Goal: Transaction & Acquisition: Purchase product/service

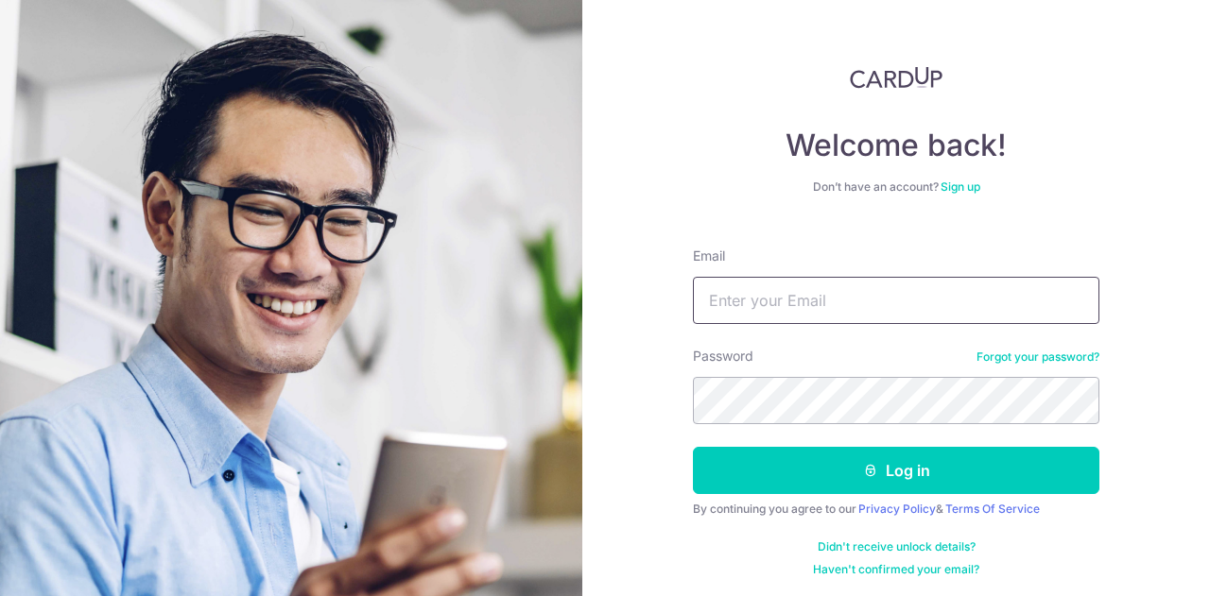
click at [892, 300] on input "Email" at bounding box center [896, 300] width 406 height 47
type input "[EMAIL_ADDRESS][DOMAIN_NAME]"
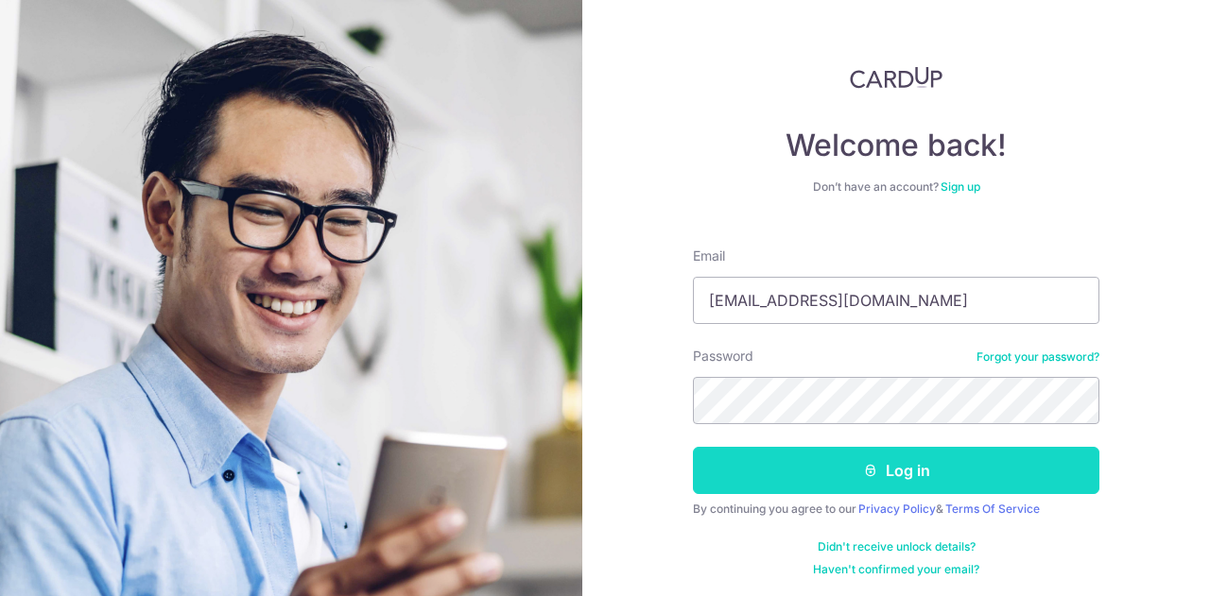
click at [876, 456] on button "Log in" at bounding box center [896, 470] width 406 height 47
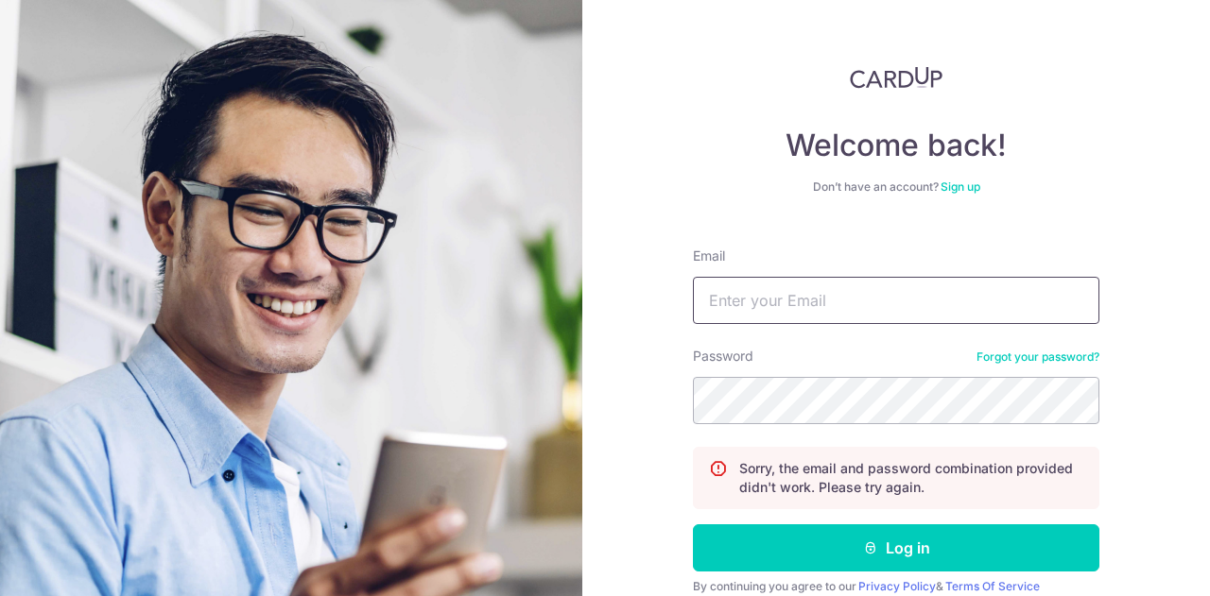
click at [834, 284] on input "Email" at bounding box center [896, 300] width 406 height 47
type input "[EMAIL_ADDRESS][DOMAIN_NAME]"
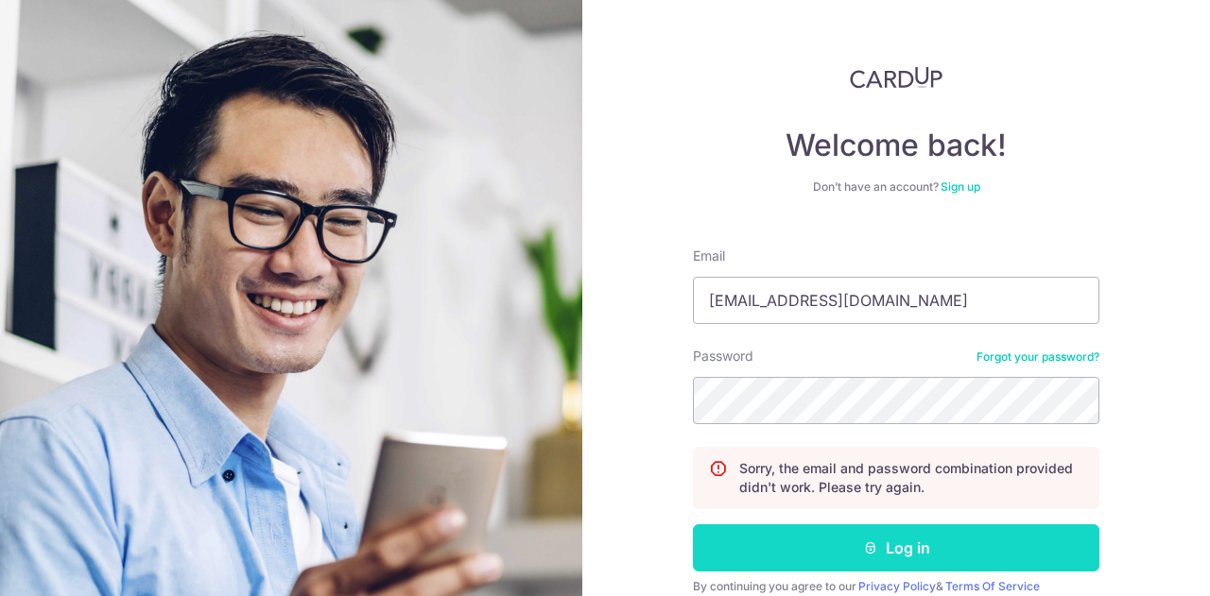
click at [863, 538] on button "Log in" at bounding box center [896, 548] width 406 height 47
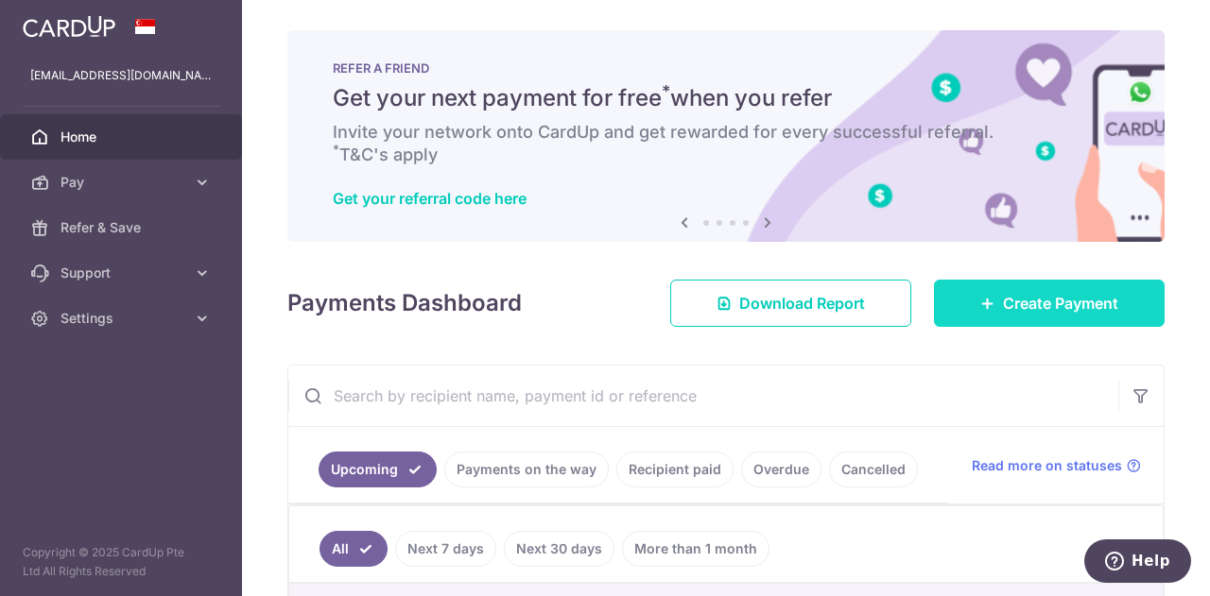
click at [1071, 303] on span "Create Payment" at bounding box center [1060, 303] width 115 height 23
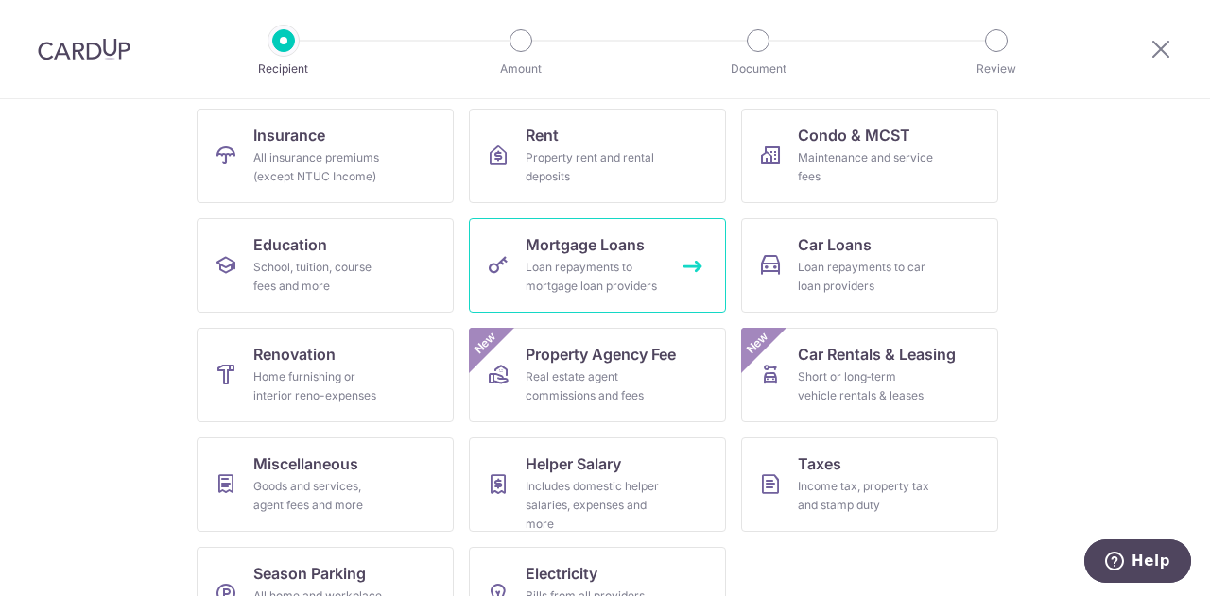
scroll to position [249, 0]
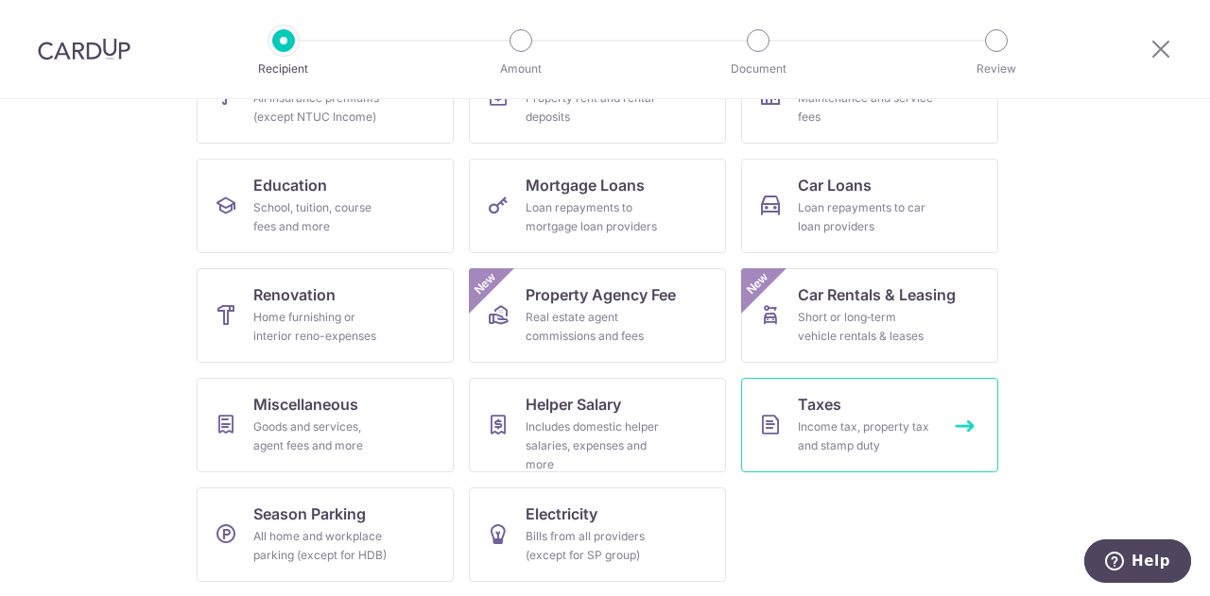
click at [828, 398] on span "Taxes" at bounding box center [819, 404] width 43 height 23
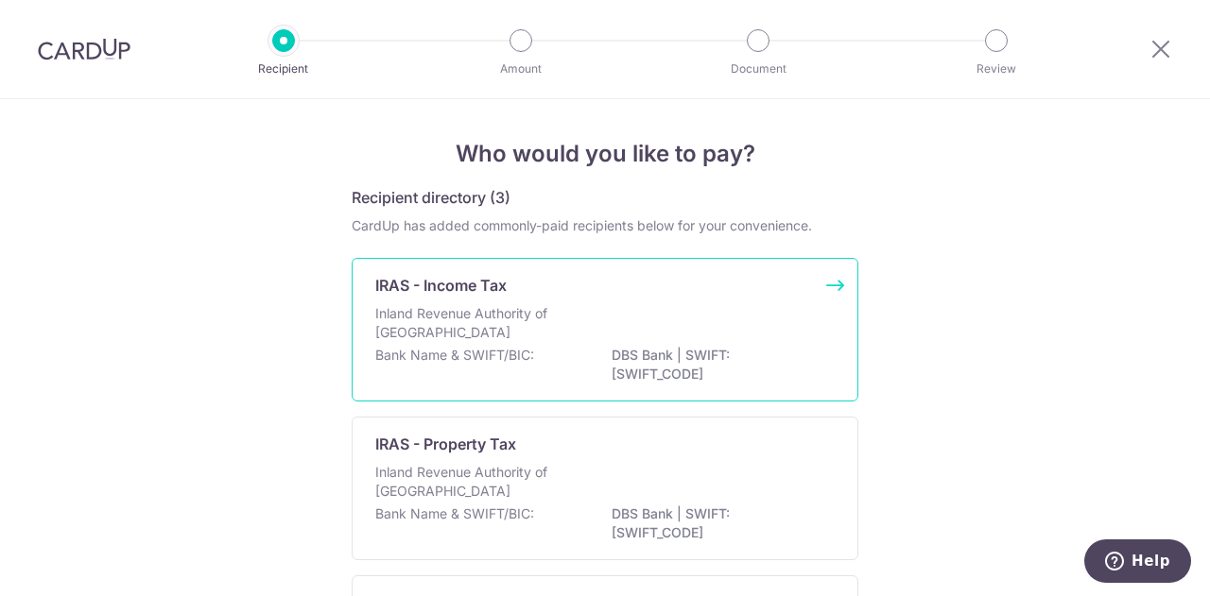
click at [728, 277] on div "IRAS - Income Tax" at bounding box center [593, 285] width 437 height 23
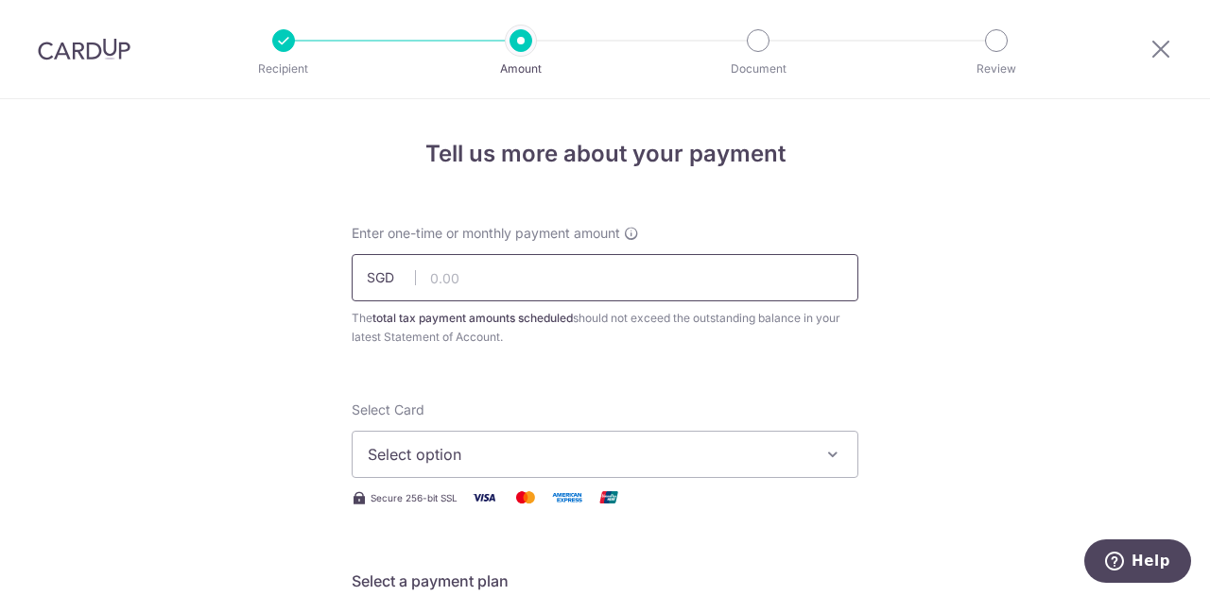
click at [610, 279] on input "text" at bounding box center [605, 277] width 507 height 47
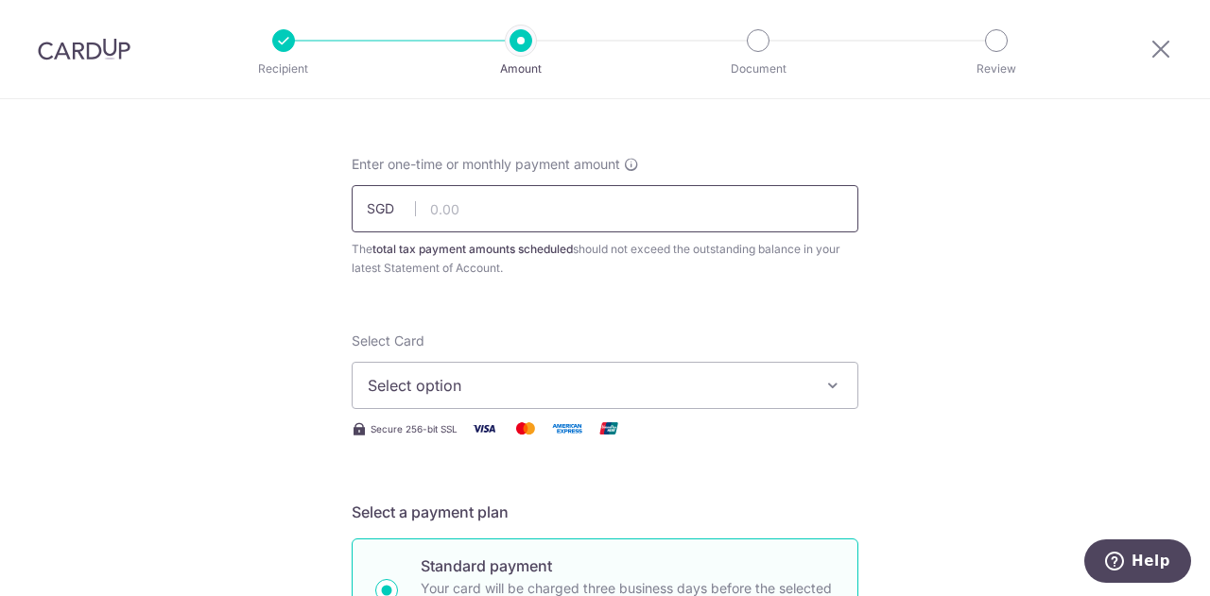
scroll to position [95, 0]
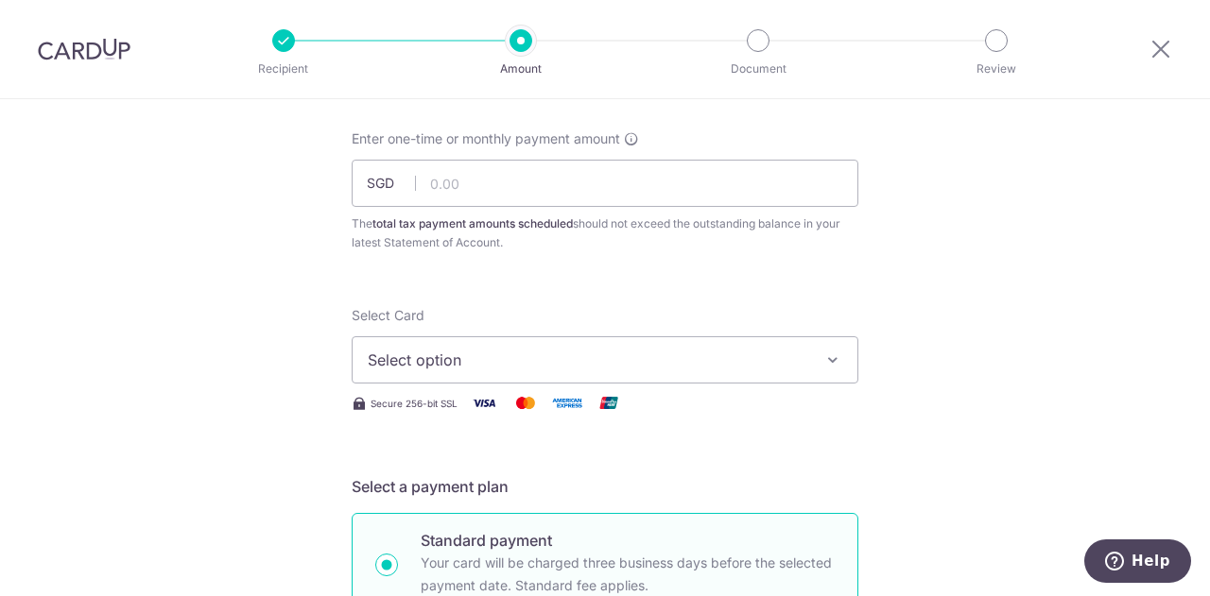
drag, startPoint x: 349, startPoint y: 219, endPoint x: 564, endPoint y: 247, distance: 217.2
click at [564, 247] on div "The total tax payment amounts scheduled should not exceed the outstanding balan…" at bounding box center [605, 234] width 507 height 38
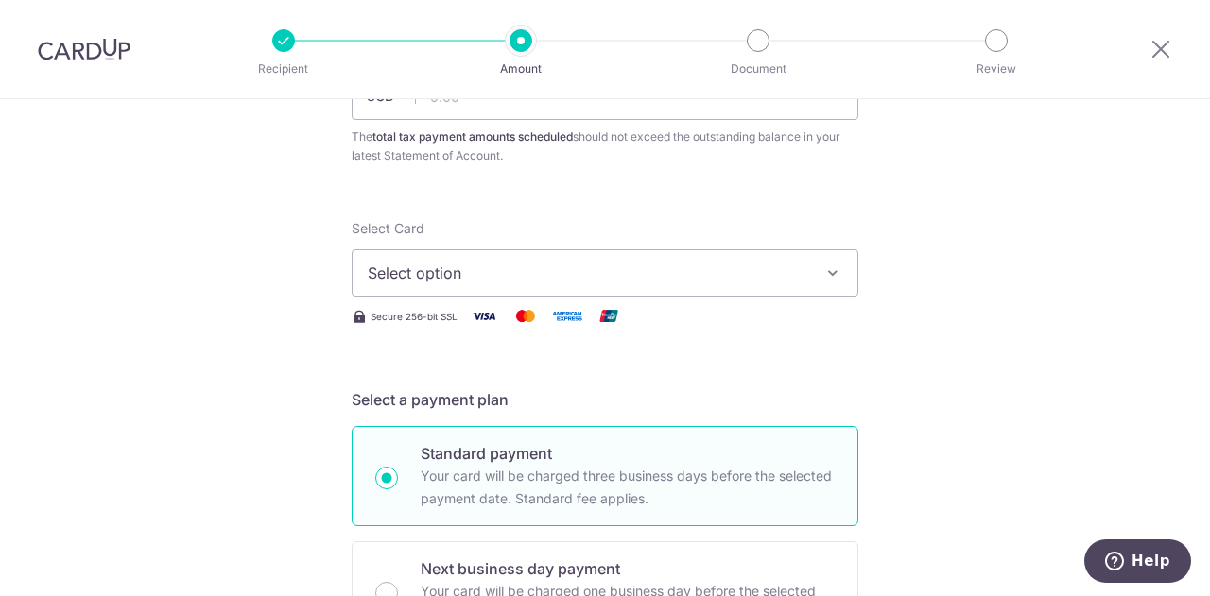
scroll to position [189, 0]
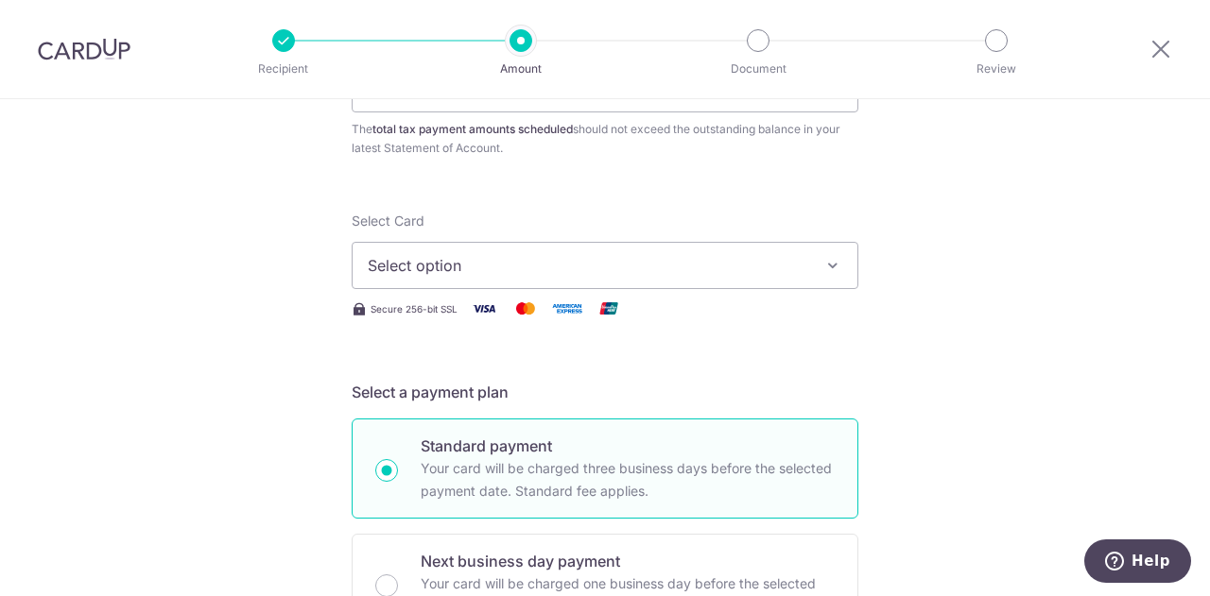
click at [743, 271] on span "Select option" at bounding box center [588, 265] width 440 height 23
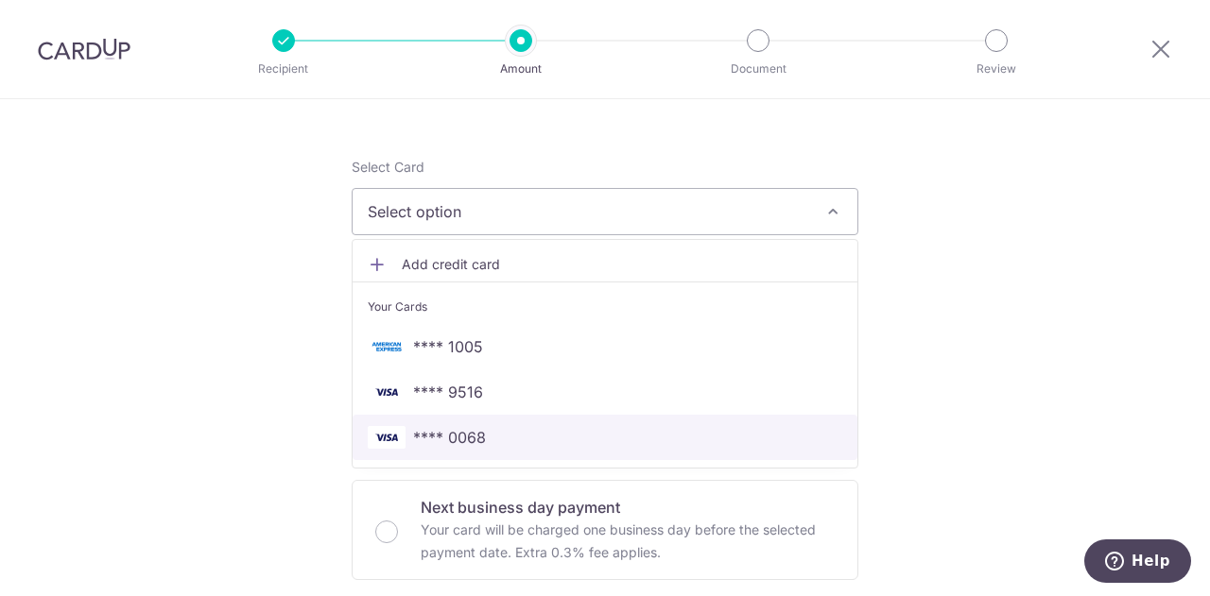
scroll to position [284, 0]
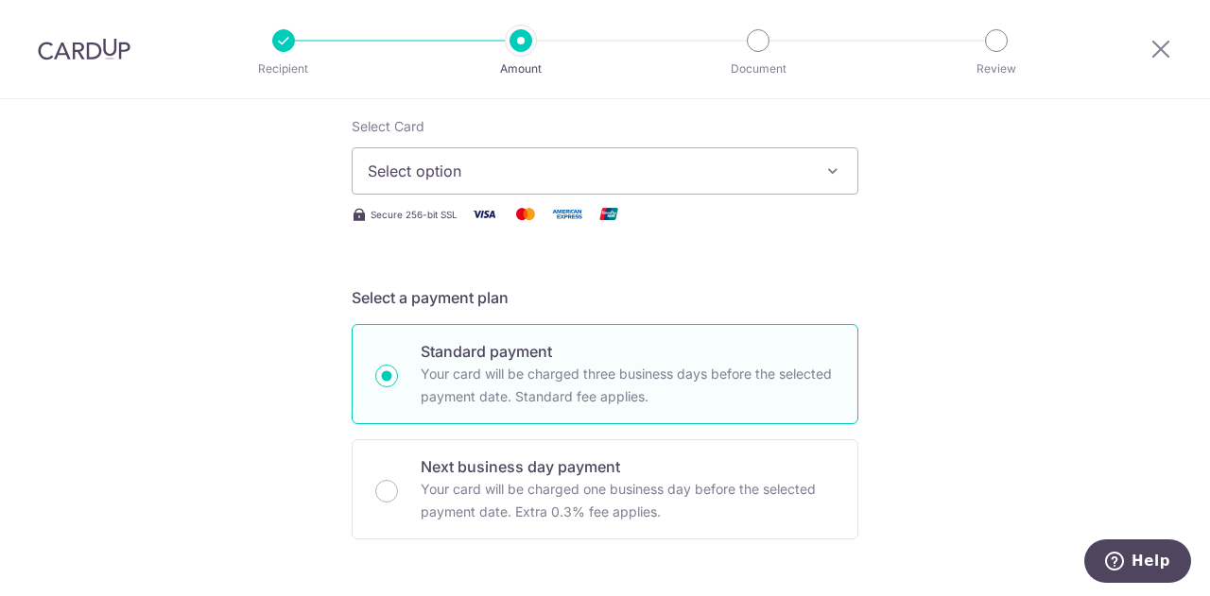
click at [769, 170] on span "Select option" at bounding box center [588, 171] width 440 height 23
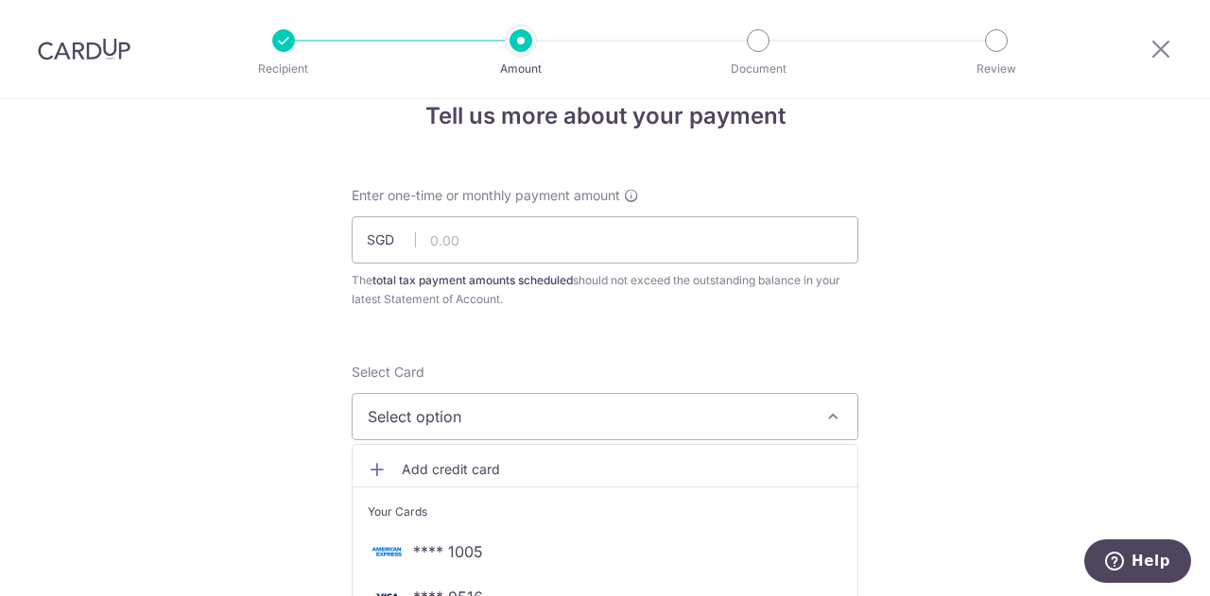
scroll to position [26, 0]
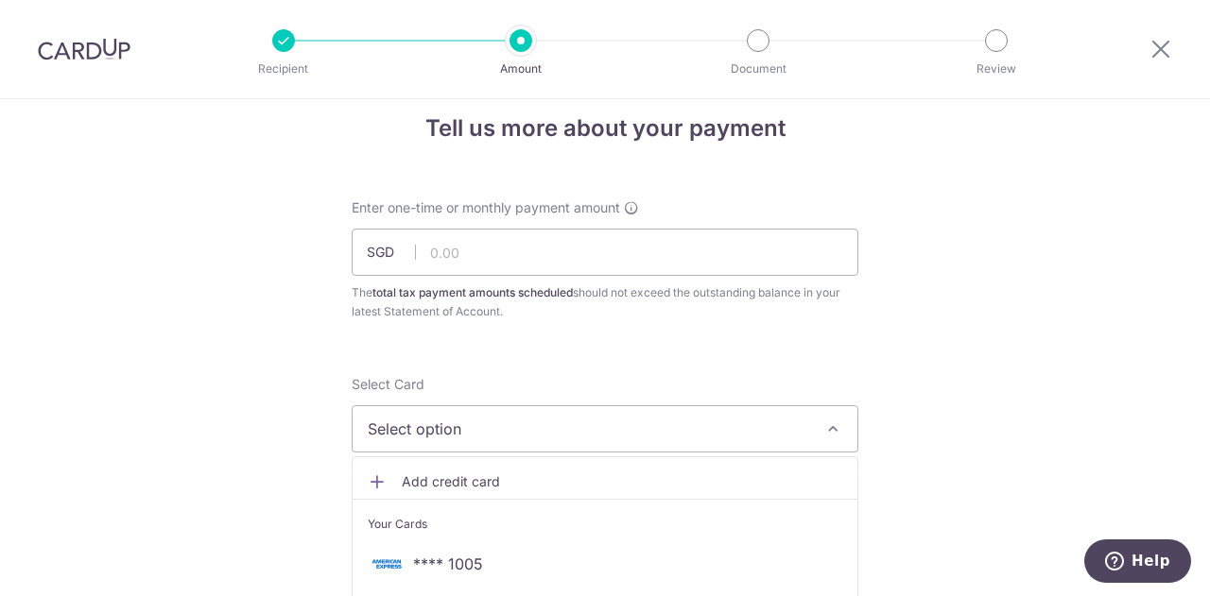
click at [512, 480] on span "Add credit card" at bounding box center [622, 482] width 440 height 19
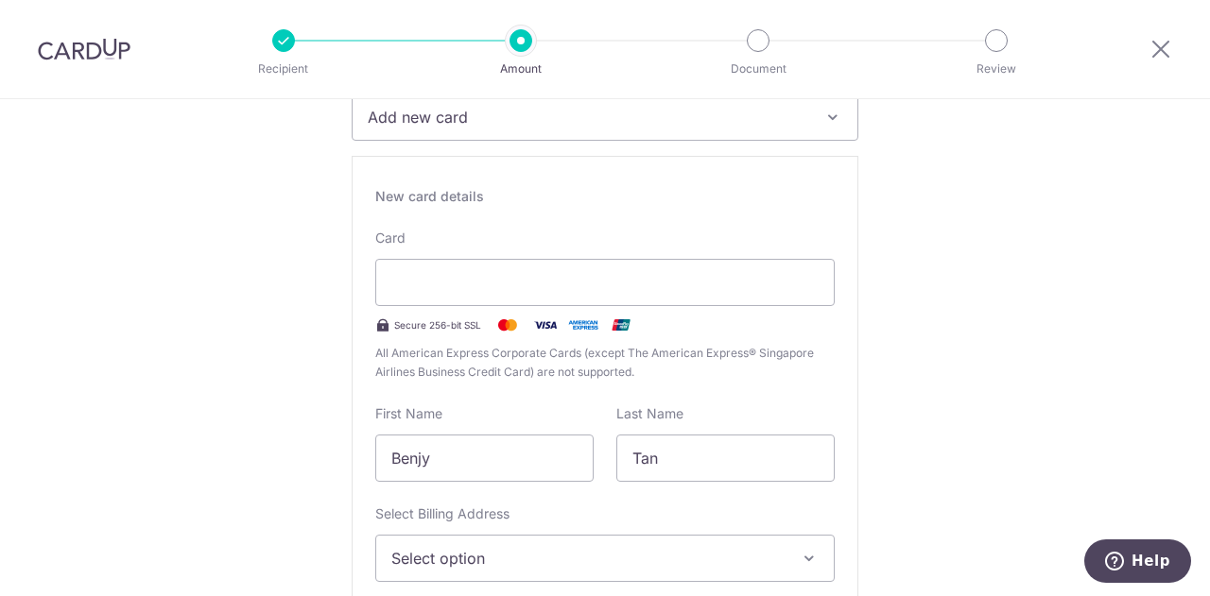
scroll to position [500, 0]
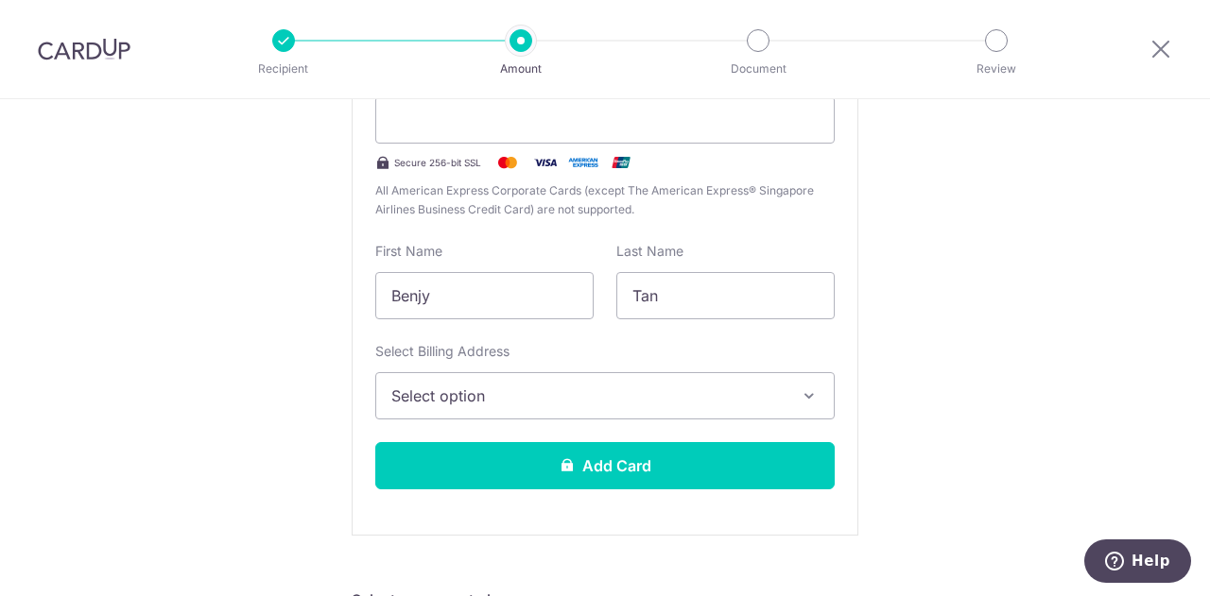
click at [552, 397] on span "Select option" at bounding box center [587, 396] width 393 height 23
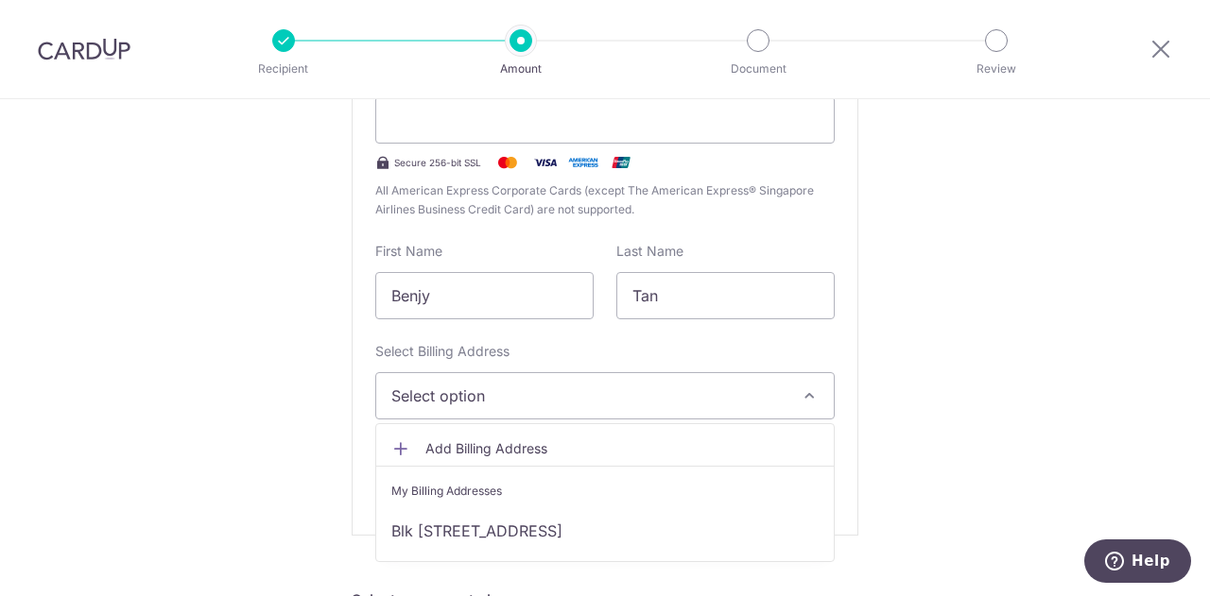
scroll to position [594, 0]
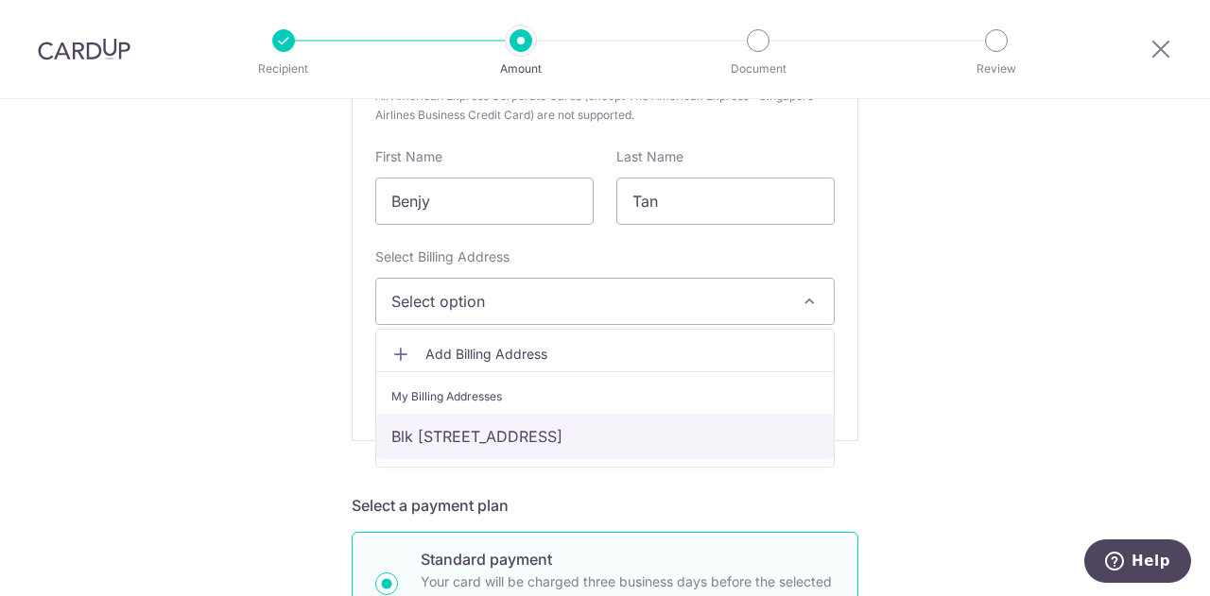
click at [658, 438] on link "Blk 202 Toa Payoh North #08-1081, Singapore, Singapore-310202" at bounding box center [604, 436] width 457 height 45
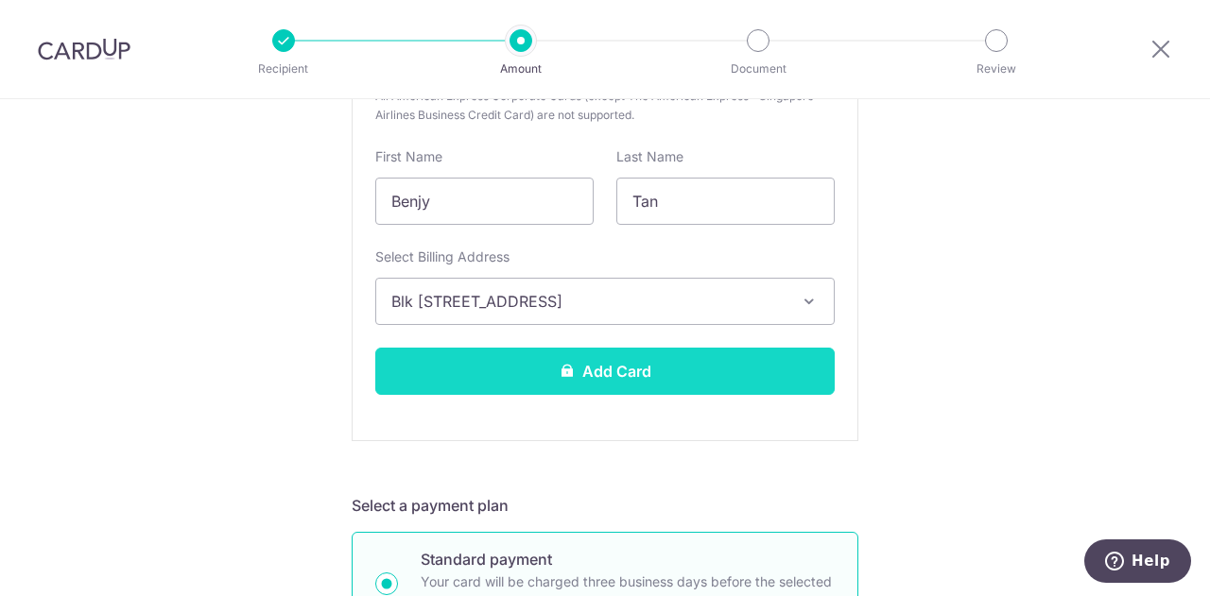
click at [604, 358] on button "Add Card" at bounding box center [604, 371] width 459 height 47
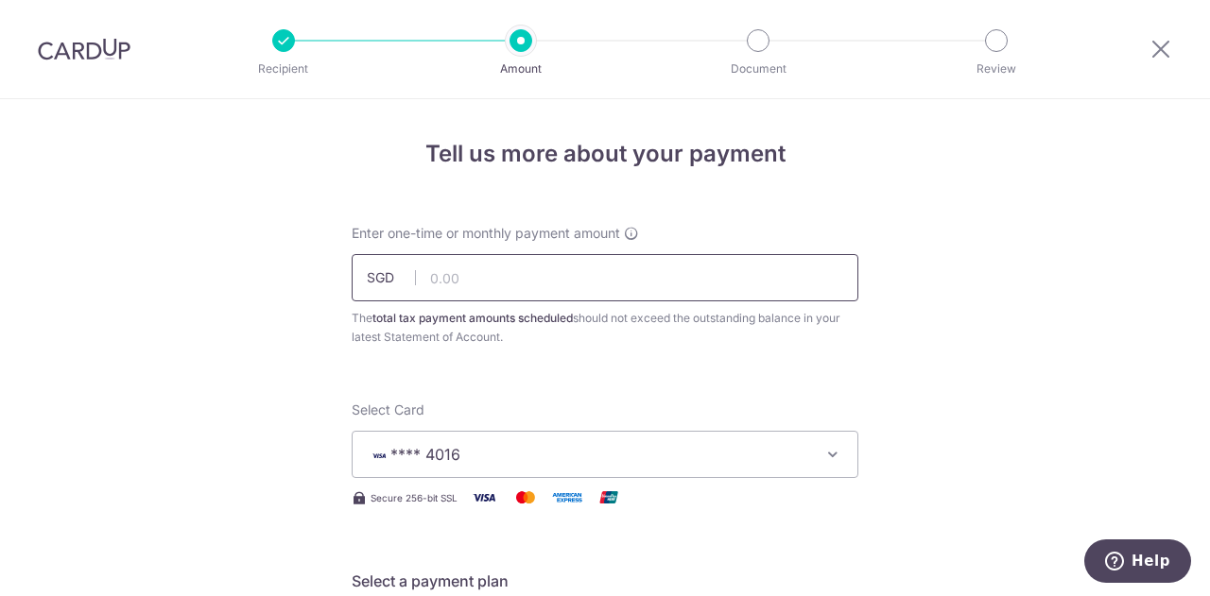
click at [506, 284] on input "text" at bounding box center [605, 277] width 507 height 47
type input "2,570.64"
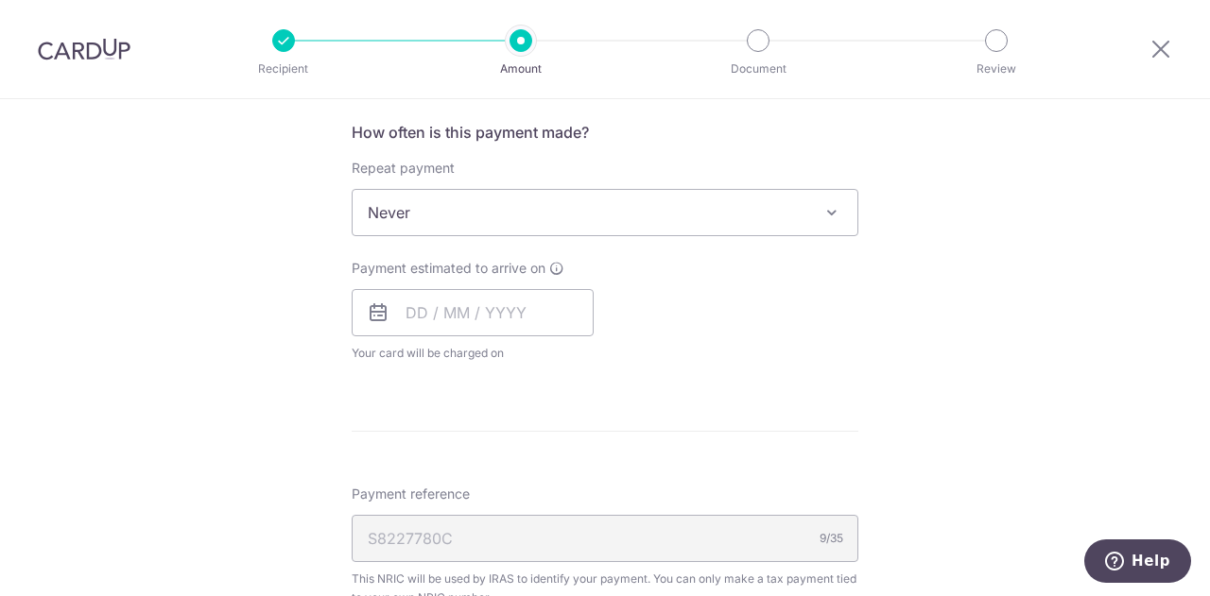
scroll to position [758, 0]
click at [353, 187] on span "Never" at bounding box center [605, 209] width 505 height 45
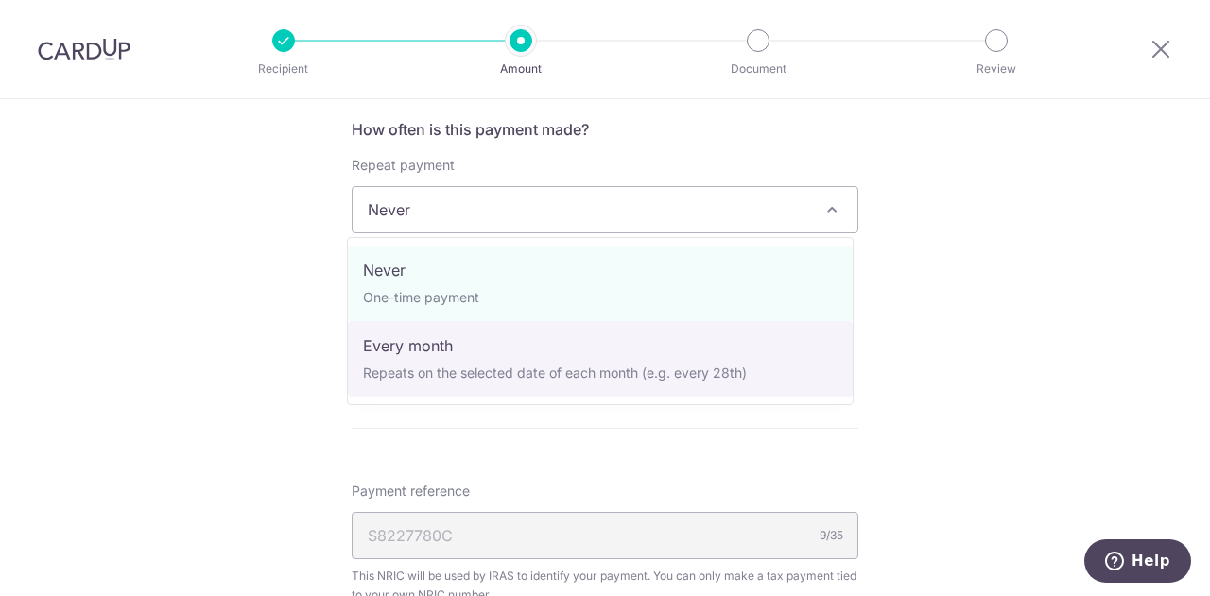
select select "3"
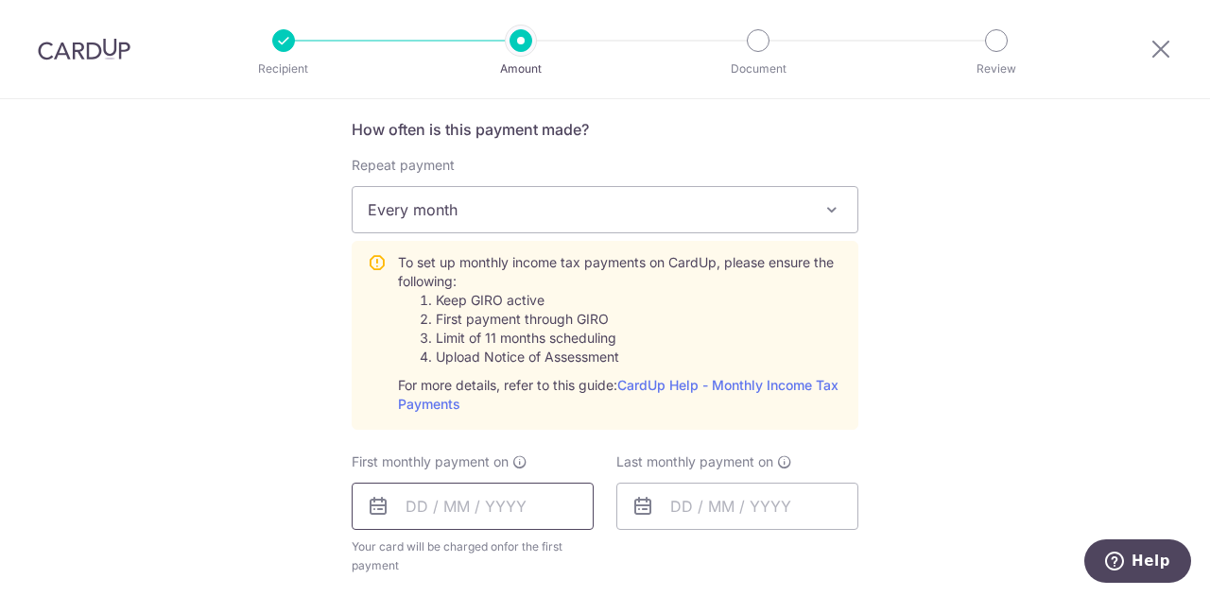
click at [406, 505] on input "text" at bounding box center [473, 506] width 242 height 47
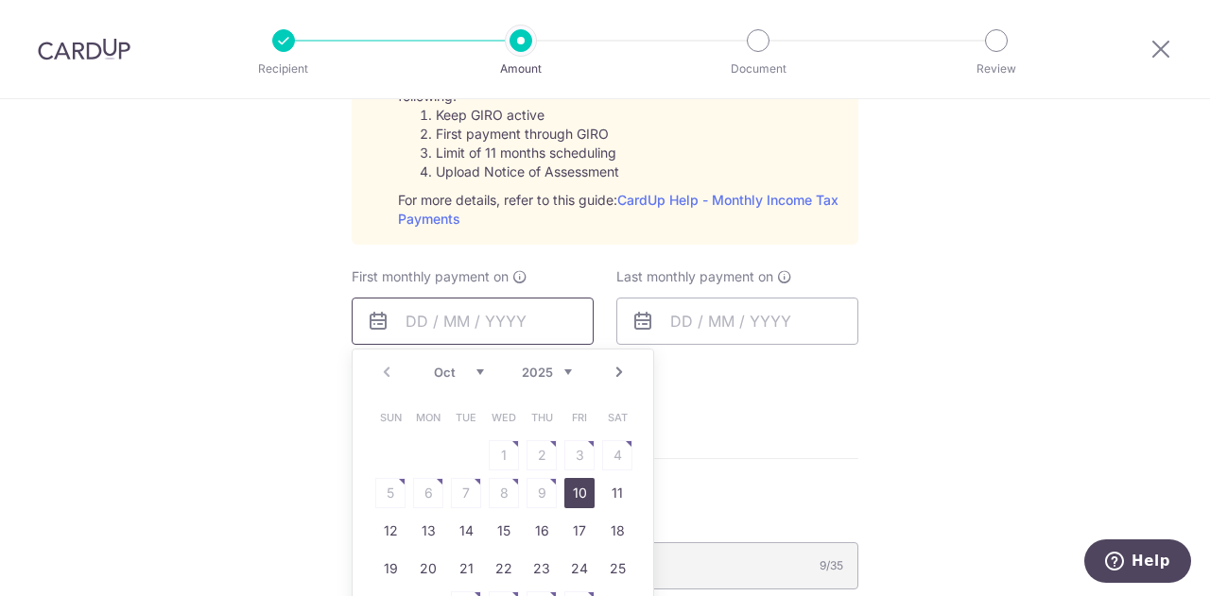
scroll to position [1042, 0]
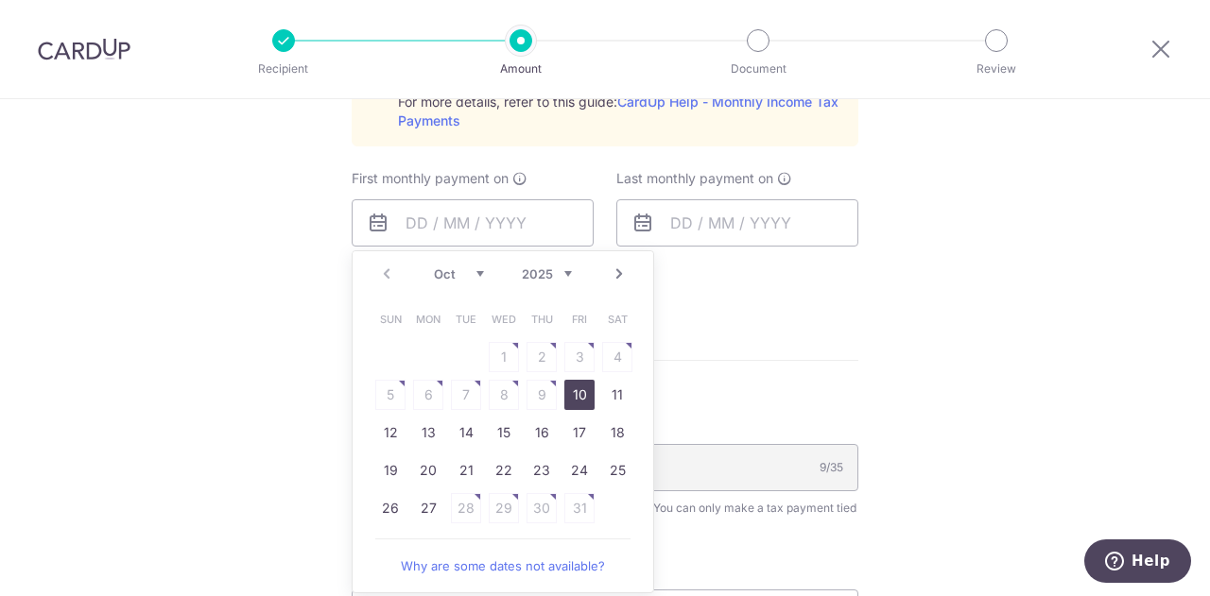
click at [611, 273] on link "Next" at bounding box center [619, 274] width 23 height 23
click at [539, 393] on table "Sun Mon Tue Wed Thu Fri Sat 1 2 3 4 5 6 7 8 9 10 11 12 13 14 15 16 17 18 19 20 …" at bounding box center [503, 433] width 265 height 265
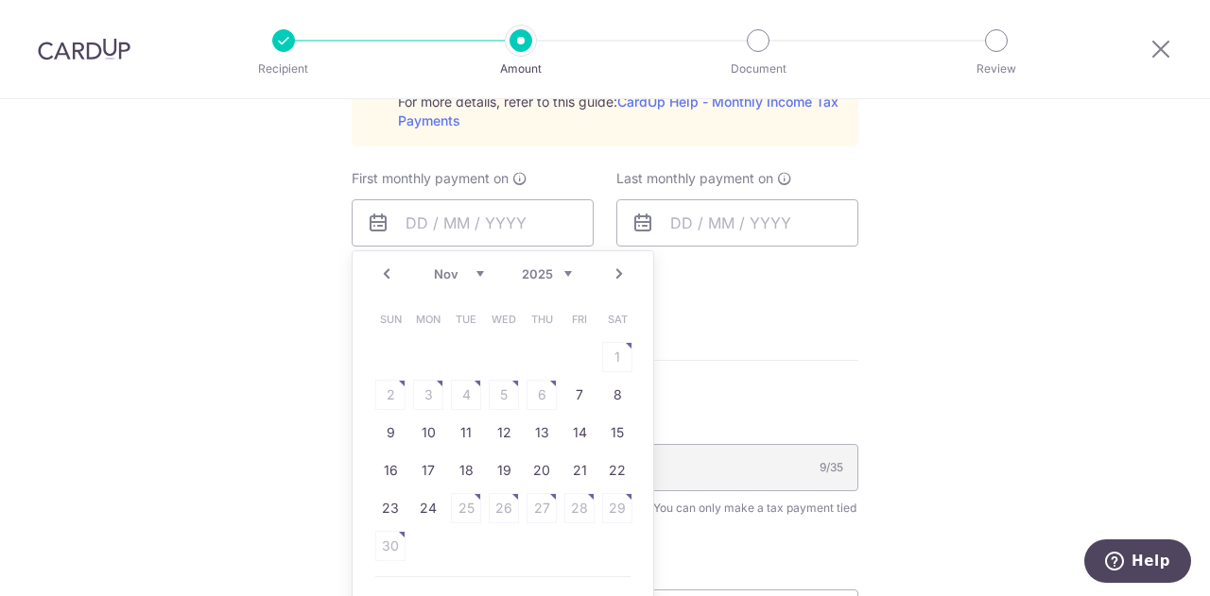
click at [539, 393] on table "Sun Mon Tue Wed Thu Fri Sat 1 2 3 4 5 6 7 8 9 10 11 12 13 14 15 16 17 18 19 20 …" at bounding box center [503, 433] width 265 height 265
click at [619, 271] on link "Next" at bounding box center [619, 274] width 23 height 23
click at [611, 351] on table "Sun Mon Tue Wed Thu Fri Sat 1 2 3 4 5 6 7 8 9 10 11 12 13 14 15 16 17 18 19 20 …" at bounding box center [503, 414] width 265 height 227
click at [611, 352] on table "Sun Mon Tue Wed Thu Fri Sat 1 2 3 4 5 6 7 8 9 10 11 12 13 14 15 16 17 18 19 20 …" at bounding box center [503, 414] width 265 height 227
click at [561, 568] on link "Why are some dates not available?" at bounding box center [502, 566] width 255 height 38
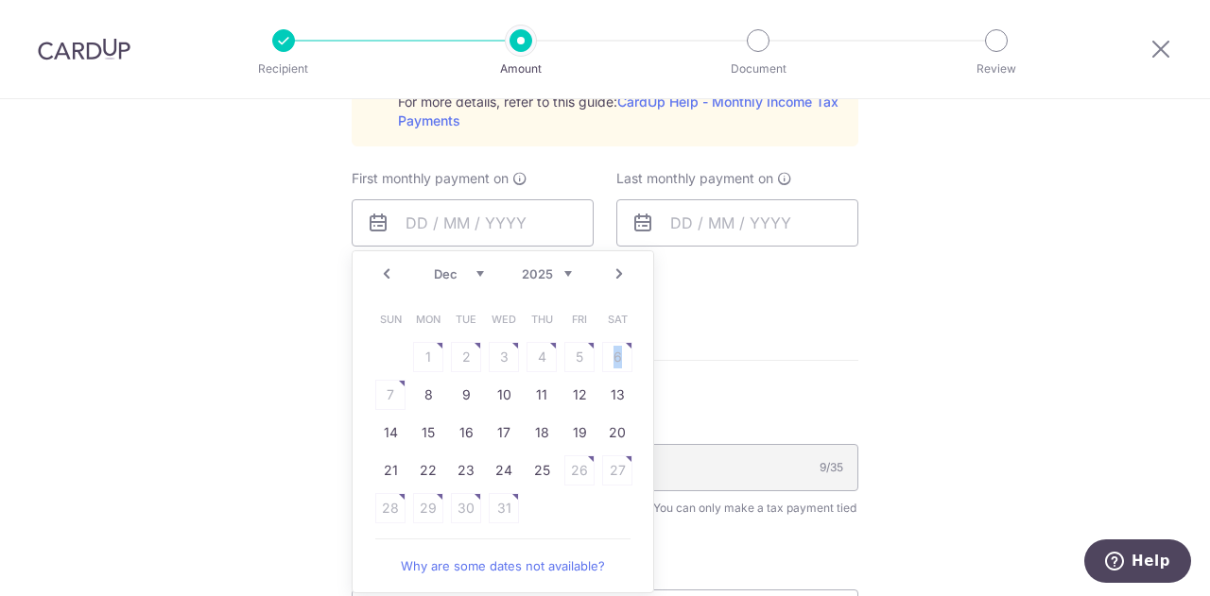
click at [387, 273] on link "Prev" at bounding box center [386, 274] width 23 height 23
click at [614, 278] on link "Next" at bounding box center [619, 274] width 23 height 23
click at [533, 391] on table "Sun Mon Tue Wed Thu Fri Sat 1 2 3 4 5 6 7 8 9 10 11 12 13 14 15 16 17 18 19 20 …" at bounding box center [503, 433] width 265 height 265
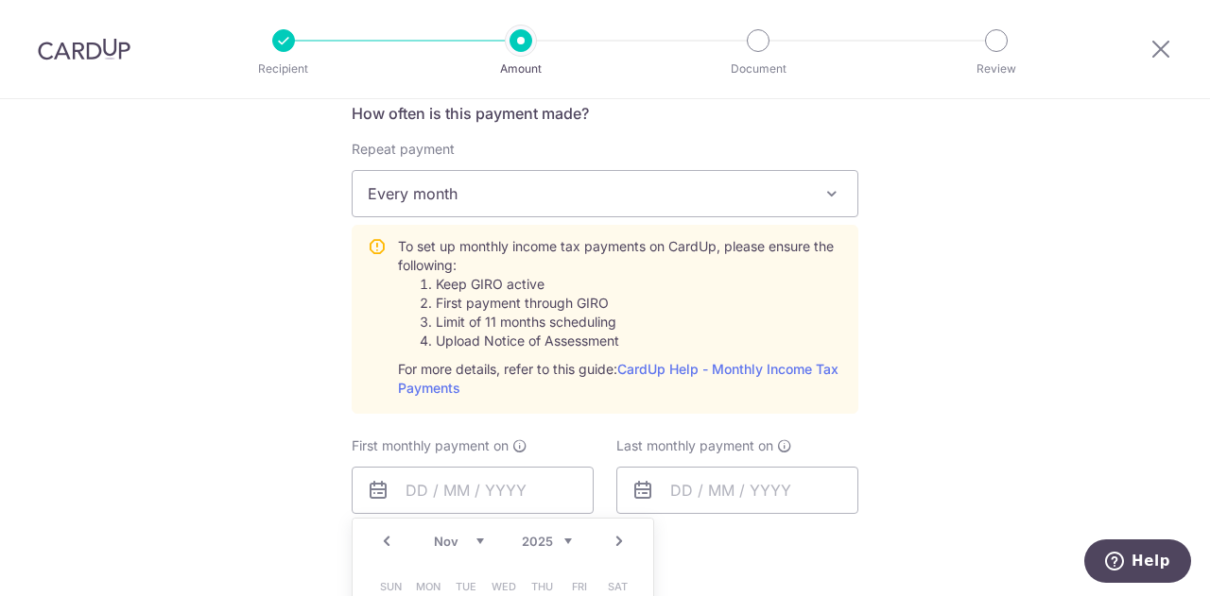
scroll to position [758, 0]
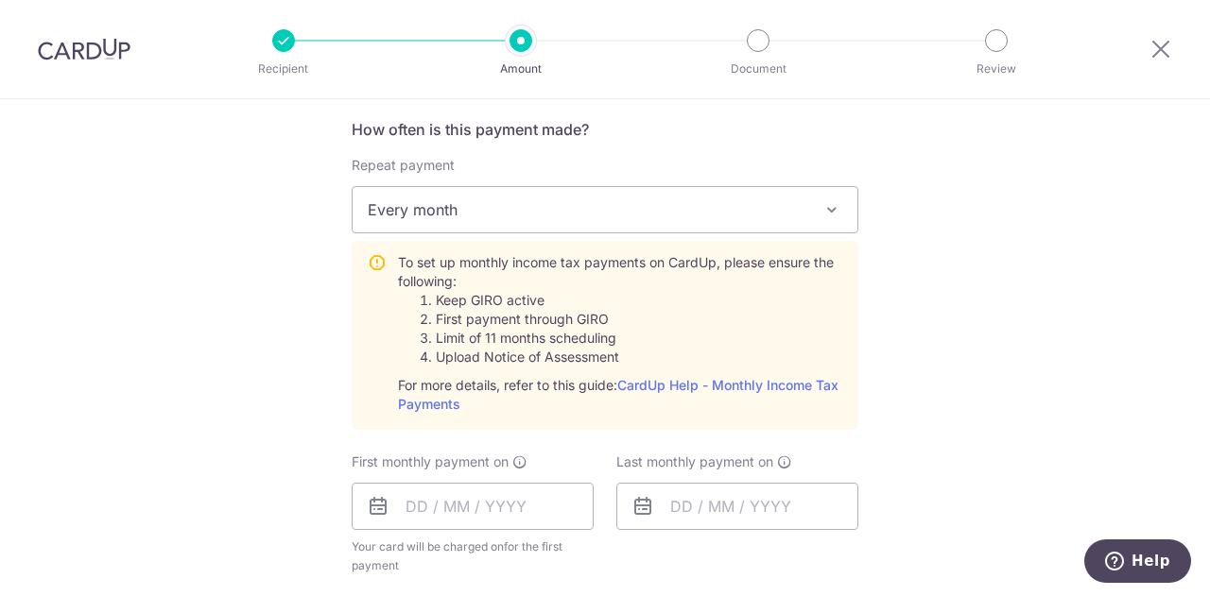
drag, startPoint x: 408, startPoint y: 252, endPoint x: 640, endPoint y: 291, distance: 234.8
click at [640, 291] on div "To set up monthly income tax payments on CardUp, please ensure the following: K…" at bounding box center [605, 335] width 507 height 189
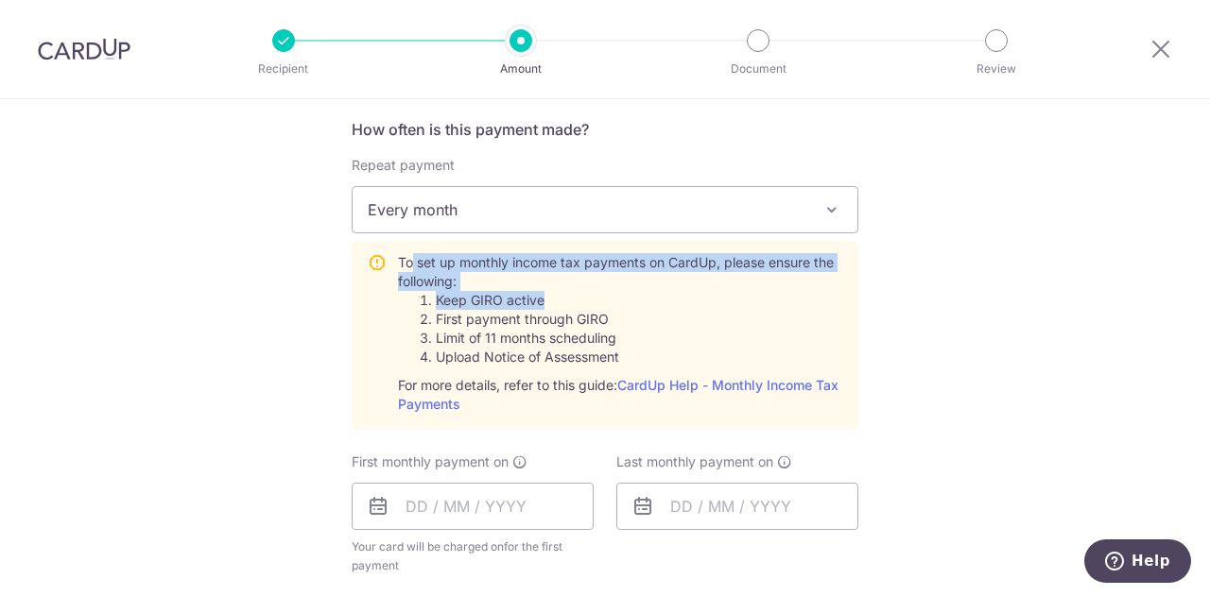
click at [640, 291] on li "Keep GIRO active" at bounding box center [639, 300] width 406 height 19
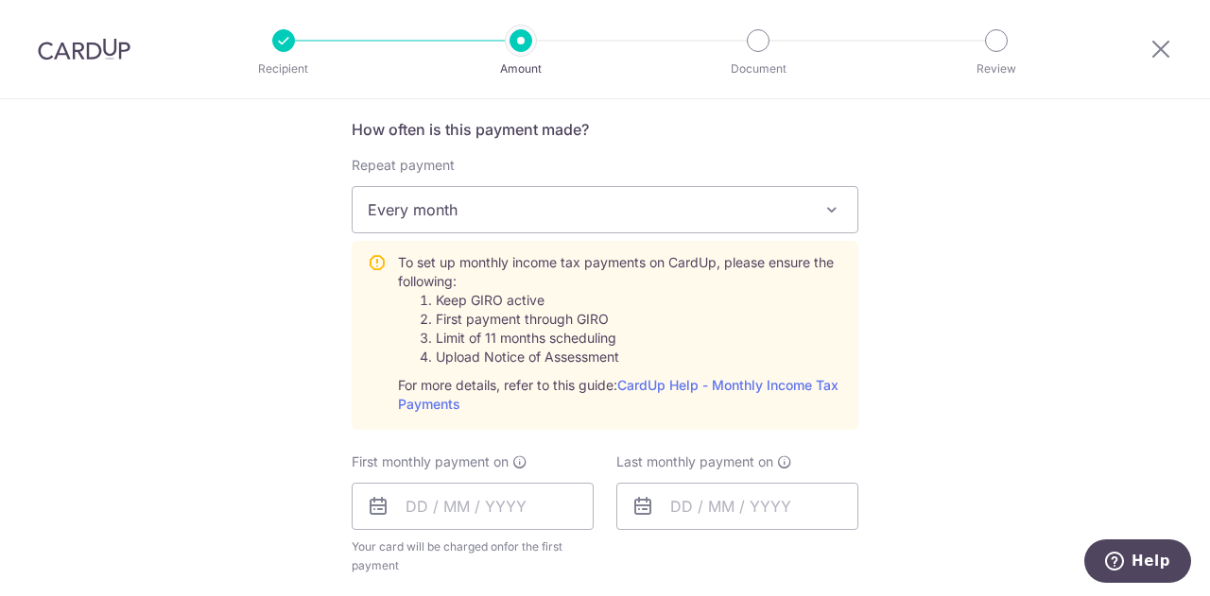
drag, startPoint x: 438, startPoint y: 318, endPoint x: 634, endPoint y: 340, distance: 197.8
click at [633, 339] on ol "Keep GIRO active First payment through GIRO Limit of 11 months scheduling Uploa…" at bounding box center [620, 329] width 444 height 76
click at [663, 339] on li "Limit of 11 months scheduling" at bounding box center [639, 338] width 406 height 19
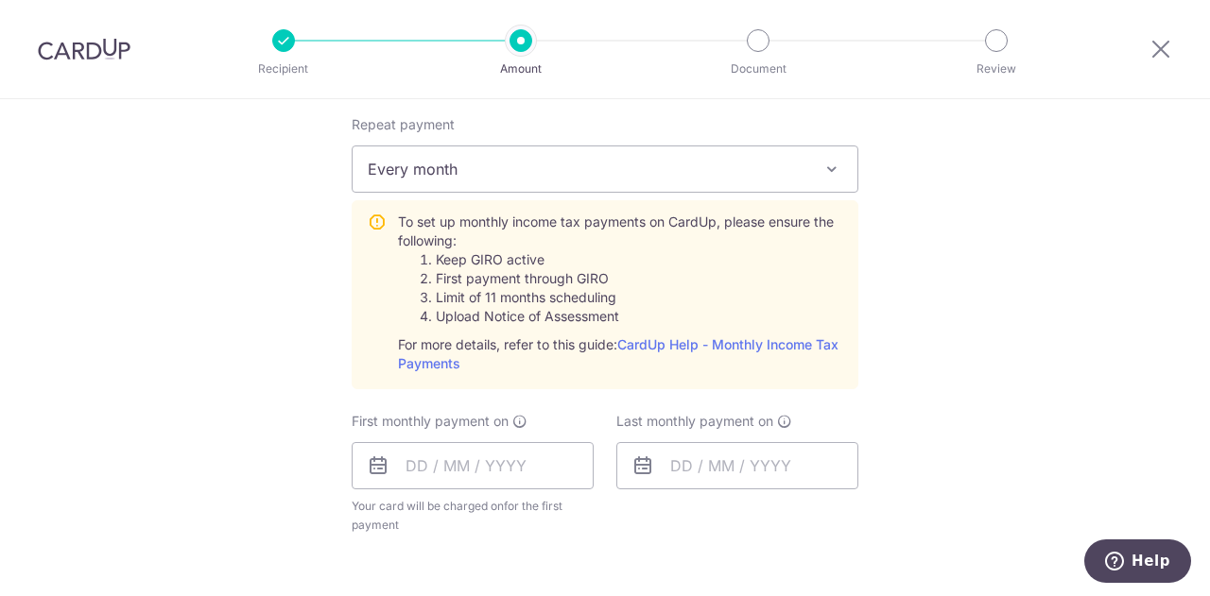
scroll to position [852, 0]
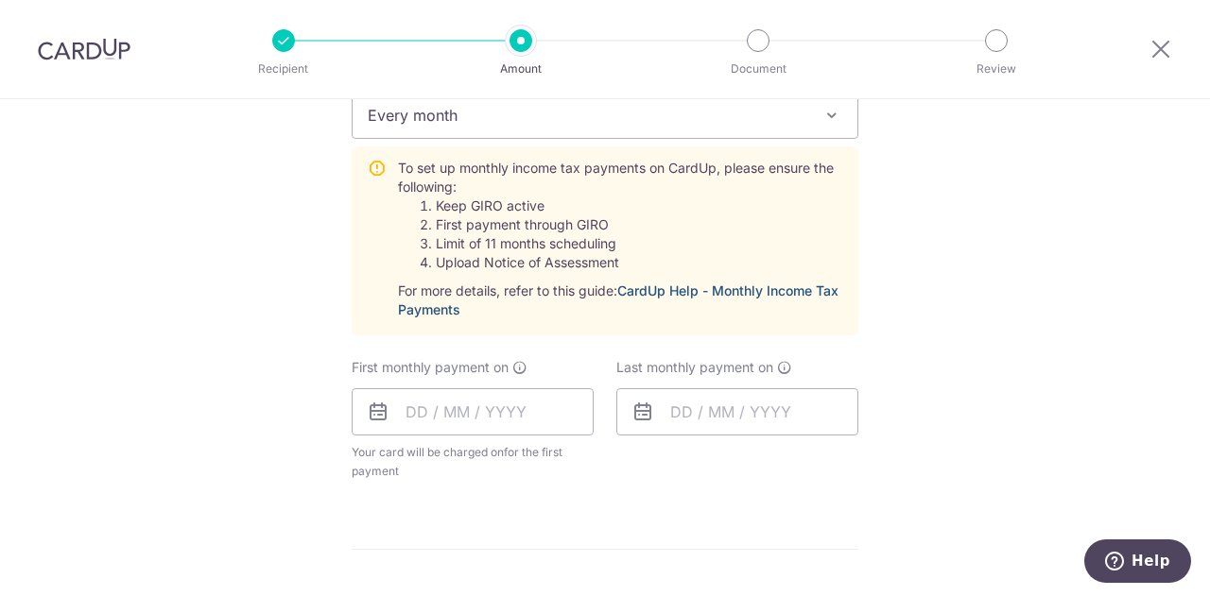
click at [696, 288] on link "CardUp Help - Monthly Income Tax Payments" at bounding box center [618, 300] width 440 height 35
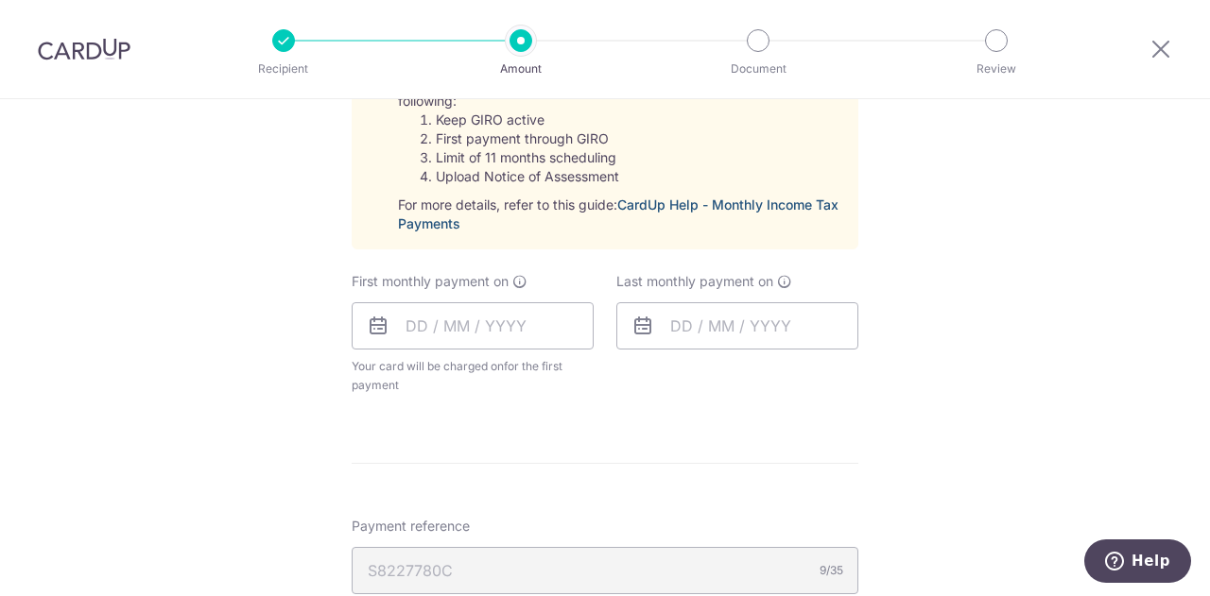
scroll to position [947, 0]
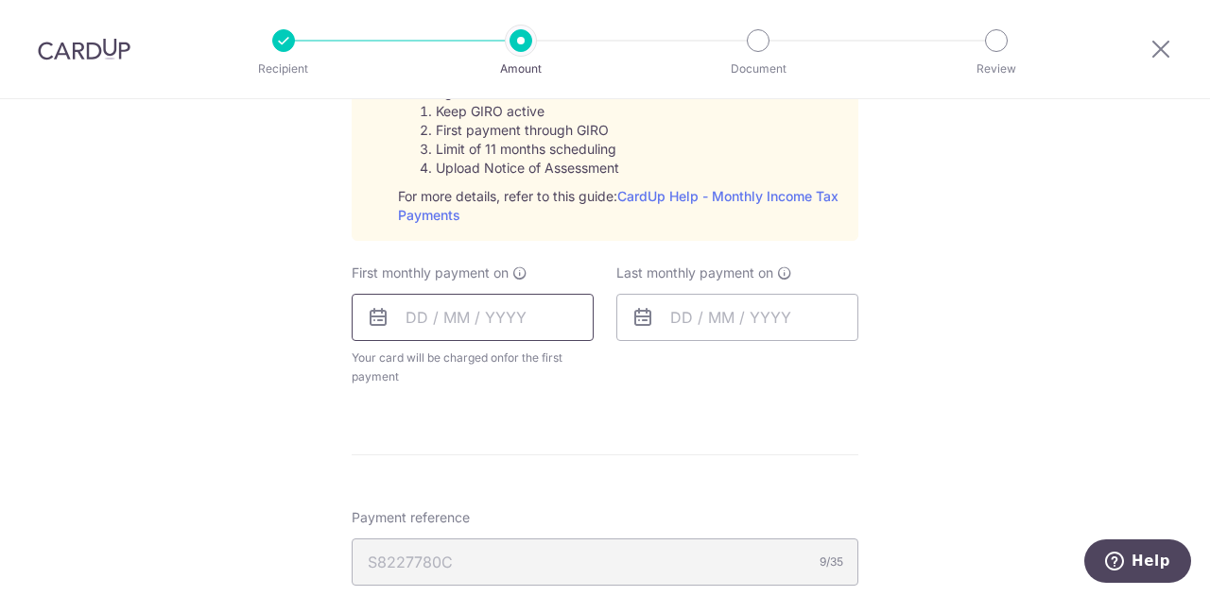
click at [526, 315] on input "text" at bounding box center [473, 317] width 242 height 47
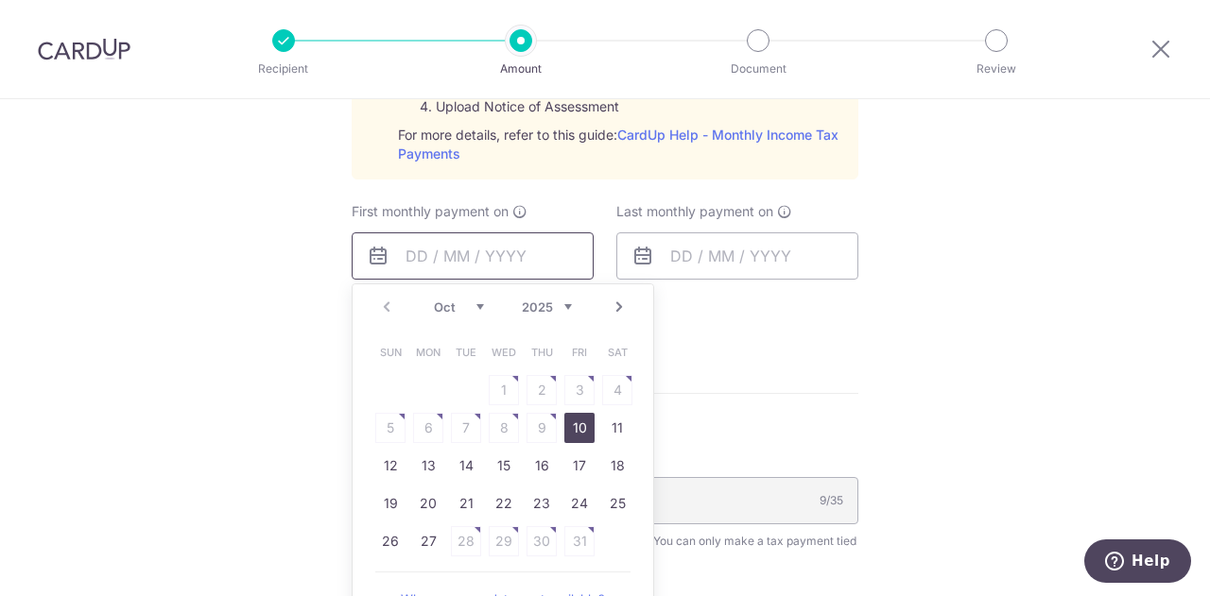
scroll to position [1137, 0]
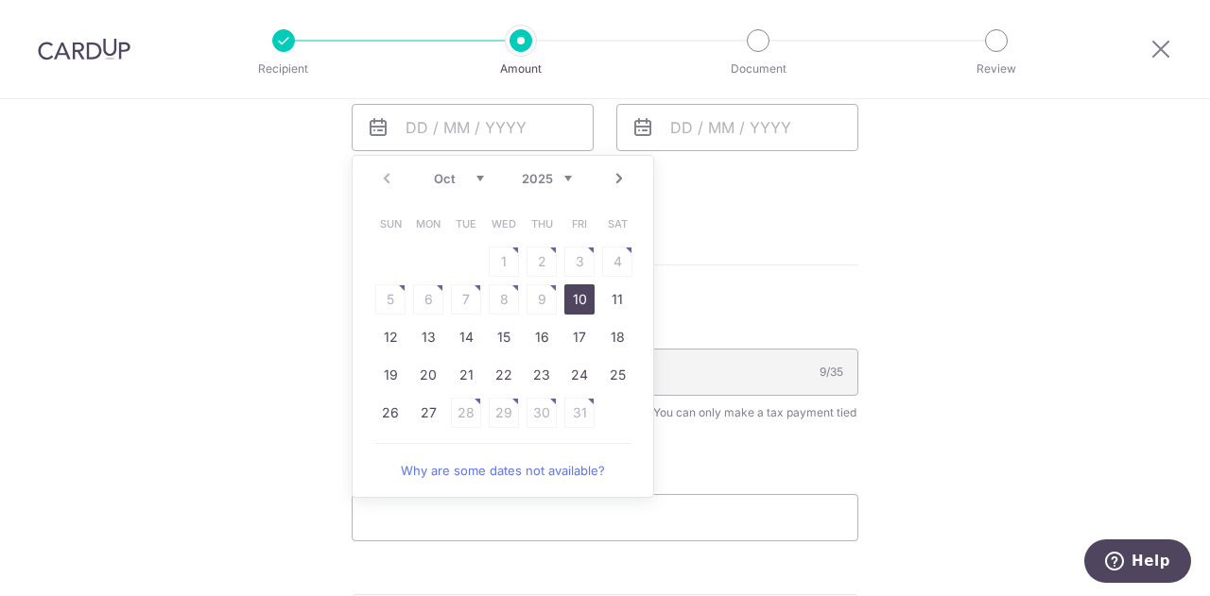
click at [611, 183] on link "Next" at bounding box center [619, 178] width 23 height 23
click at [573, 303] on link "7" at bounding box center [579, 299] width 30 height 30
type input "07/11/2025"
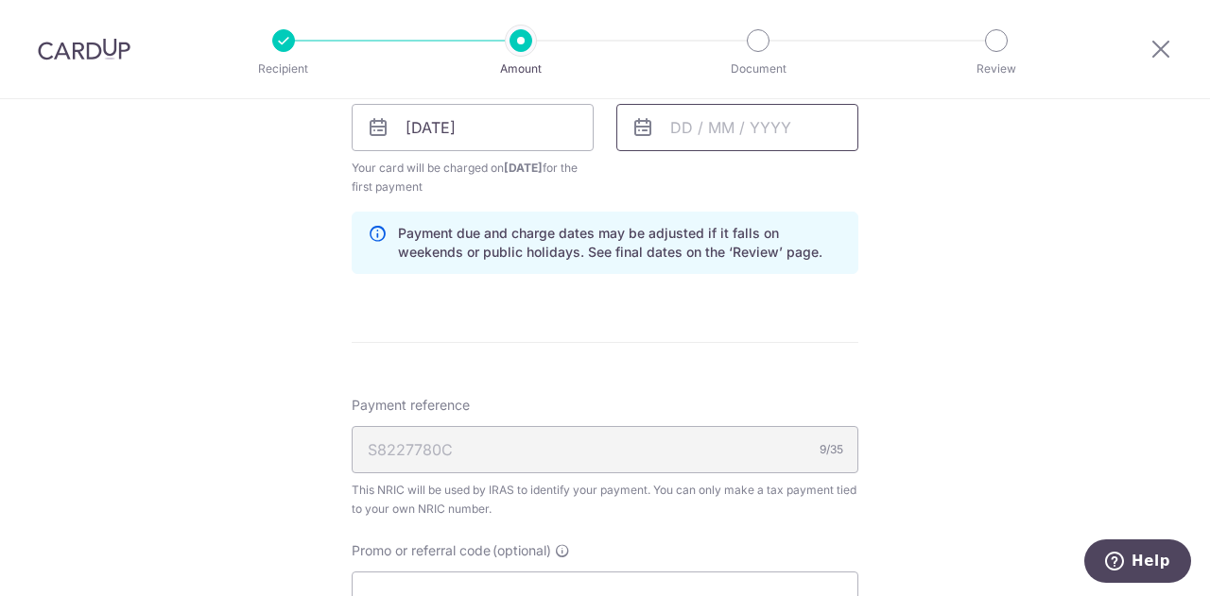
click at [672, 130] on input "text" at bounding box center [737, 127] width 242 height 47
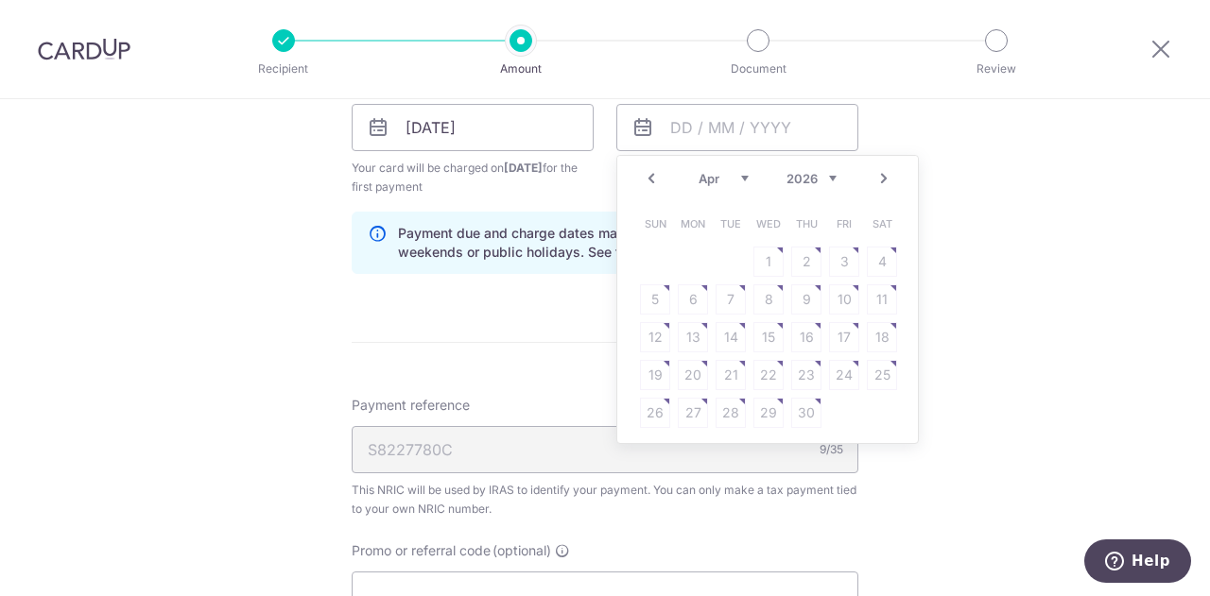
click at [733, 297] on table "Sun Mon Tue Wed Thu Fri Sat 1 2 3 4 5 6 7 8 9 10 11 12 13 14 15 16 17 18 19 20 …" at bounding box center [768, 318] width 265 height 227
click at [733, 294] on table "Sun Mon Tue Wed Thu Fri Sat 1 2 3 4 5 6 7 8 9 10 11 12 13 14 15 16 17 18 19 20 …" at bounding box center [768, 318] width 265 height 227
drag, startPoint x: 838, startPoint y: 272, endPoint x: 837, endPoint y: 254, distance: 18.0
click at [837, 271] on table "Sun Mon Tue Wed Thu Fri Sat 1 2 3 4 5 6 7 8 9 10 11 12 13 14 15 16 17 18 19 20 …" at bounding box center [768, 318] width 265 height 227
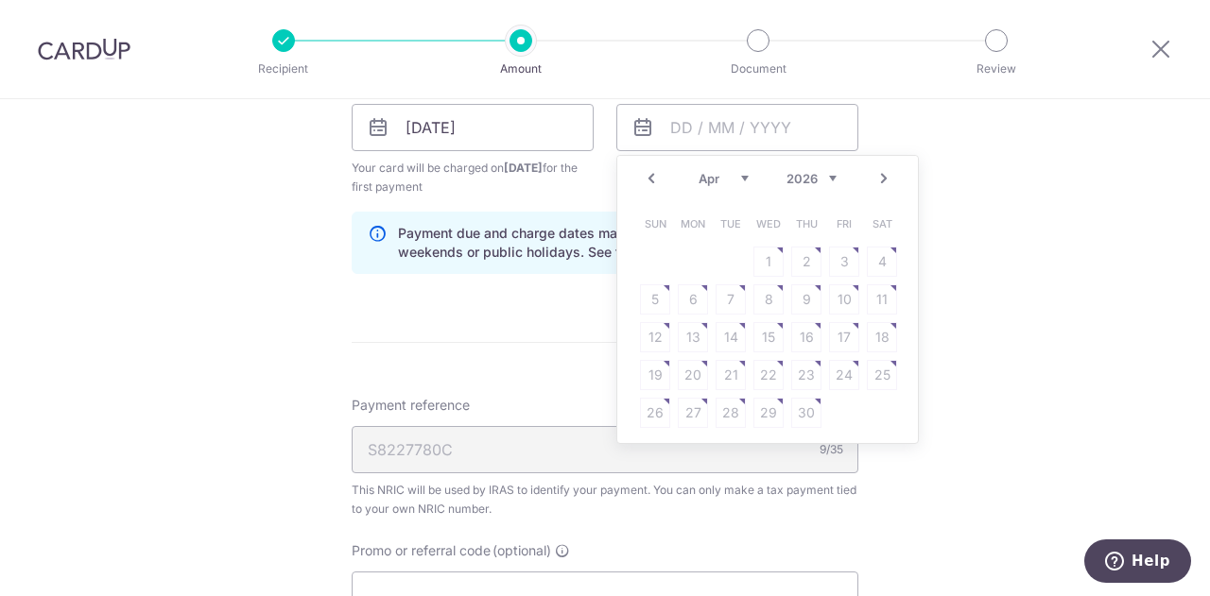
click at [750, 292] on table "Sun Mon Tue Wed Thu Fri Sat 1 2 3 4 5 6 7 8 9 10 11 12 13 14 15 16 17 18 19 20 …" at bounding box center [768, 318] width 265 height 227
click at [766, 290] on table "Sun Mon Tue Wed Thu Fri Sat 1 2 3 4 5 6 7 8 9 10 11 12 13 14 15 16 17 18 19 20 …" at bounding box center [768, 318] width 265 height 227
click at [561, 316] on form "Enter one-time or monthly payment amount SGD 2,570.64 2570.64 The total tax pay…" at bounding box center [605, 4] width 507 height 1834
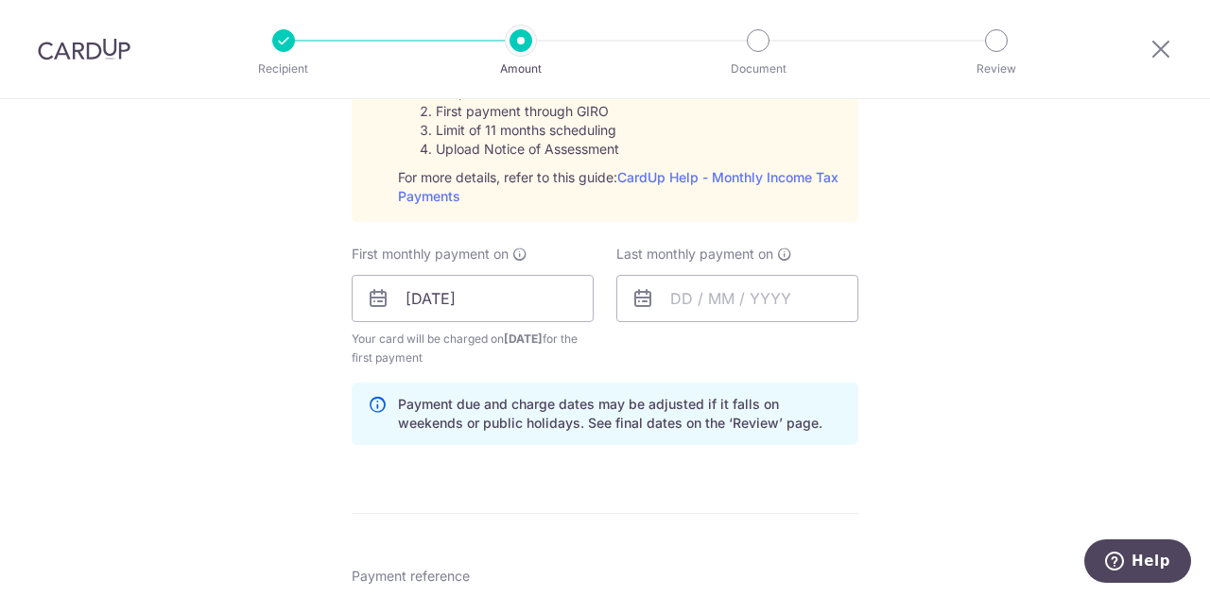
scroll to position [948, 0]
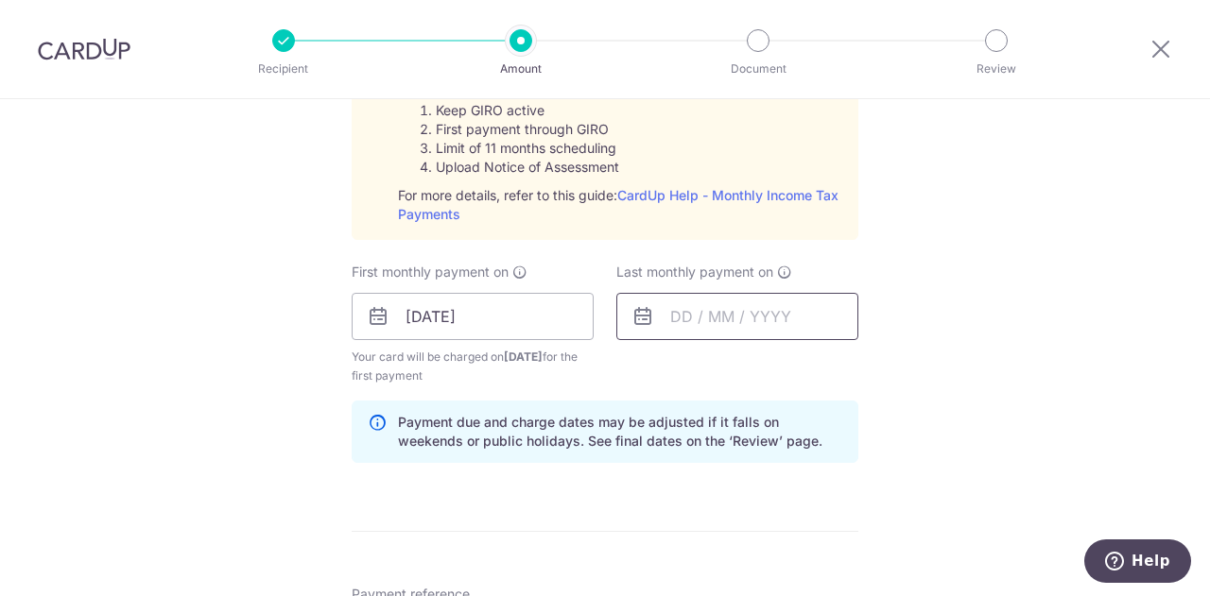
click at [663, 316] on input "text" at bounding box center [737, 316] width 242 height 47
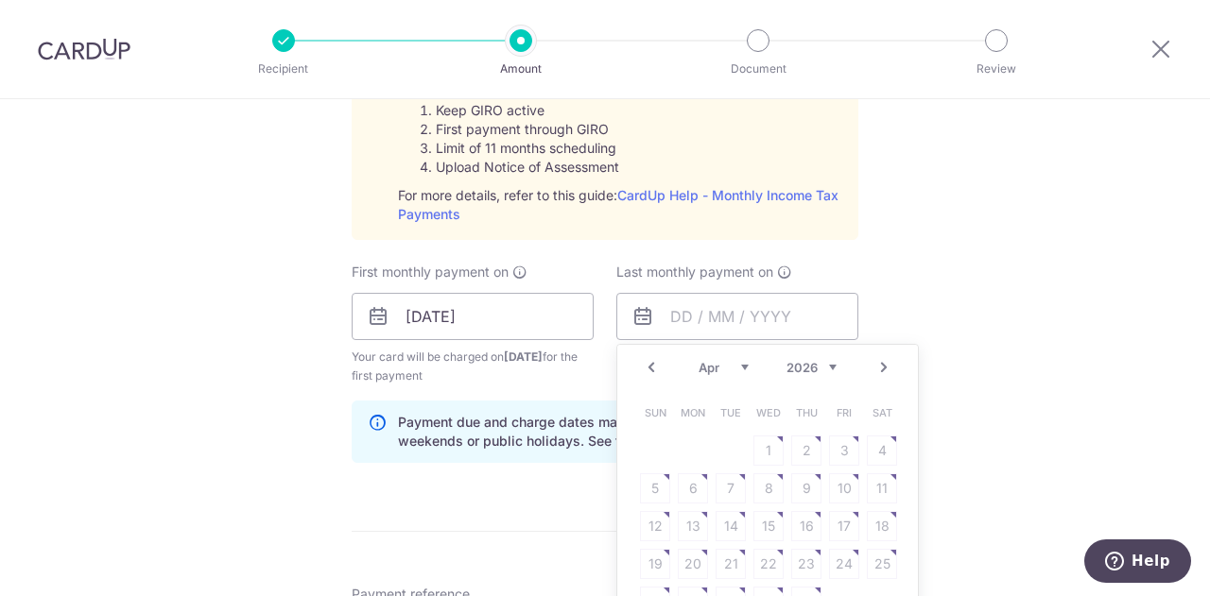
click at [784, 486] on table "Sun Mon Tue Wed Thu Fri Sat 1 2 3 4 5 6 7 8 9 10 11 12 13 14 15 16 17 18 19 20 …" at bounding box center [768, 507] width 265 height 227
click at [771, 487] on table "Sun Mon Tue Wed Thu Fri Sat 1 2 3 4 5 6 7 8 9 10 11 12 13 14 15 16 17 18 19 20 …" at bounding box center [768, 507] width 265 height 227
click at [748, 367] on div "Jan Feb Mar Apr May Jun Jul Aug Sep Oct Nov 2025 2026" at bounding box center [767, 368] width 138 height 16
drag, startPoint x: 877, startPoint y: 453, endPoint x: 888, endPoint y: 447, distance: 12.7
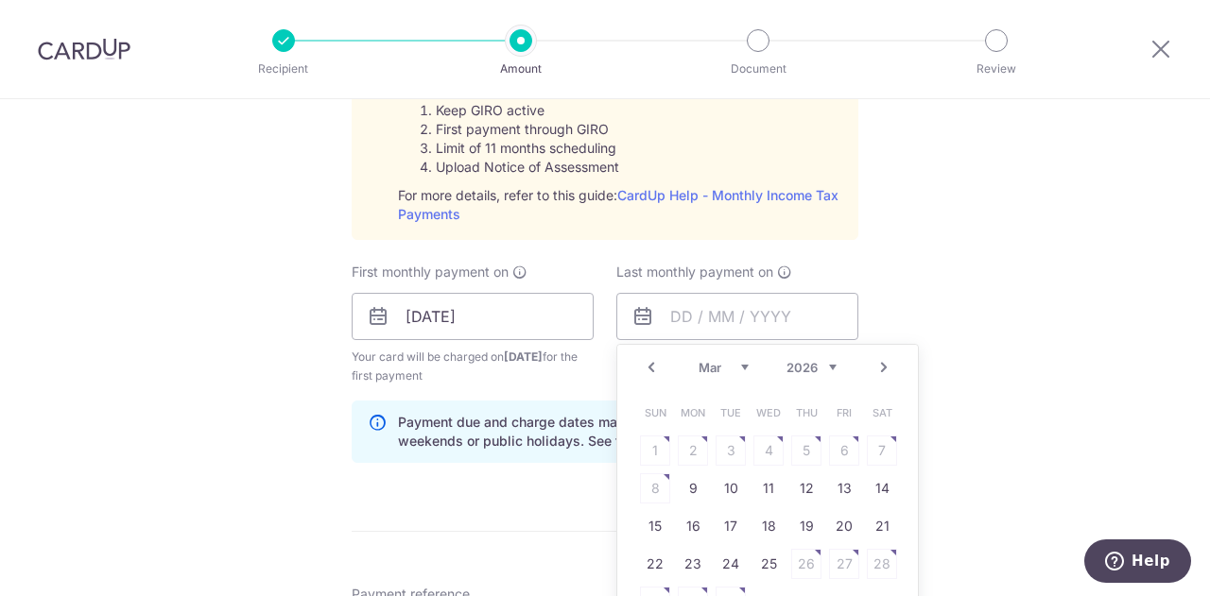
click at [881, 451] on table "Sun Mon Tue Wed Thu Fri Sat 1 2 3 4 5 6 7 8 9 10 11 12 13 14 15 16 17 18 19 20 …" at bounding box center [768, 507] width 265 height 227
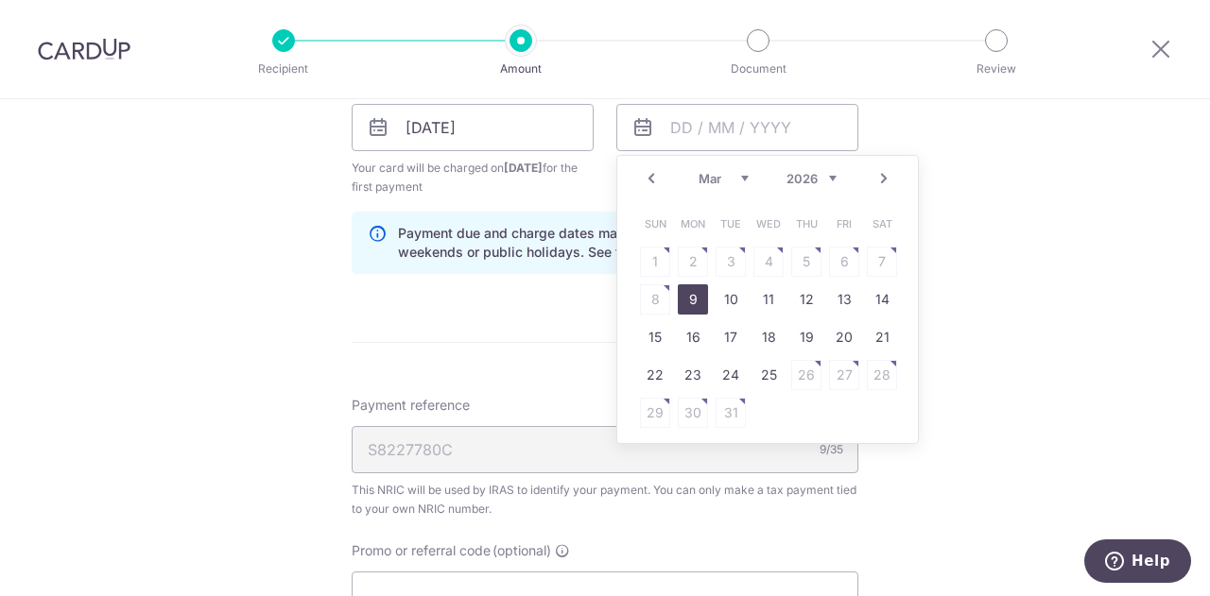
click at [694, 300] on link "9" at bounding box center [693, 299] width 30 height 30
type input "09/03/2026"
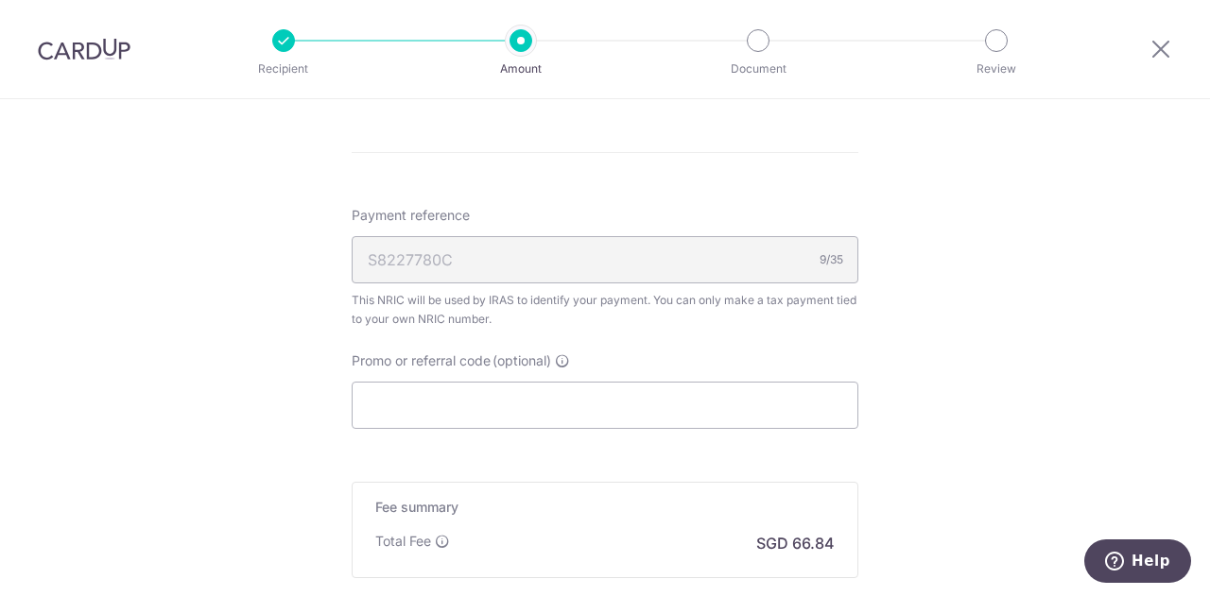
scroll to position [1516, 0]
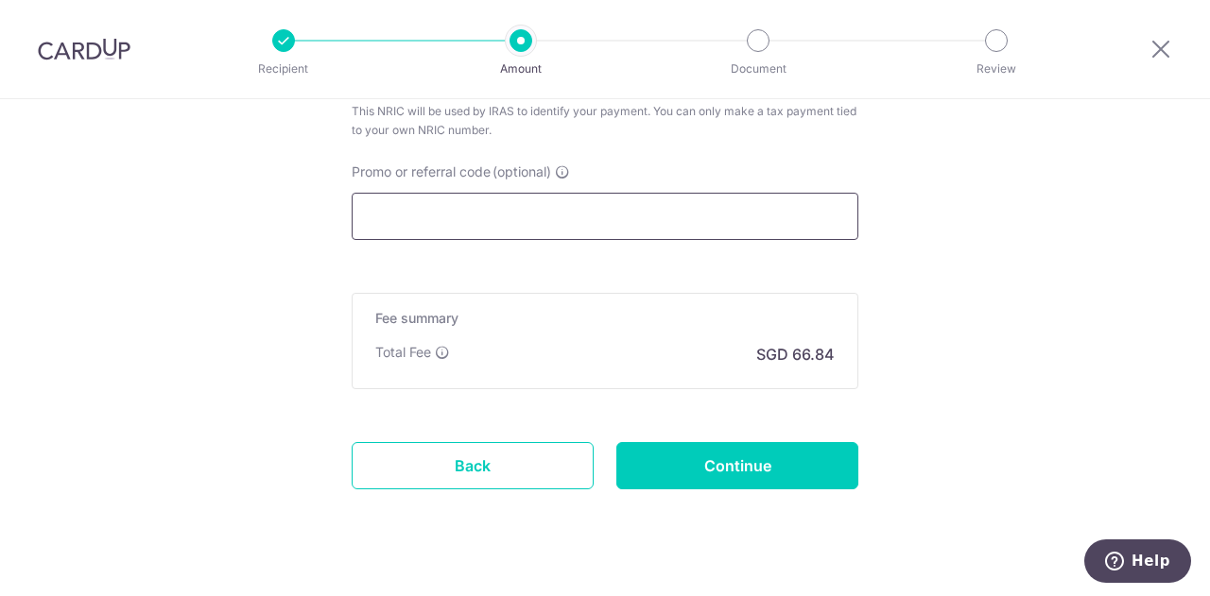
click at [580, 219] on input "Promo or referral code (optional)" at bounding box center [605, 216] width 507 height 47
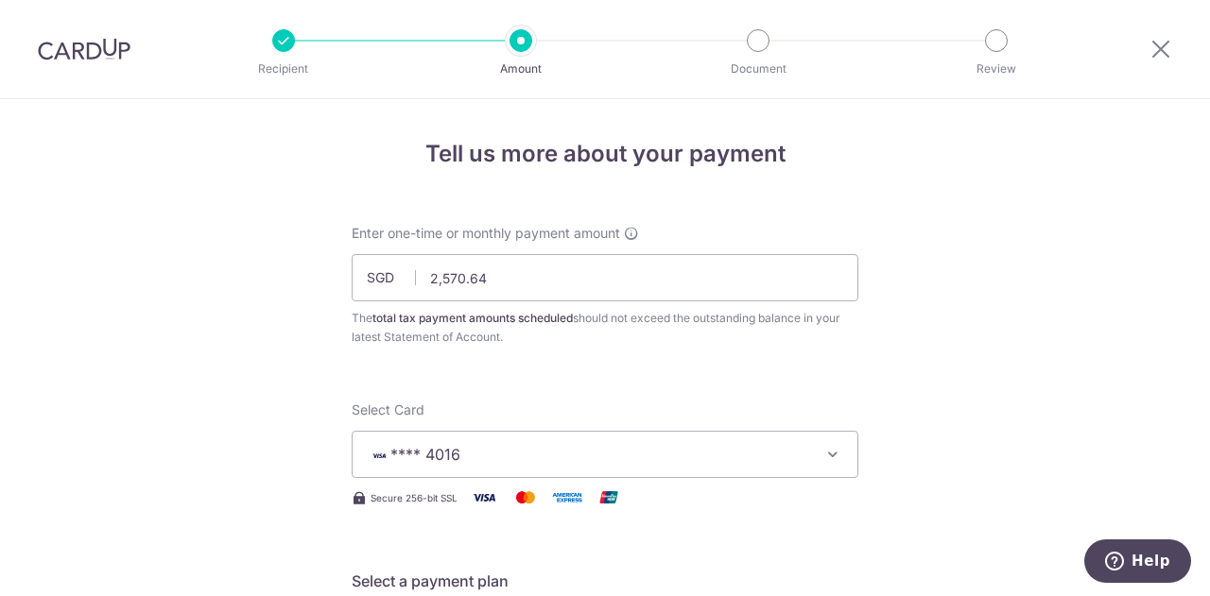
scroll to position [1385, 0]
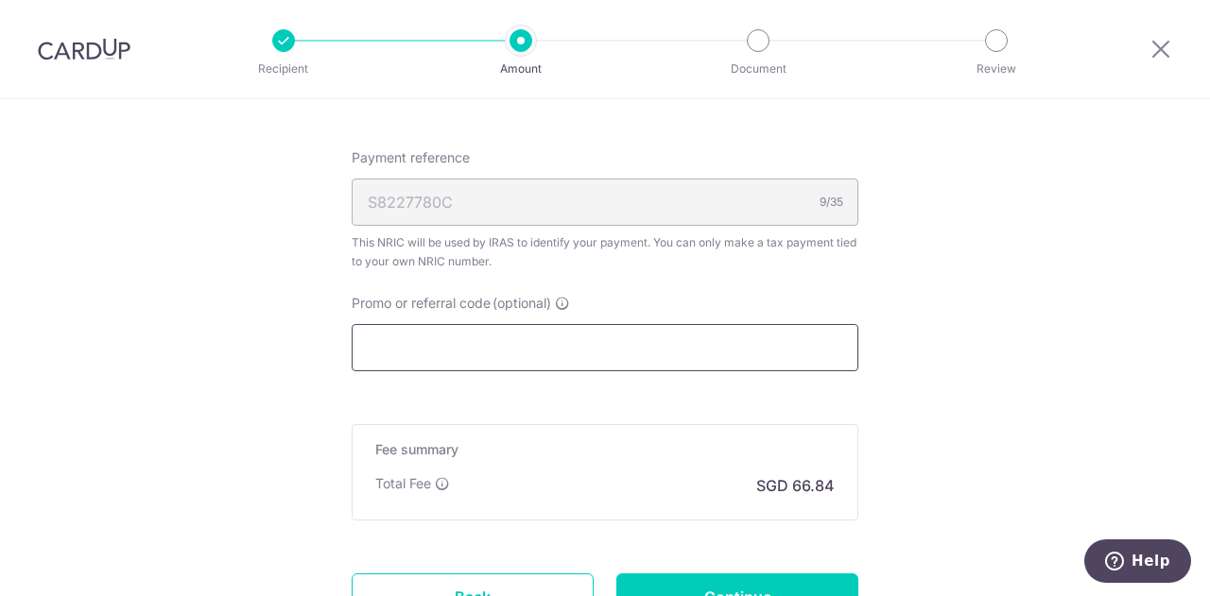
paste input "VTAX25R"
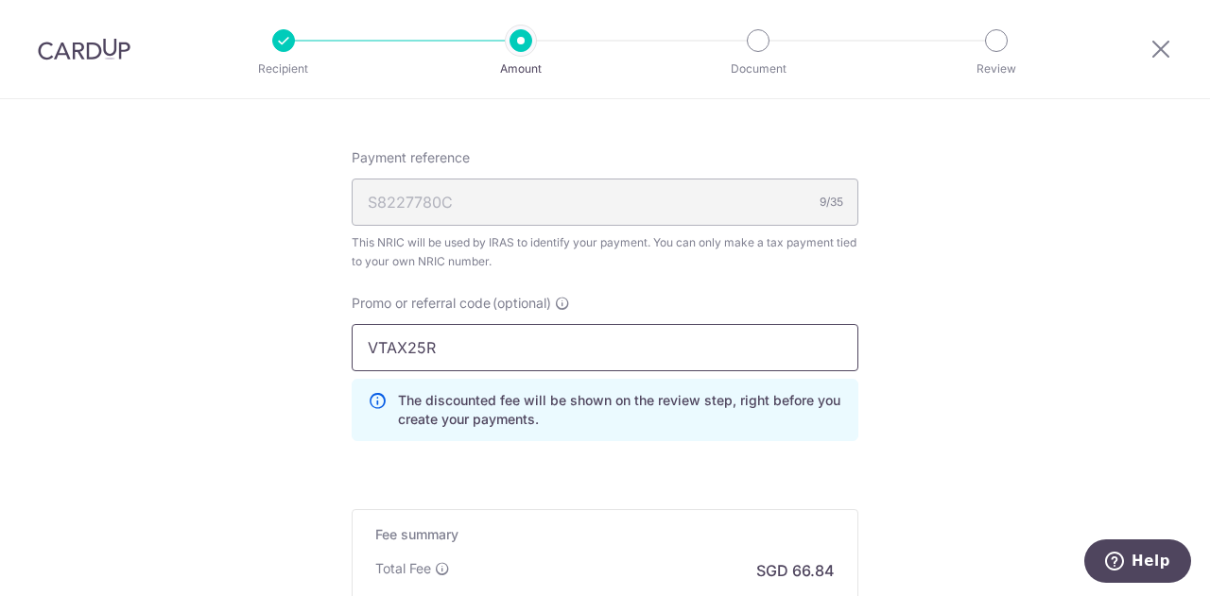
type input "VTAX25R"
click at [573, 421] on p "The discounted fee will be shown on the review step, right before you create yo…" at bounding box center [620, 410] width 444 height 38
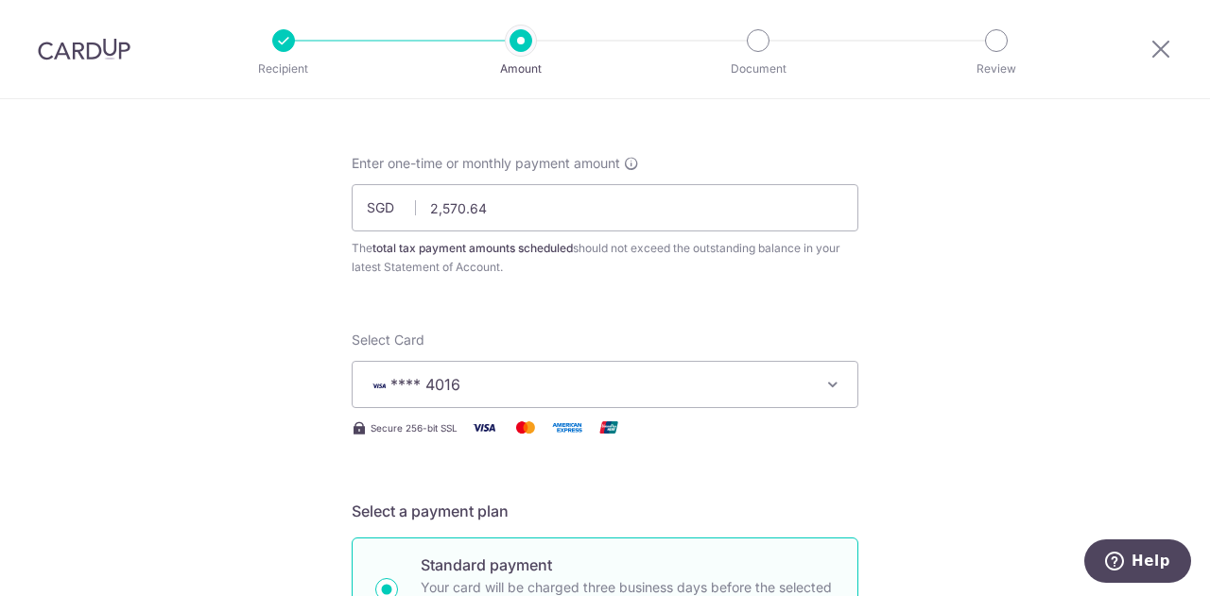
scroll to position [0, 0]
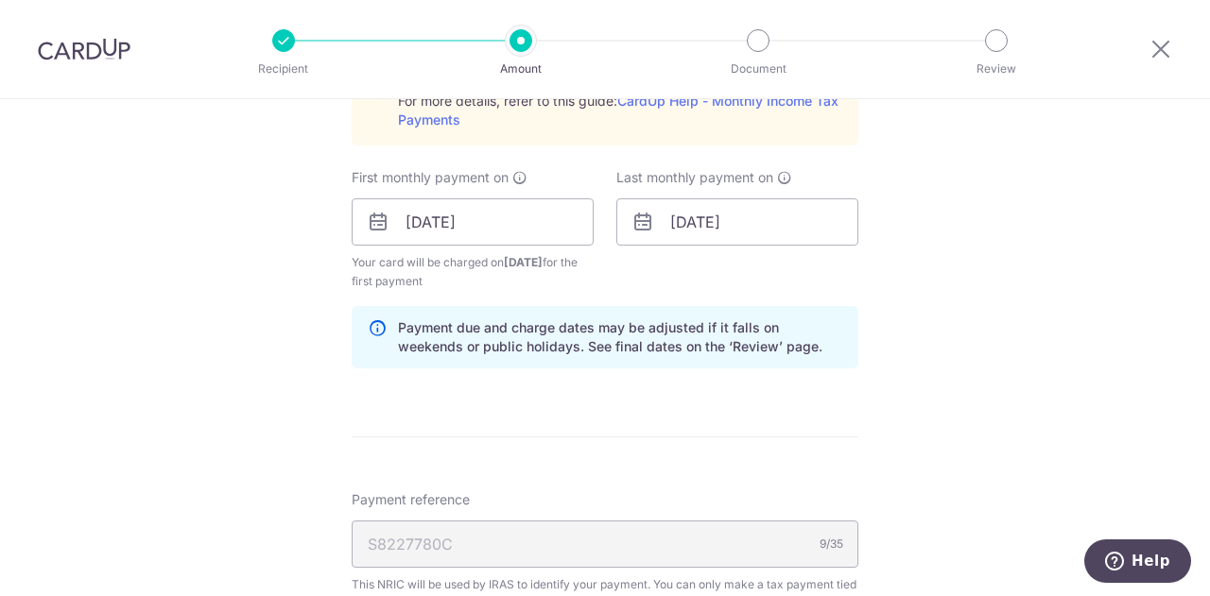
click at [675, 407] on form "Enter one-time or monthly payment amount SGD 2,570.64 2570.64 The total tax pay…" at bounding box center [605, 141] width 507 height 1919
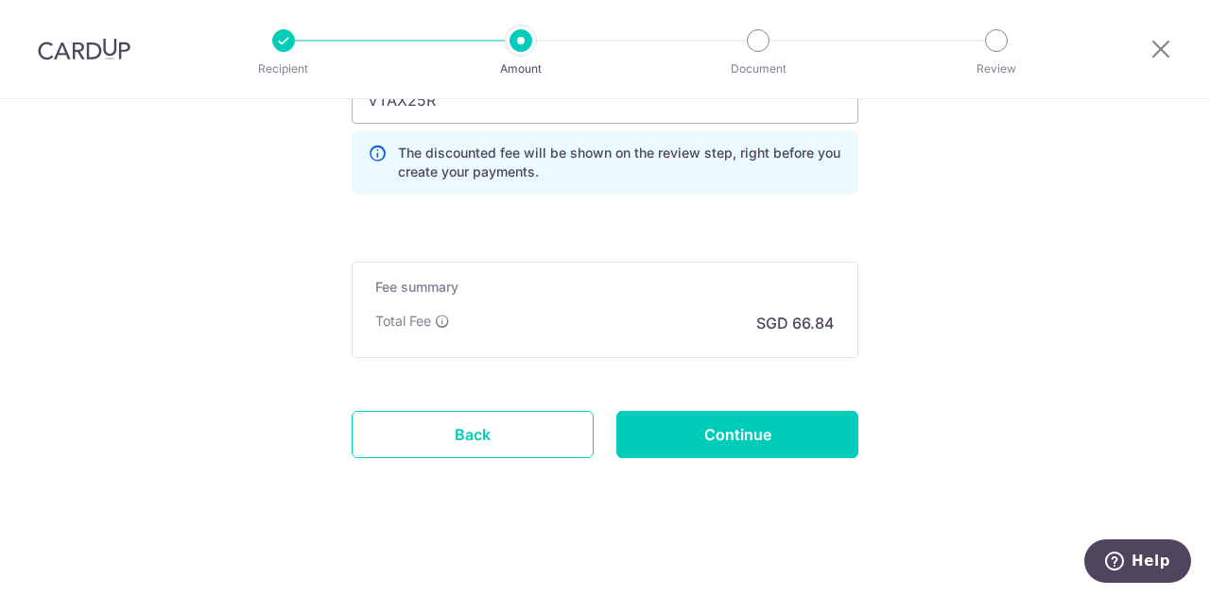
scroll to position [1635, 0]
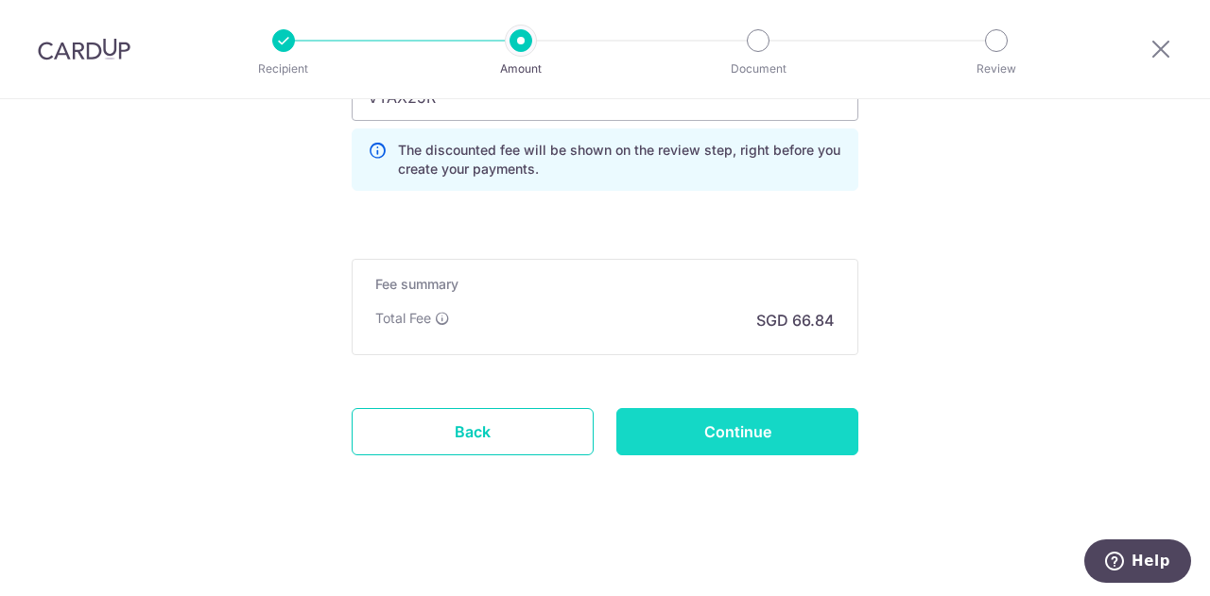
click at [731, 433] on input "Continue" at bounding box center [737, 431] width 242 height 47
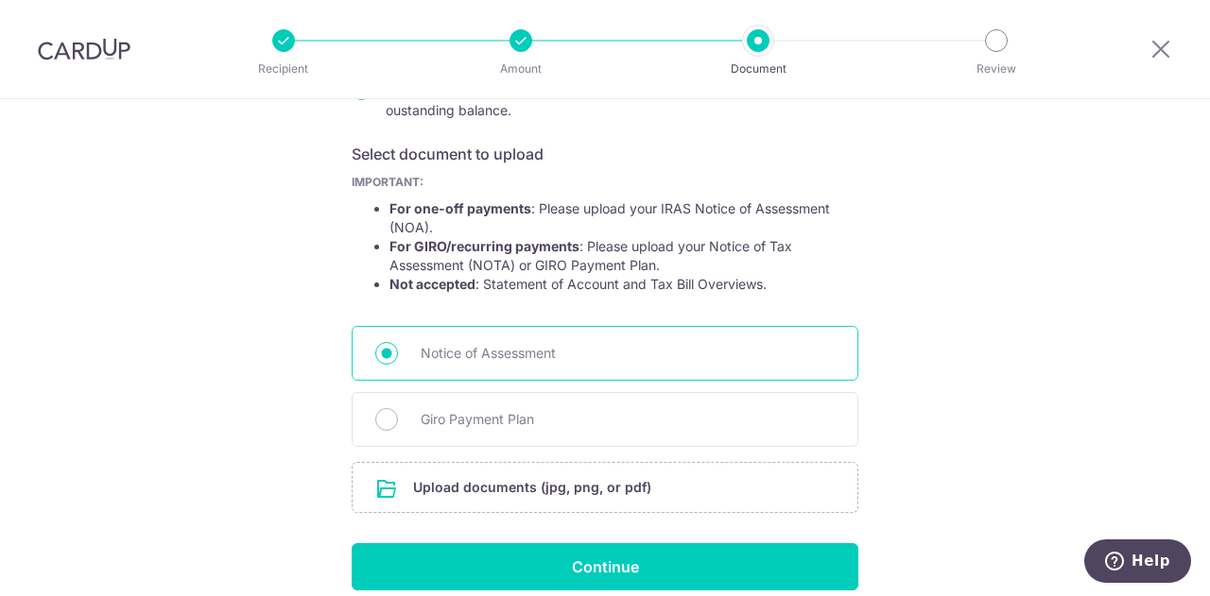
scroll to position [368, 0]
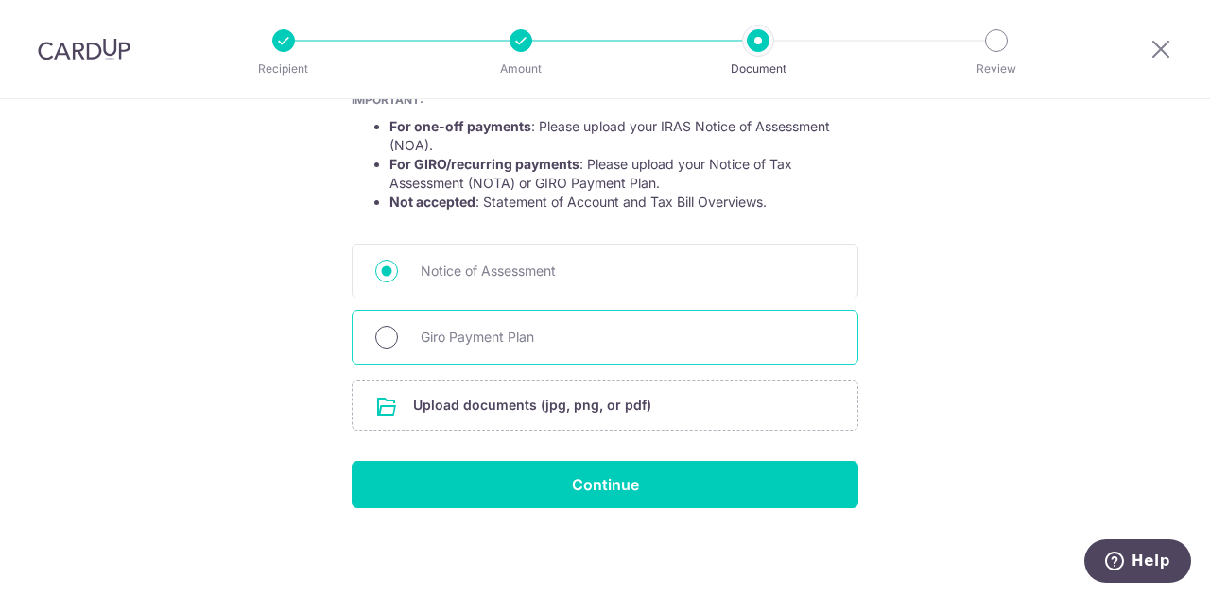
click at [387, 336] on input "Giro Payment Plan" at bounding box center [386, 337] width 23 height 23
radio input "true"
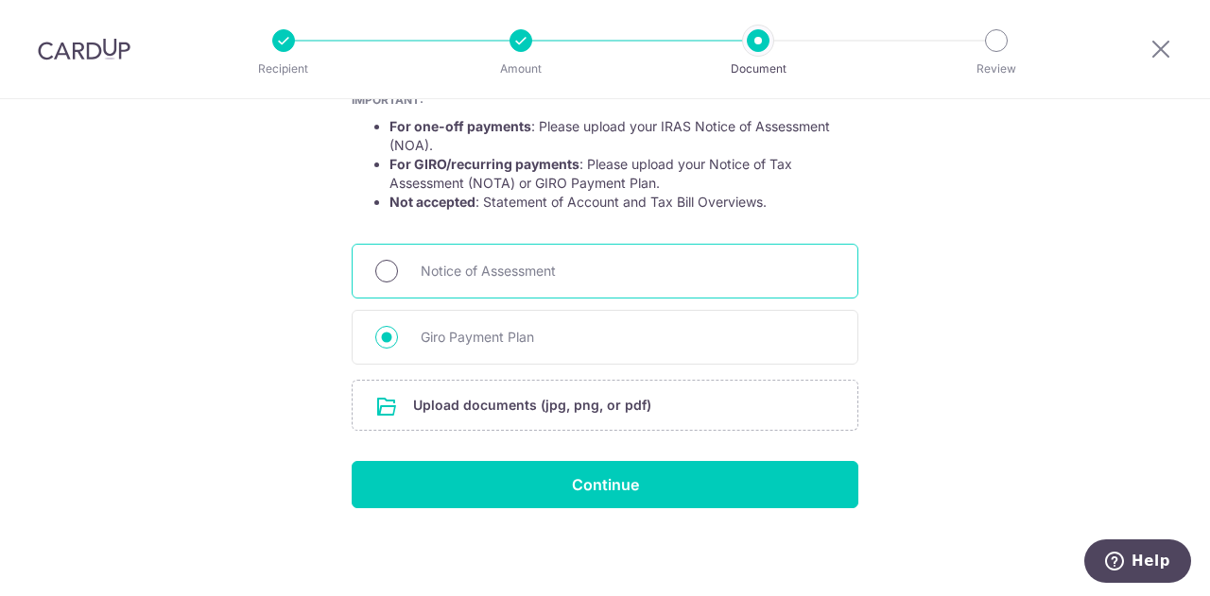
click at [382, 262] on input "Notice of Assessment" at bounding box center [386, 271] width 23 height 23
radio input "true"
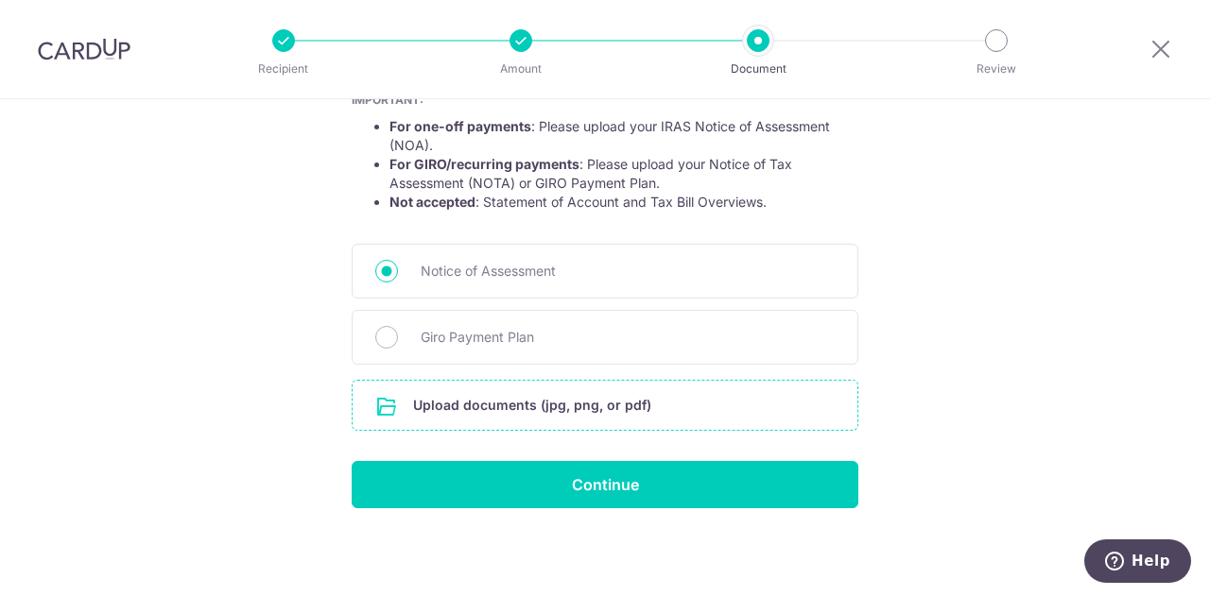
click at [595, 405] on input "file" at bounding box center [605, 405] width 505 height 49
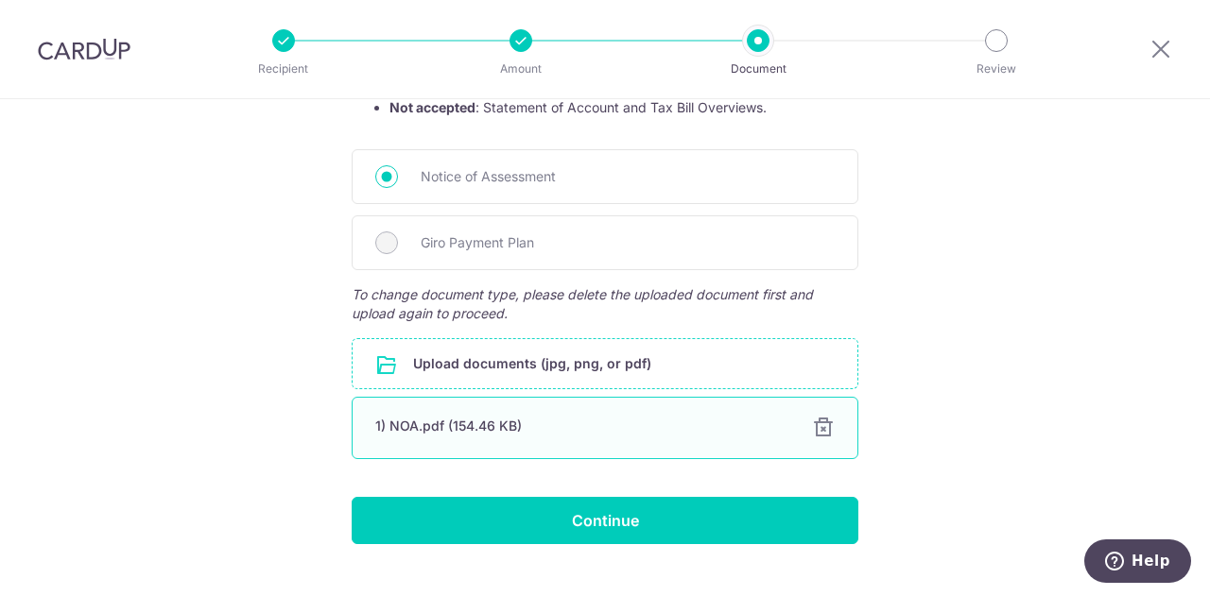
scroll to position [498, 0]
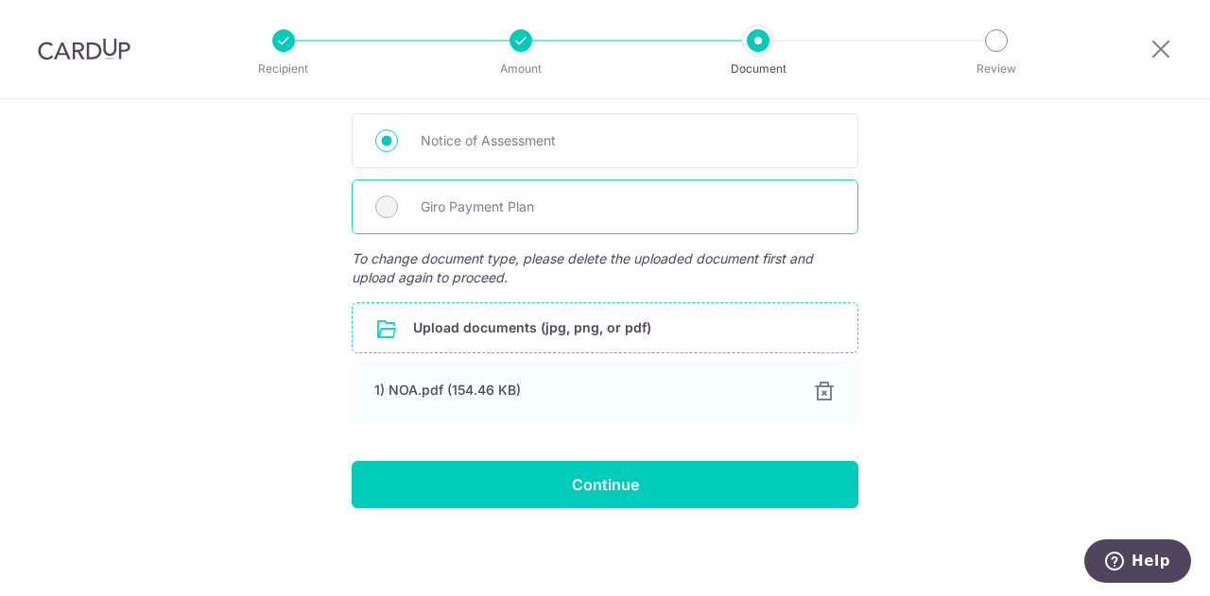
click at [571, 207] on span "Giro Payment Plan" at bounding box center [628, 207] width 414 height 23
drag, startPoint x: 518, startPoint y: 207, endPoint x: 470, endPoint y: 207, distance: 48.2
click at [470, 207] on span "Giro Payment Plan" at bounding box center [628, 207] width 414 height 23
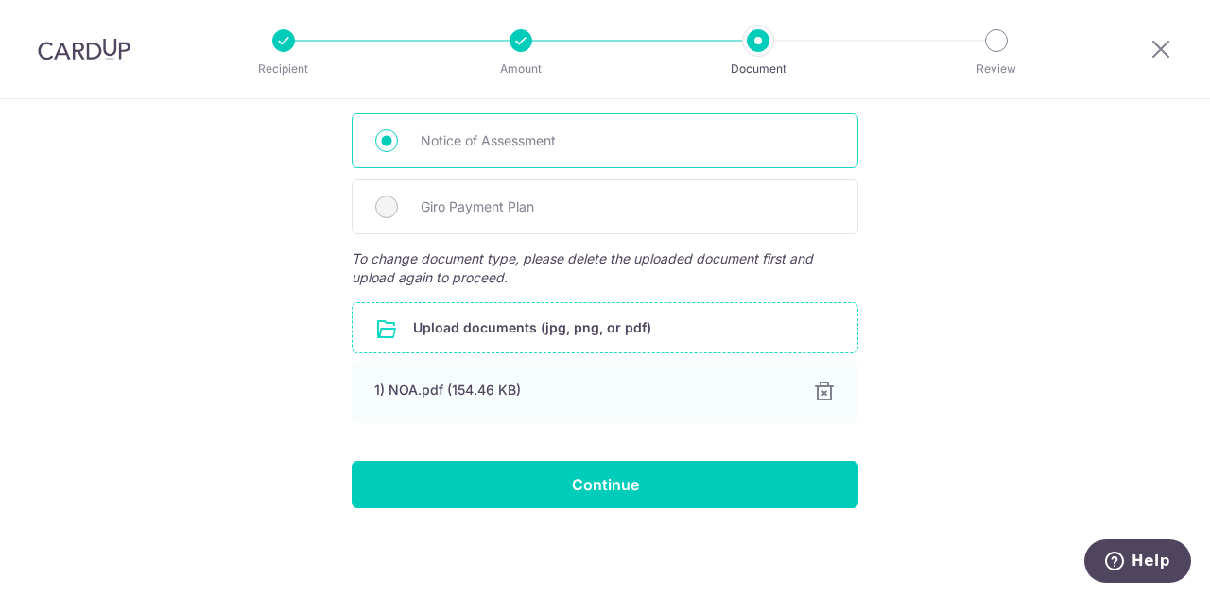
click at [386, 143] on input "Notice of Assessment" at bounding box center [386, 140] width 23 height 23
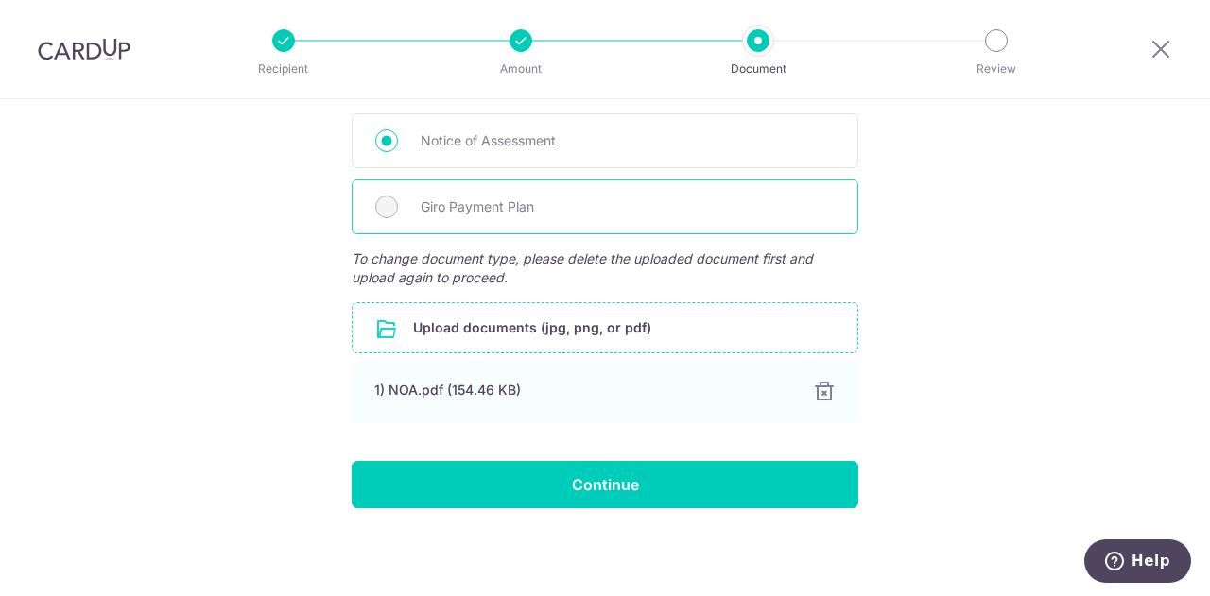
click at [363, 196] on div "Giro Payment Plan" at bounding box center [605, 207] width 507 height 55
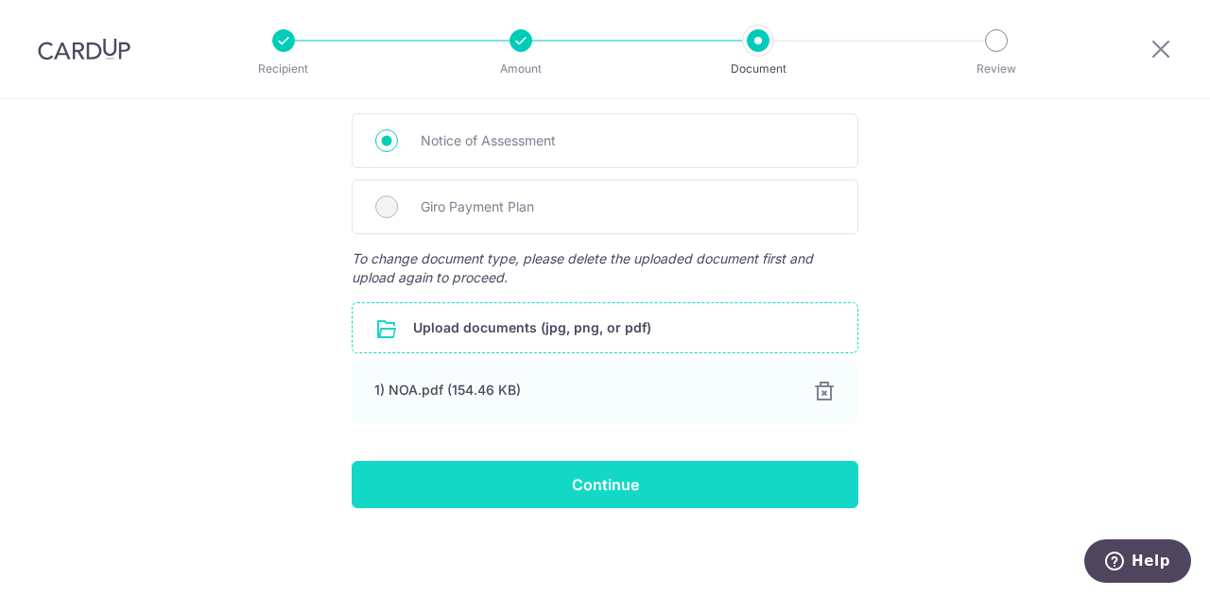
click at [568, 477] on input "Continue" at bounding box center [605, 484] width 507 height 47
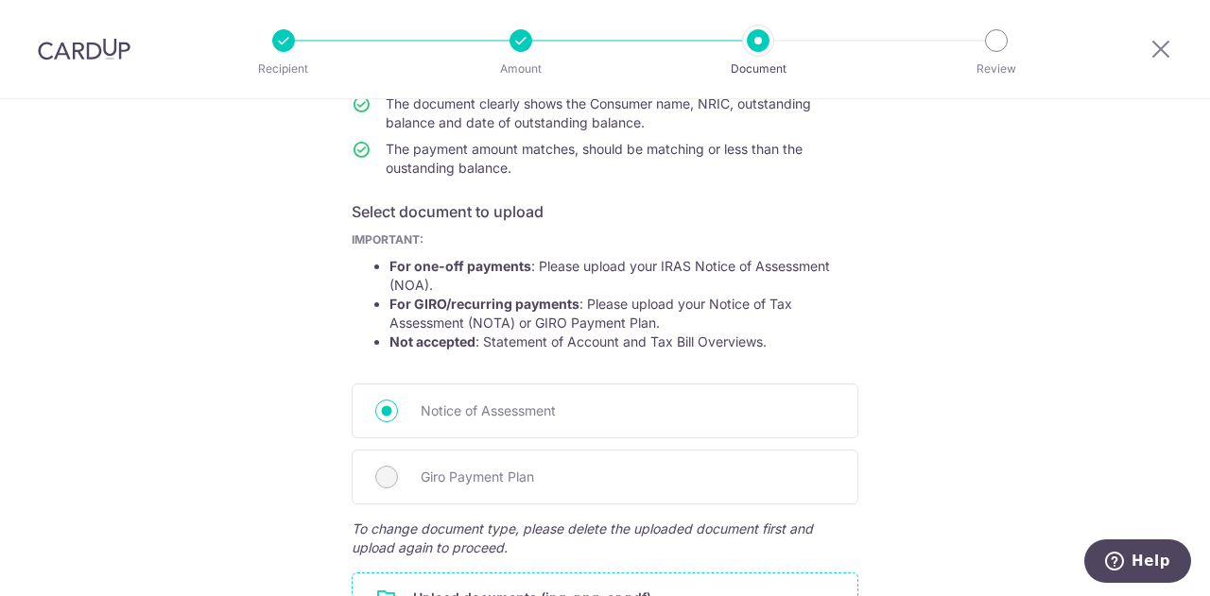
scroll to position [380, 0]
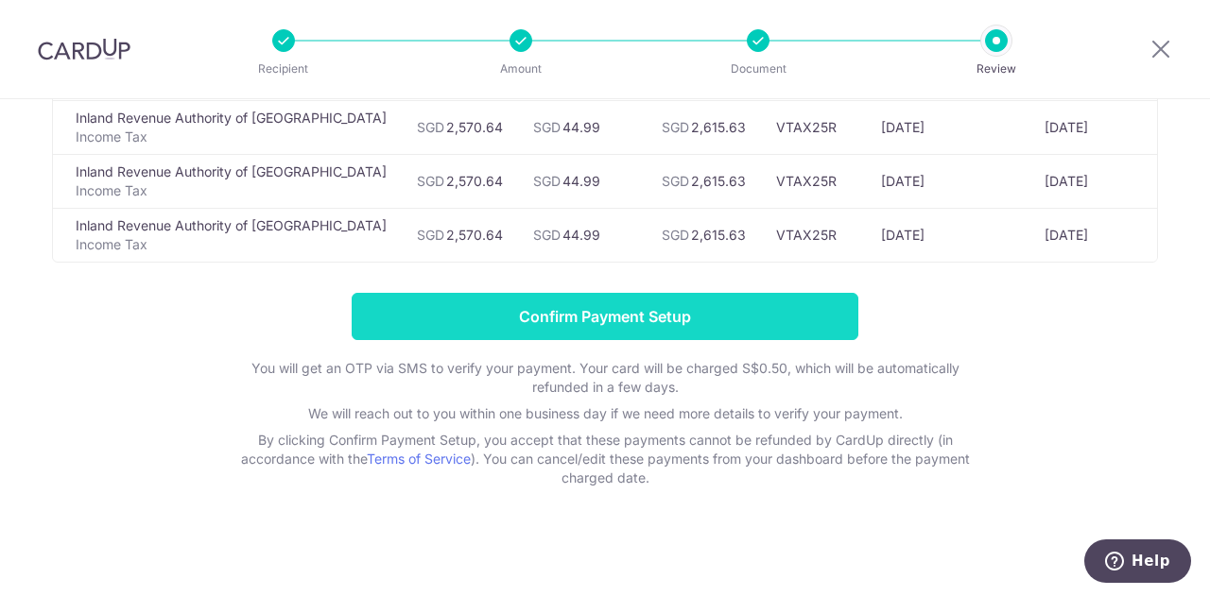
scroll to position [312, 0]
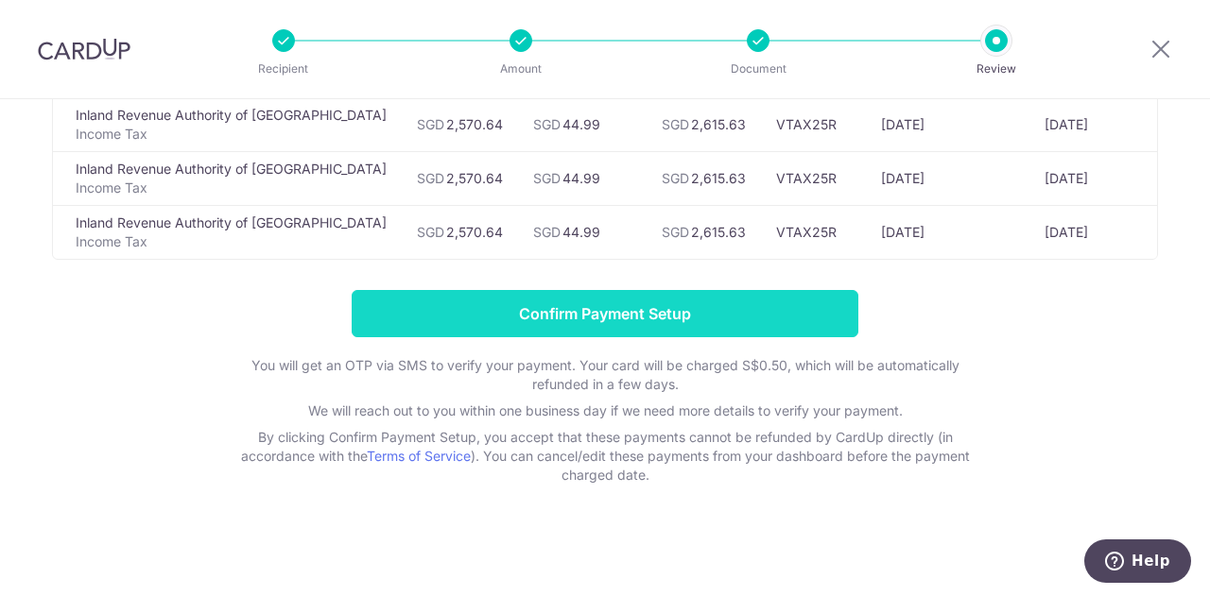
click at [624, 308] on input "Confirm Payment Setup" at bounding box center [605, 313] width 507 height 47
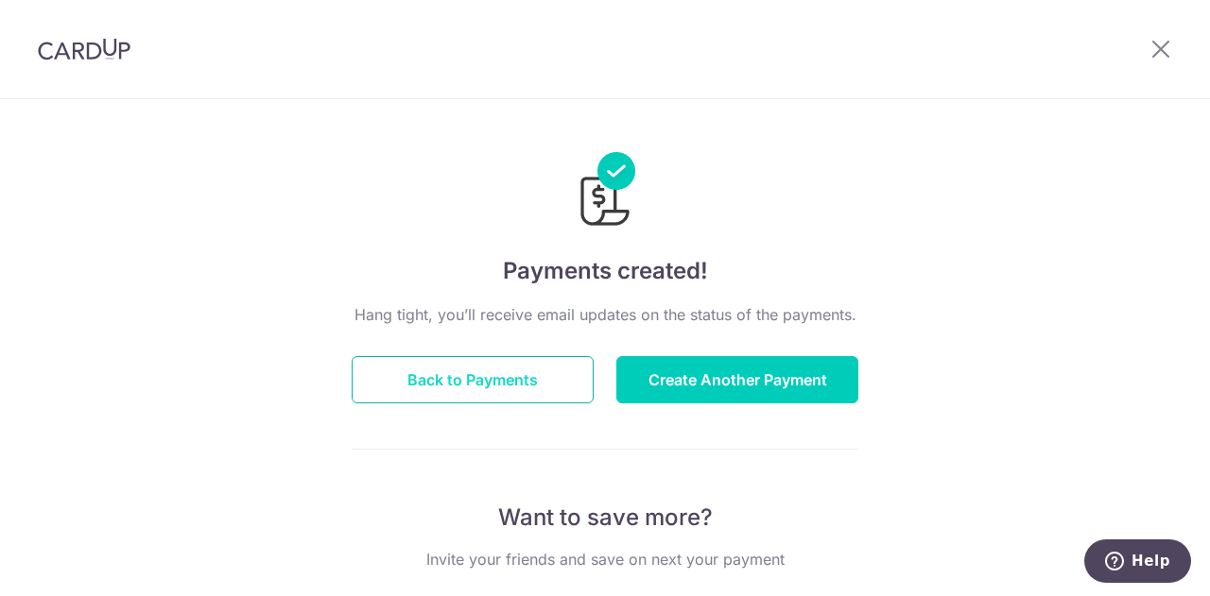
click at [537, 377] on button "Back to Payments" at bounding box center [473, 379] width 242 height 47
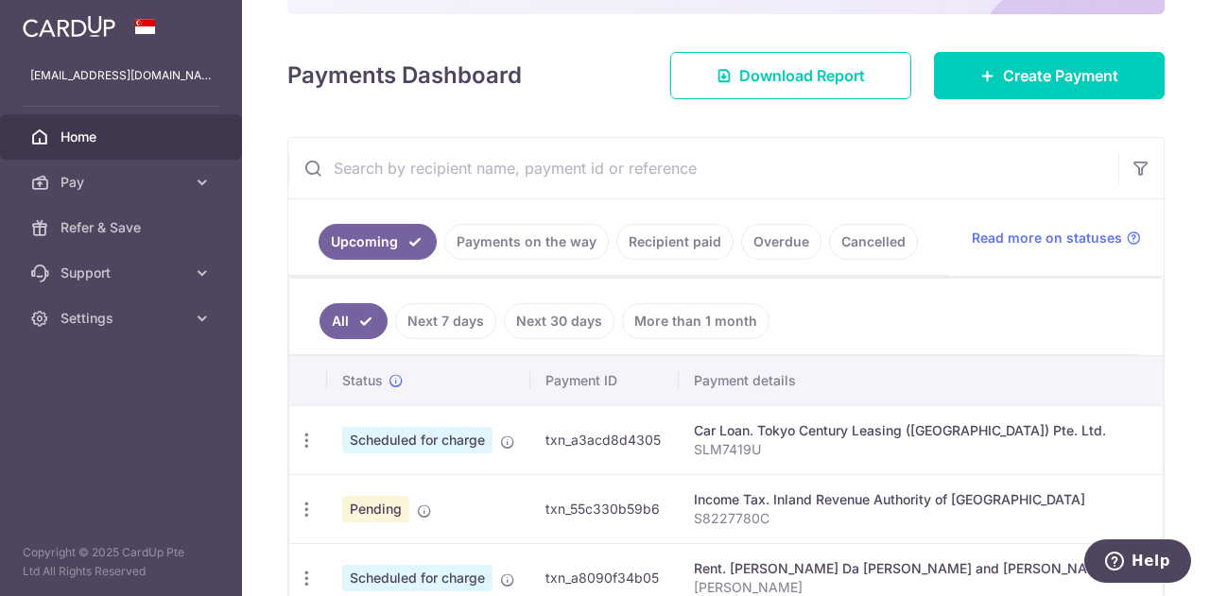
scroll to position [285, 0]
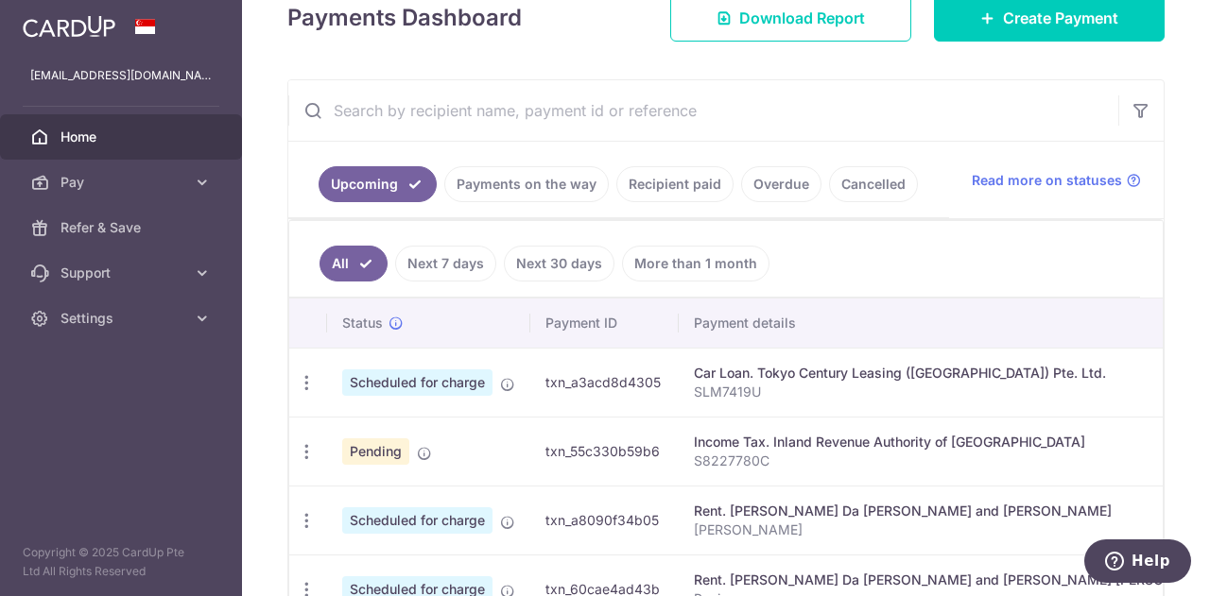
click at [370, 456] on span "Pending" at bounding box center [375, 452] width 67 height 26
click at [304, 451] on icon "button" at bounding box center [307, 452] width 20 height 20
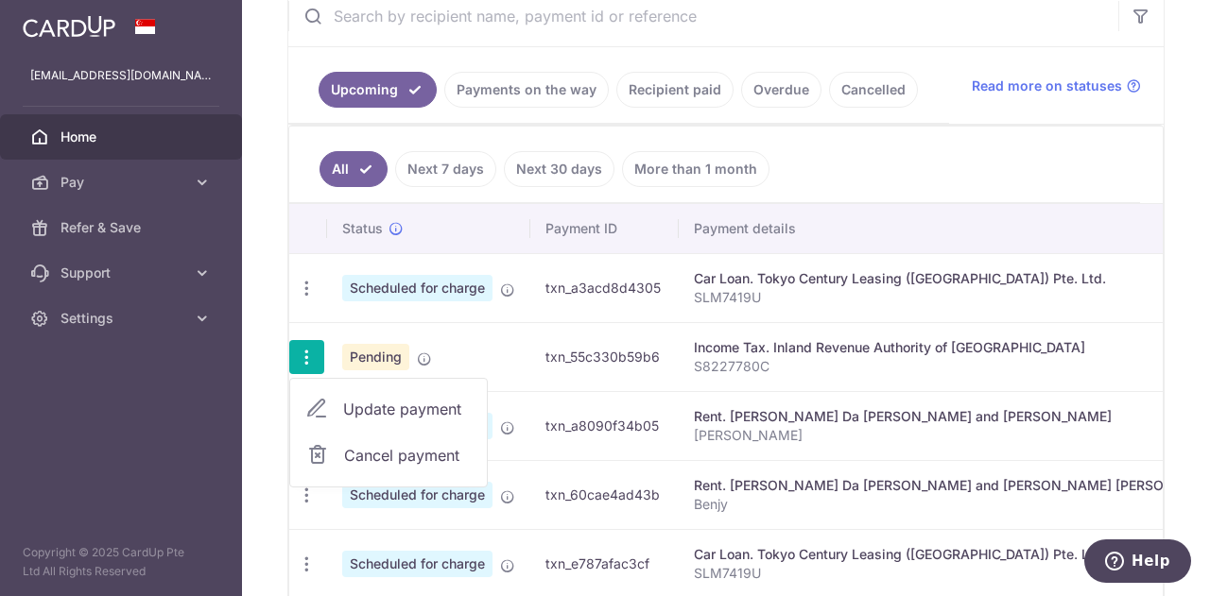
scroll to position [381, 0]
click at [427, 411] on span "Update payment" at bounding box center [407, 408] width 129 height 23
radio input "true"
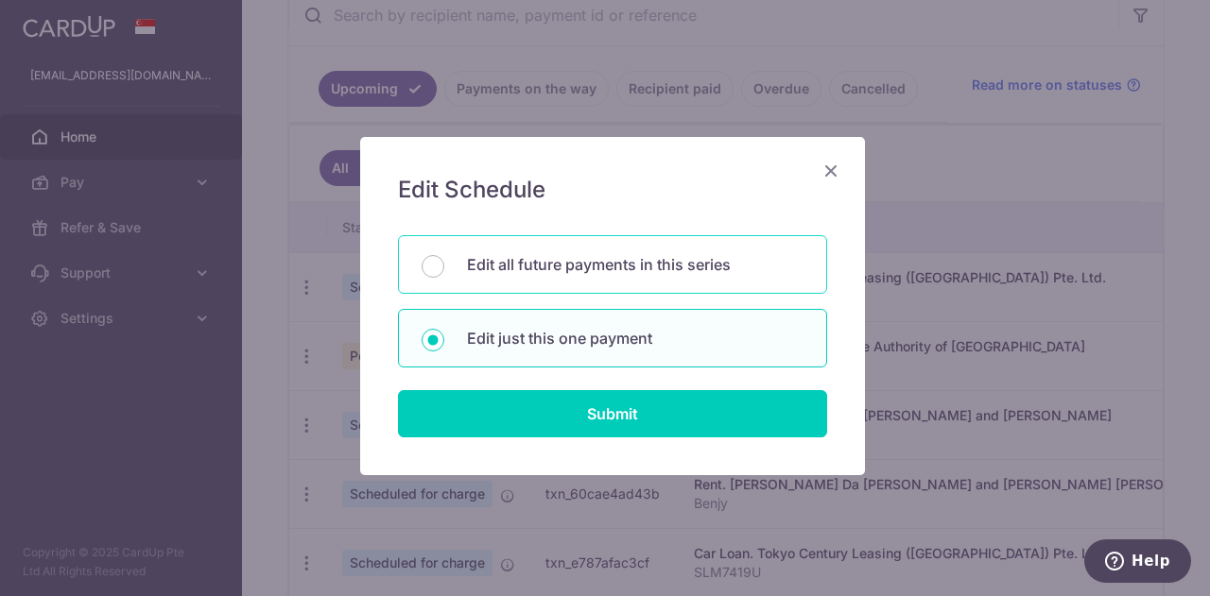
click at [660, 277] on div "Edit all future payments in this series" at bounding box center [612, 264] width 429 height 59
radio input "true"
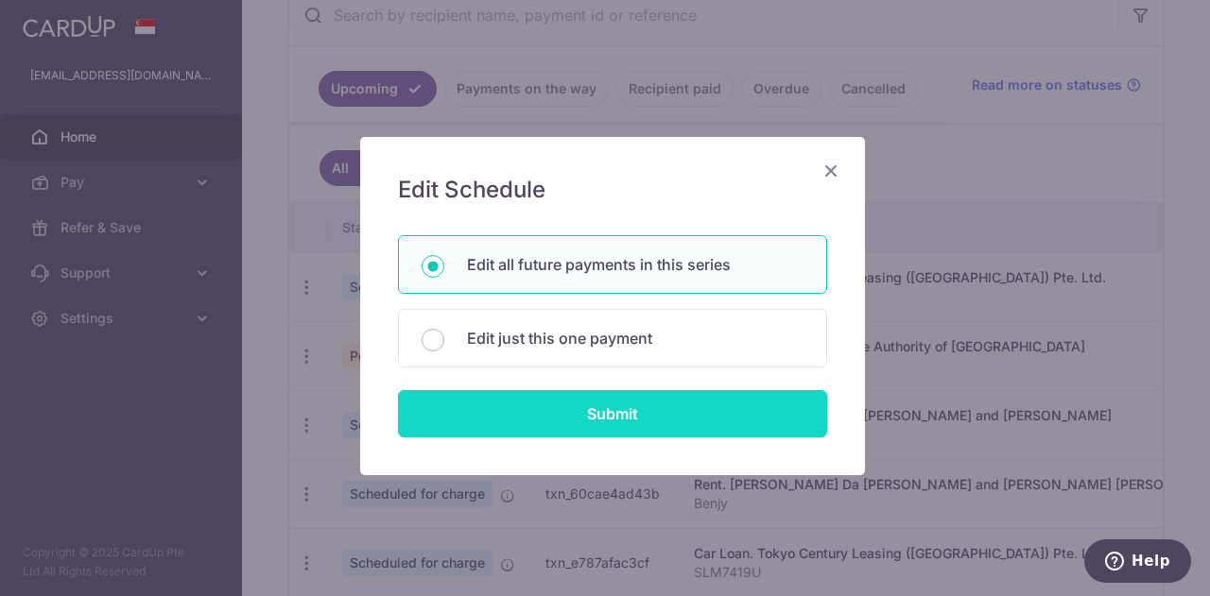
click at [622, 427] on input "Submit" at bounding box center [612, 413] width 429 height 47
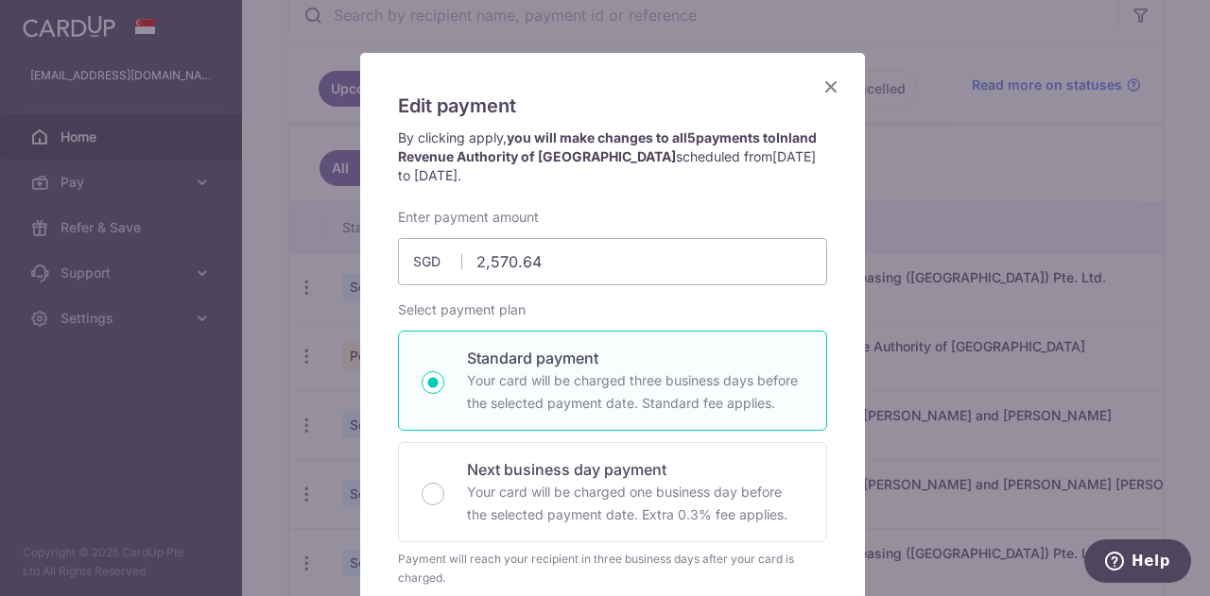
scroll to position [0, 0]
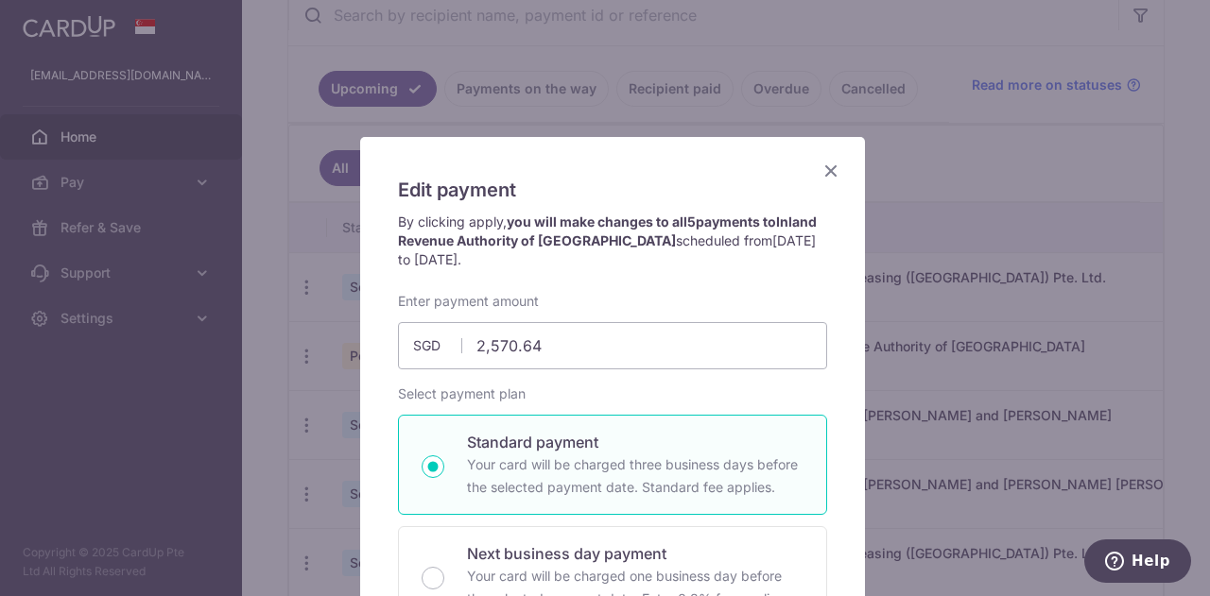
drag, startPoint x: 838, startPoint y: 170, endPoint x: 828, endPoint y: 170, distance: 10.4
click at [827, 170] on icon "Close" at bounding box center [830, 171] width 23 height 24
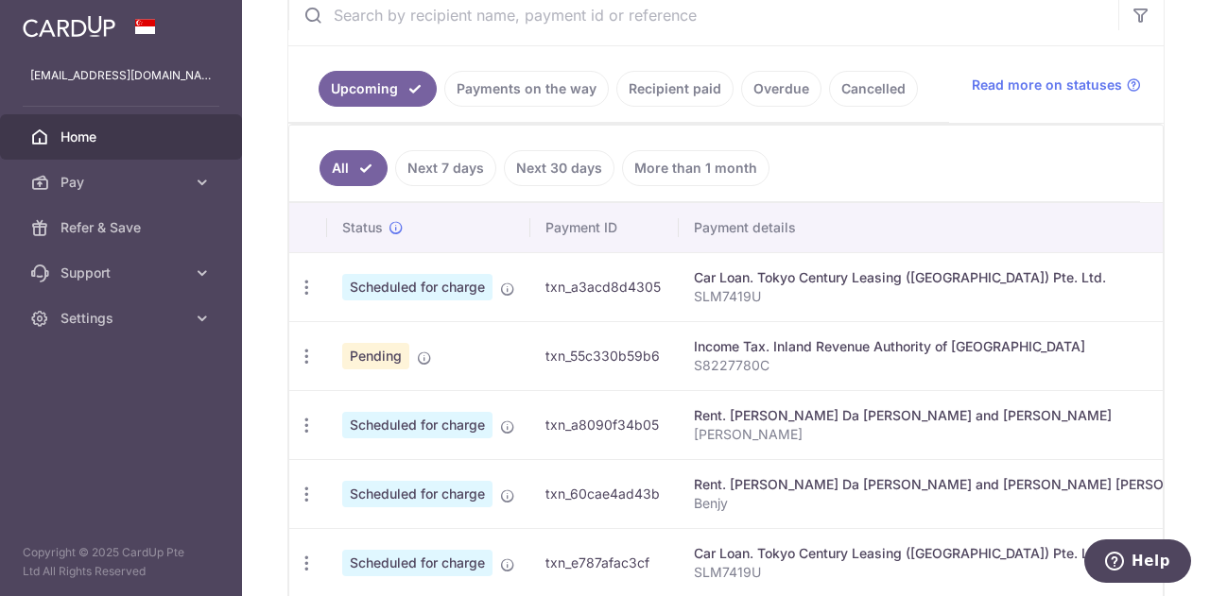
click at [95, 151] on link "Home" at bounding box center [121, 136] width 242 height 45
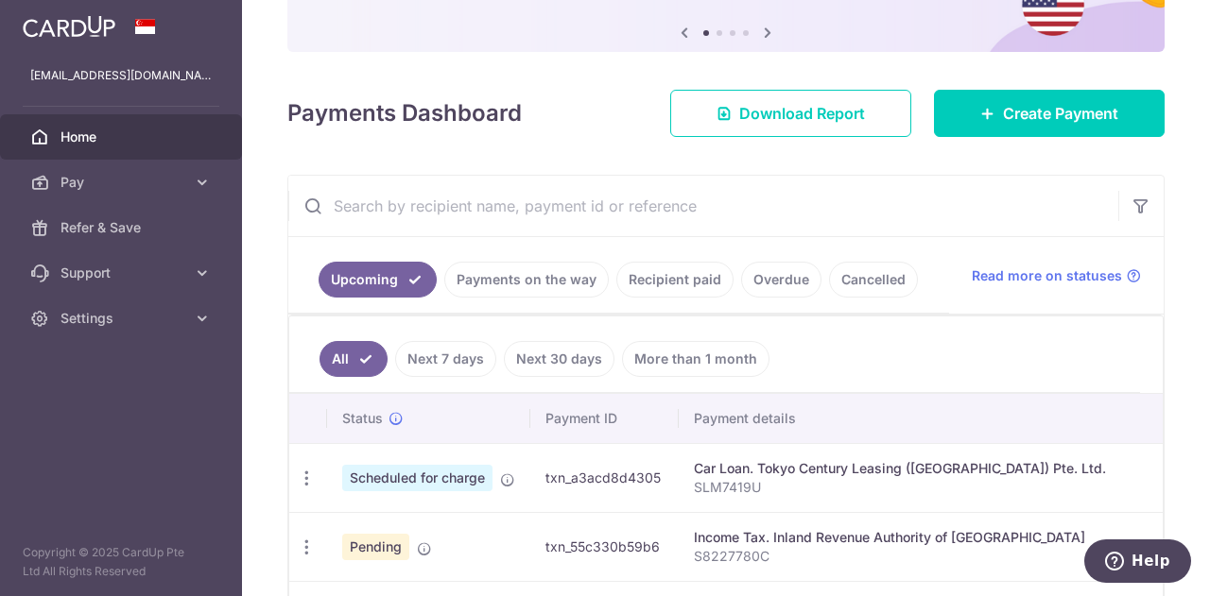
scroll to position [285, 0]
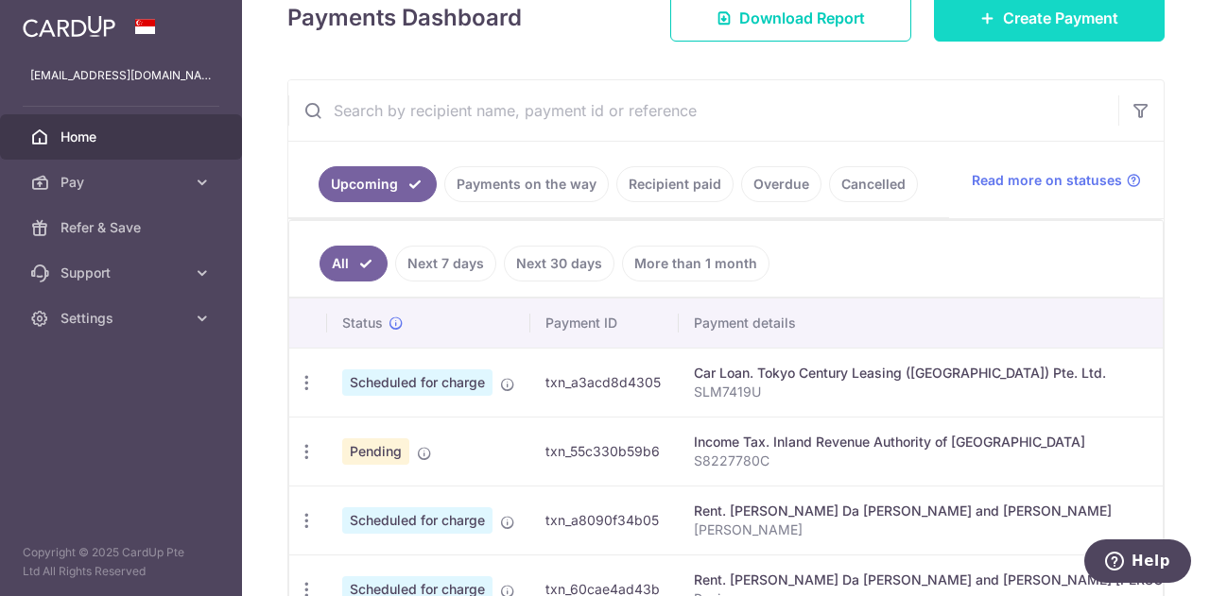
click at [1053, 21] on span "Create Payment" at bounding box center [1060, 18] width 115 height 23
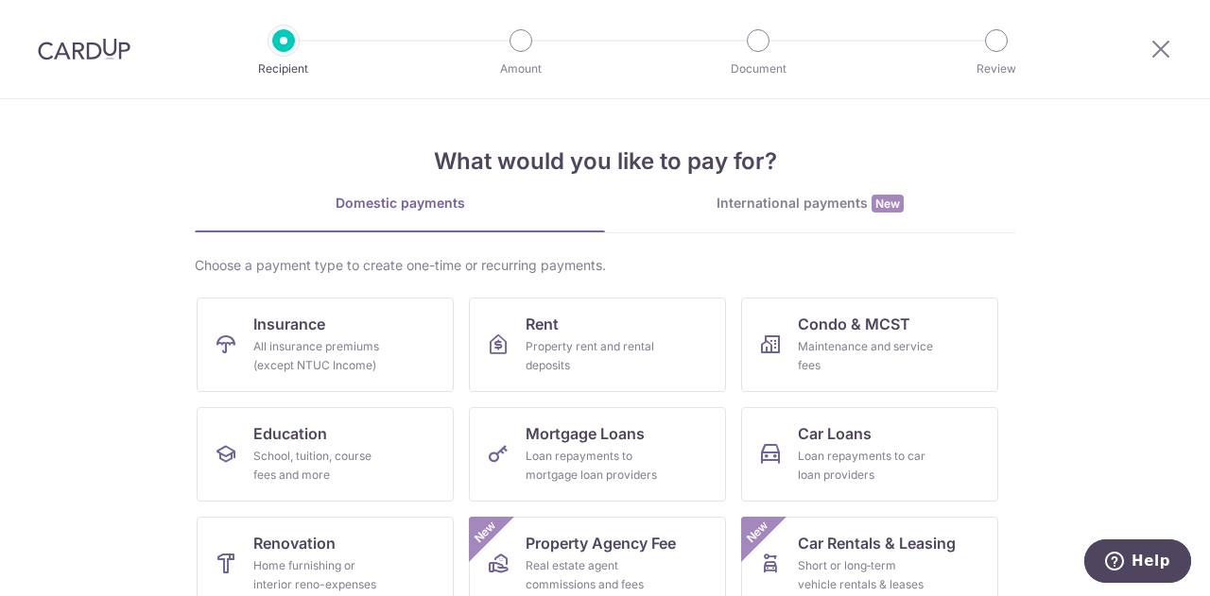
scroll to position [249, 0]
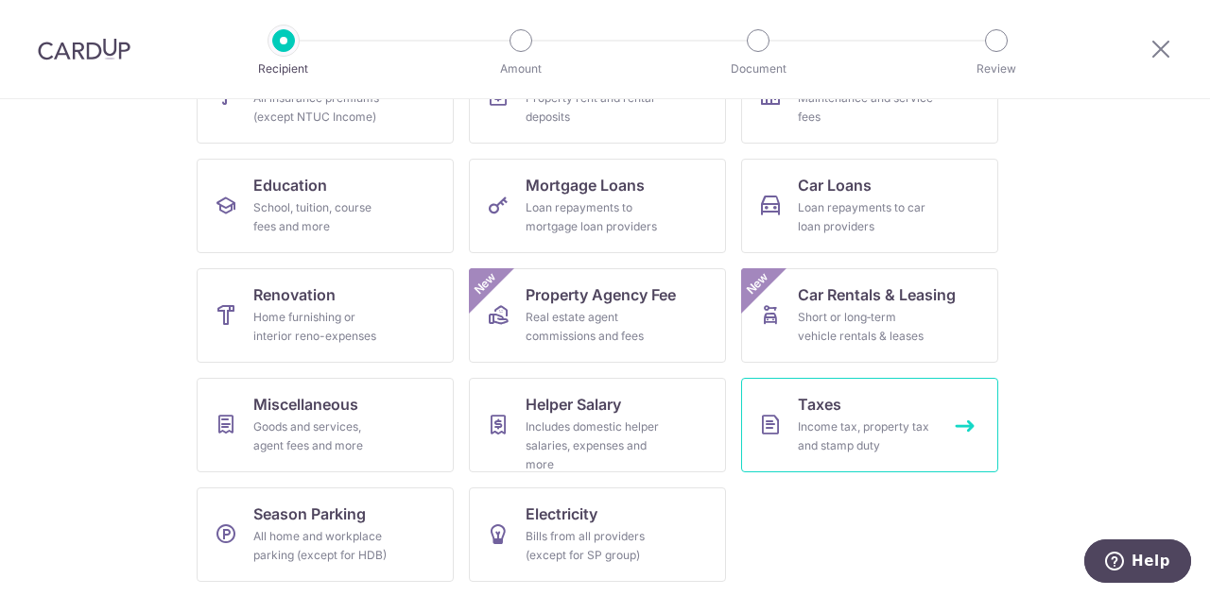
click at [820, 418] on div "Income tax, property tax and stamp duty" at bounding box center [866, 437] width 136 height 38
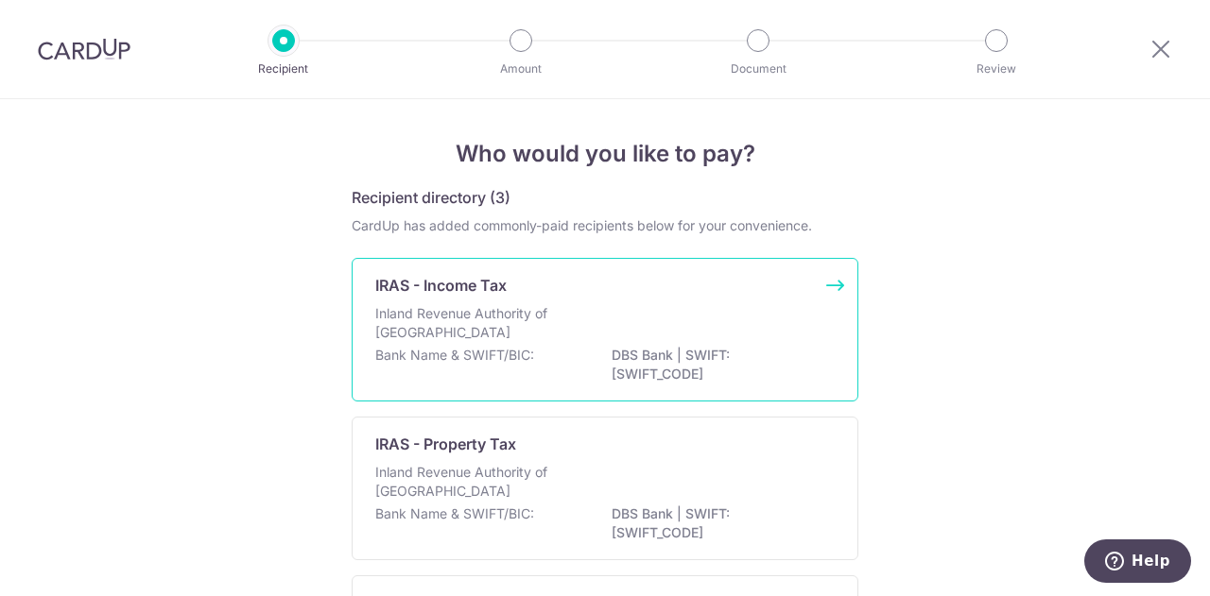
click at [626, 325] on div "Inland Revenue Authority of [GEOGRAPHIC_DATA]" at bounding box center [604, 325] width 459 height 42
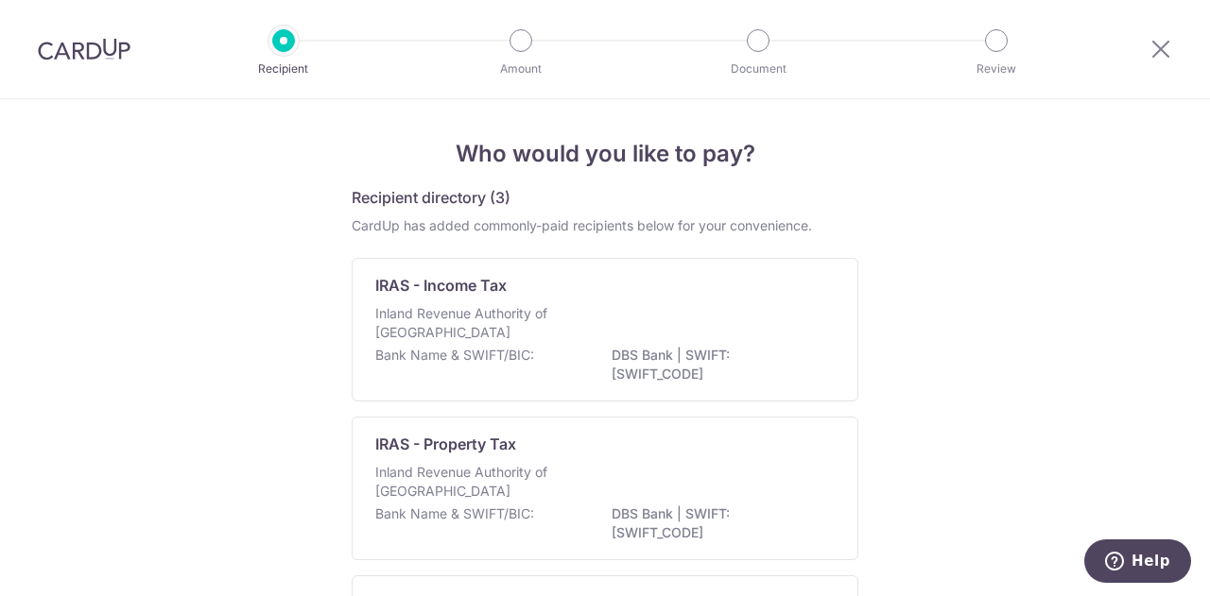
click at [237, 166] on div "Who would you like to pay? Recipient directory (3) CardUp has added commonly-pa…" at bounding box center [605, 461] width 1210 height 724
click at [1169, 52] on icon at bounding box center [1160, 49] width 23 height 24
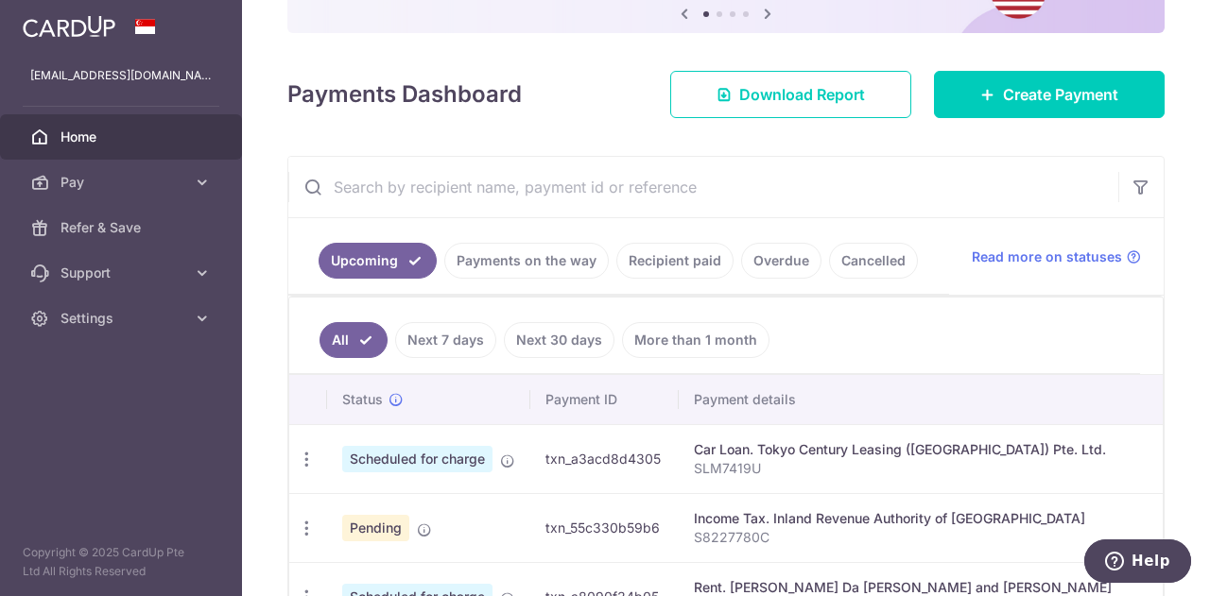
scroll to position [286, 0]
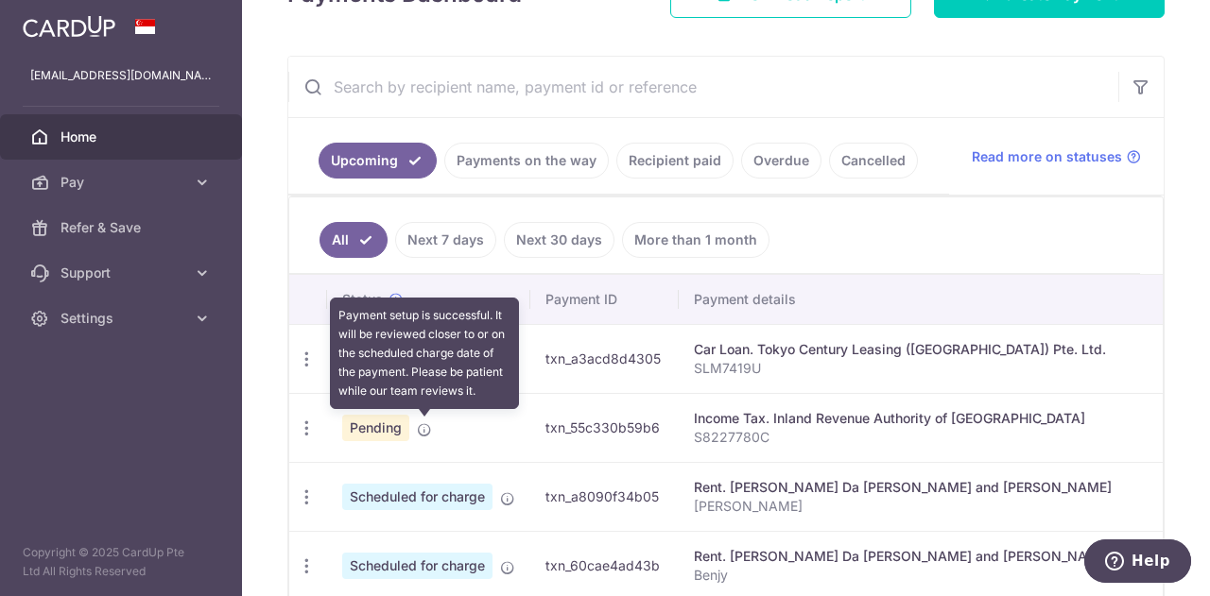
click at [420, 431] on icon at bounding box center [424, 429] width 15 height 15
click at [427, 428] on icon at bounding box center [424, 429] width 15 height 15
click at [425, 428] on icon at bounding box center [424, 429] width 15 height 15
click at [424, 428] on icon at bounding box center [424, 429] width 15 height 15
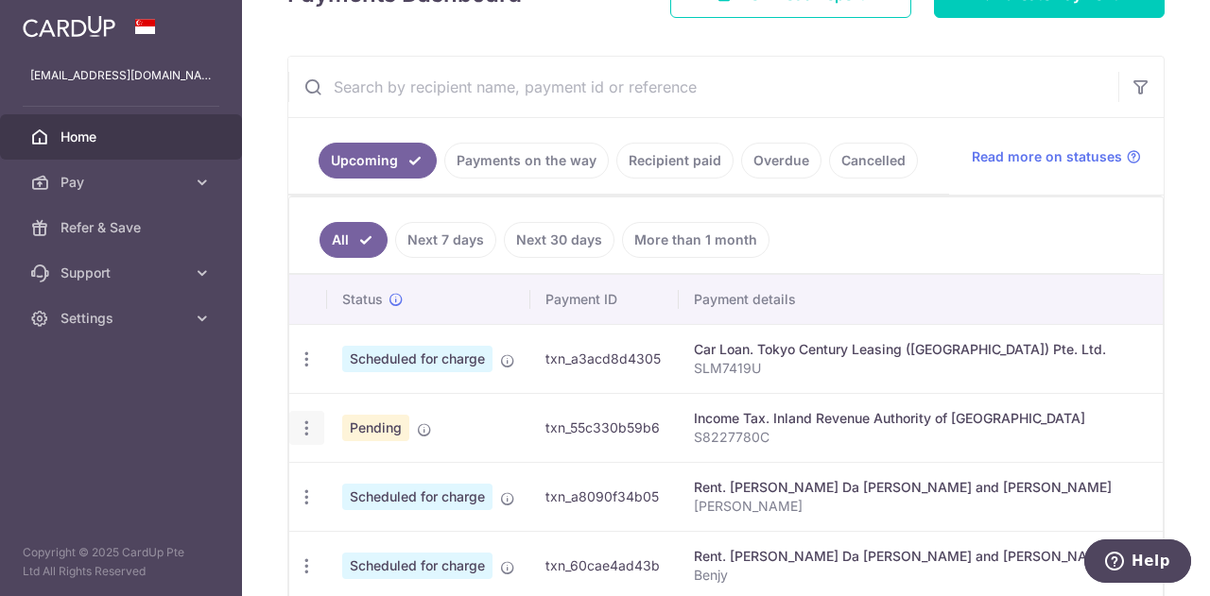
click at [301, 424] on icon "button" at bounding box center [307, 429] width 20 height 20
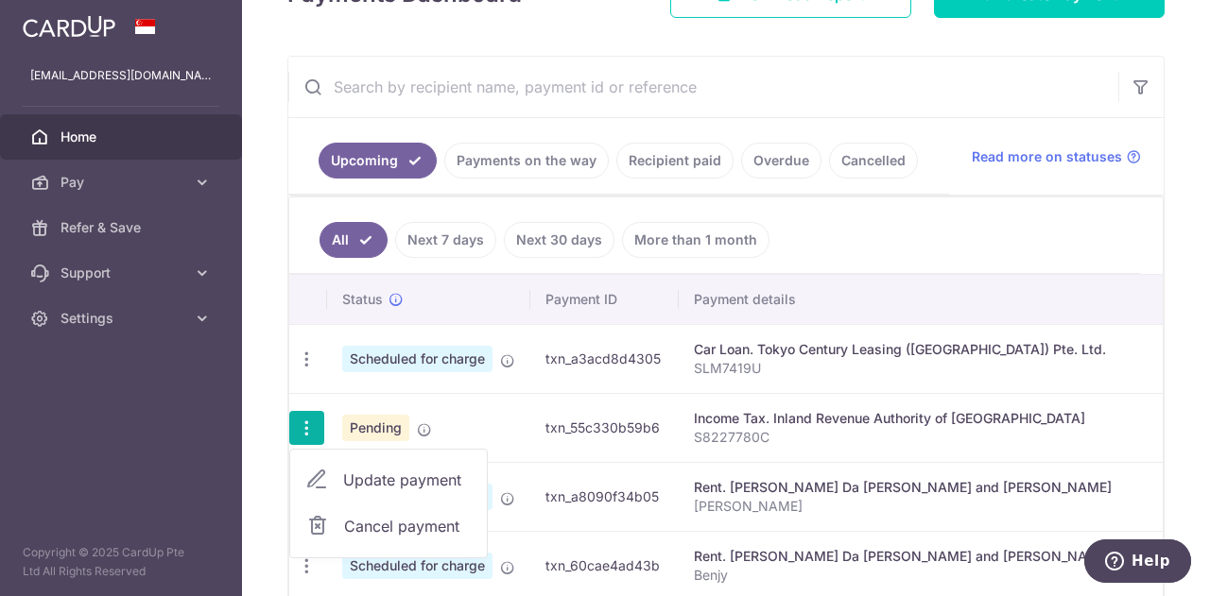
click at [405, 521] on span "Cancel payment" at bounding box center [407, 526] width 127 height 23
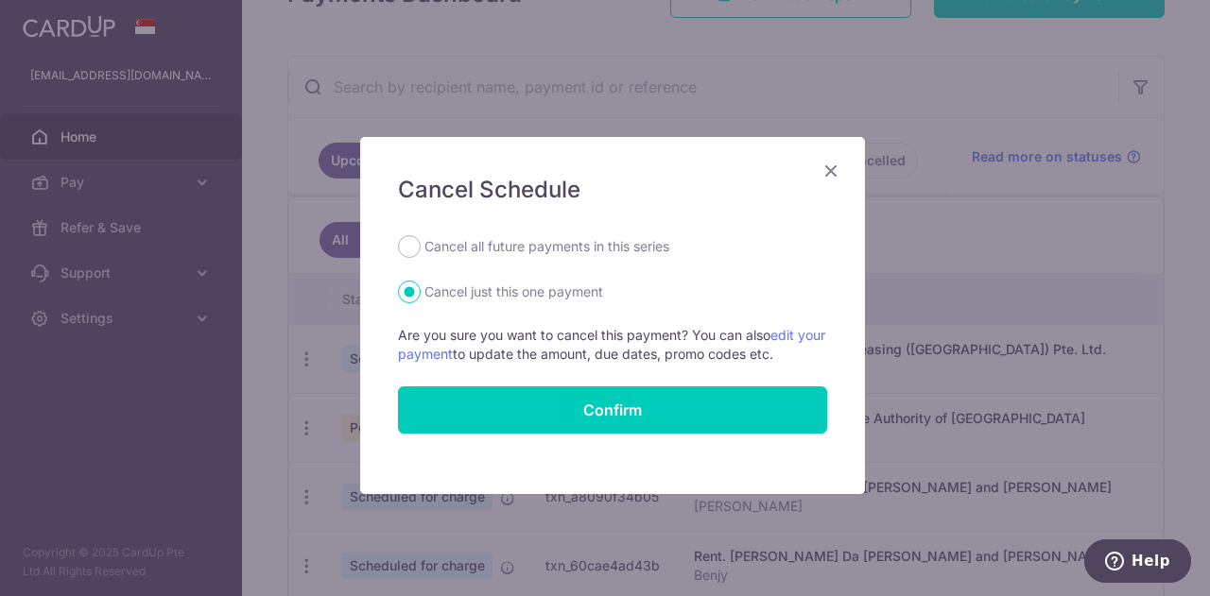
click at [522, 251] on label "Cancel all future payments in this series" at bounding box center [546, 246] width 245 height 23
click at [421, 251] on input "Cancel all future payments in this series" at bounding box center [409, 246] width 23 height 23
radio input "true"
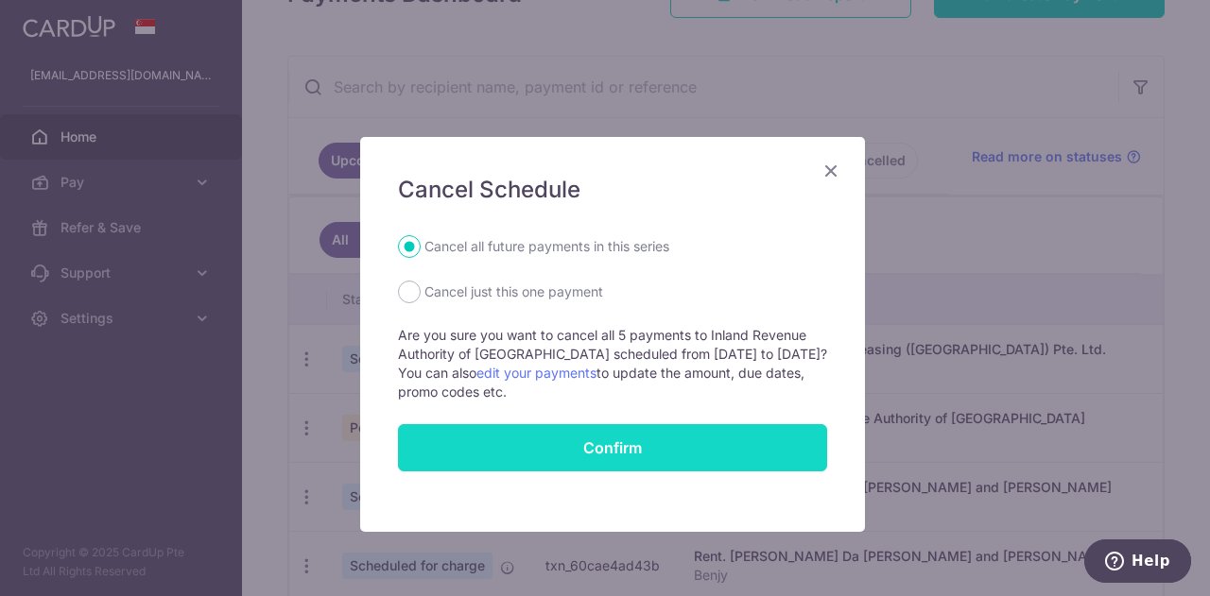
click at [614, 450] on button "Confirm" at bounding box center [612, 447] width 429 height 47
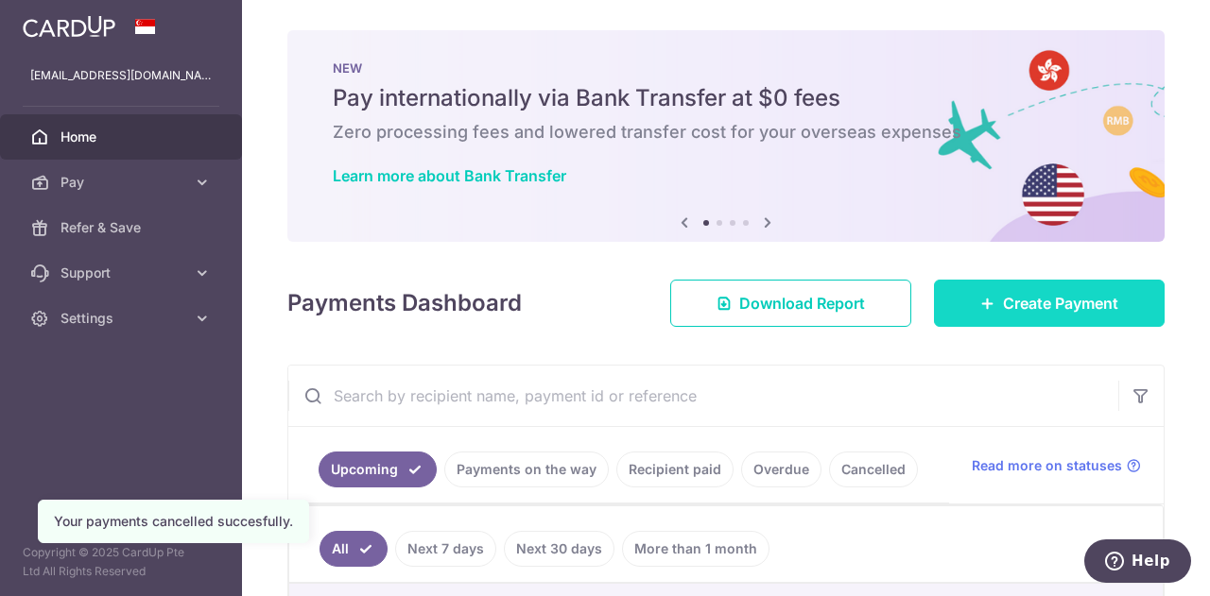
click at [1037, 306] on span "Create Payment" at bounding box center [1060, 303] width 115 height 23
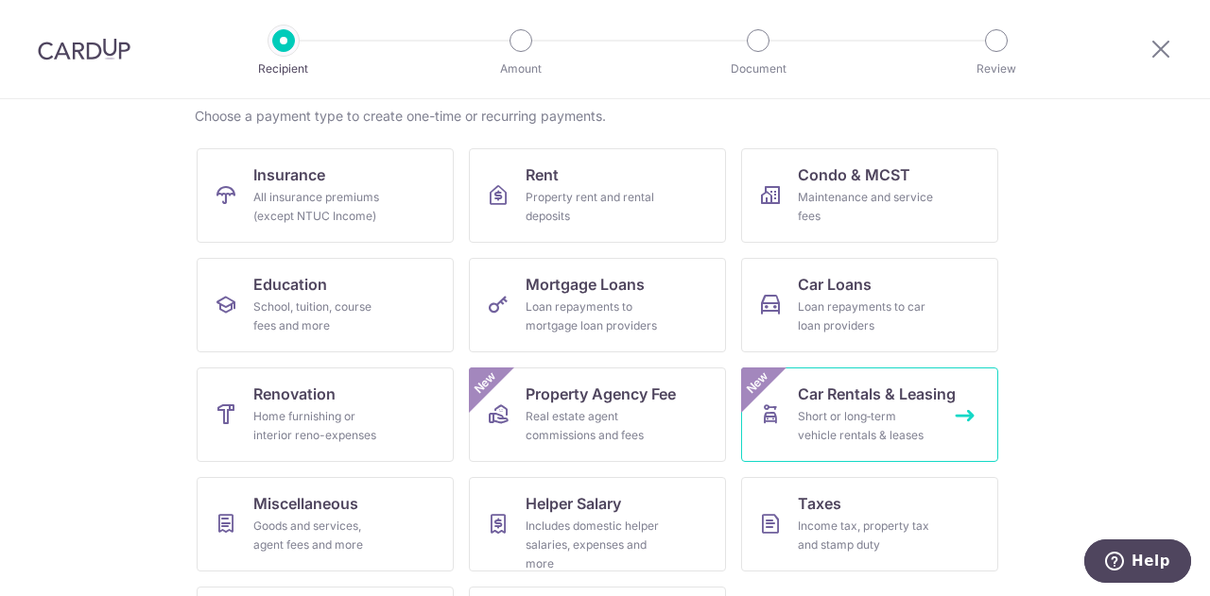
scroll to position [249, 0]
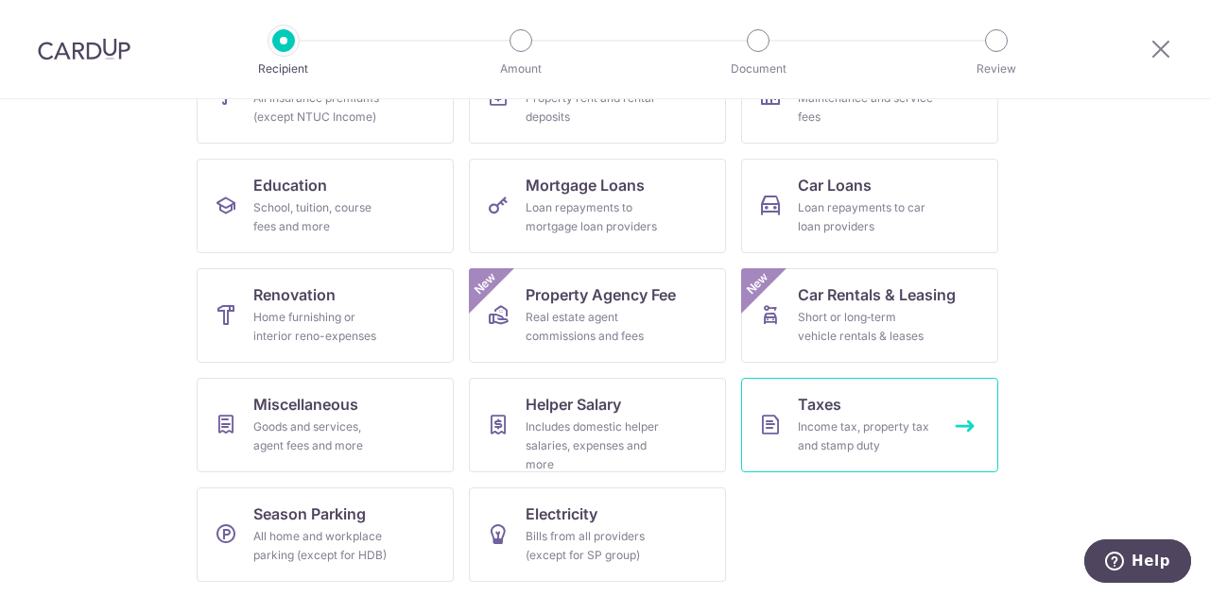
click at [798, 408] on span "Taxes" at bounding box center [819, 404] width 43 height 23
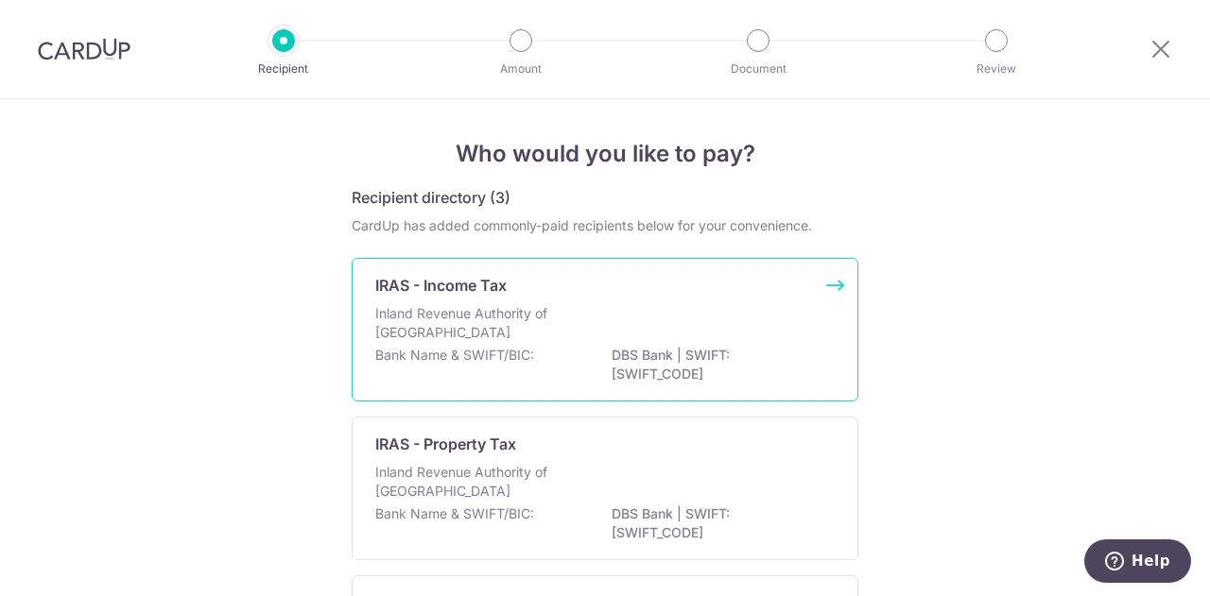
scroll to position [190, 0]
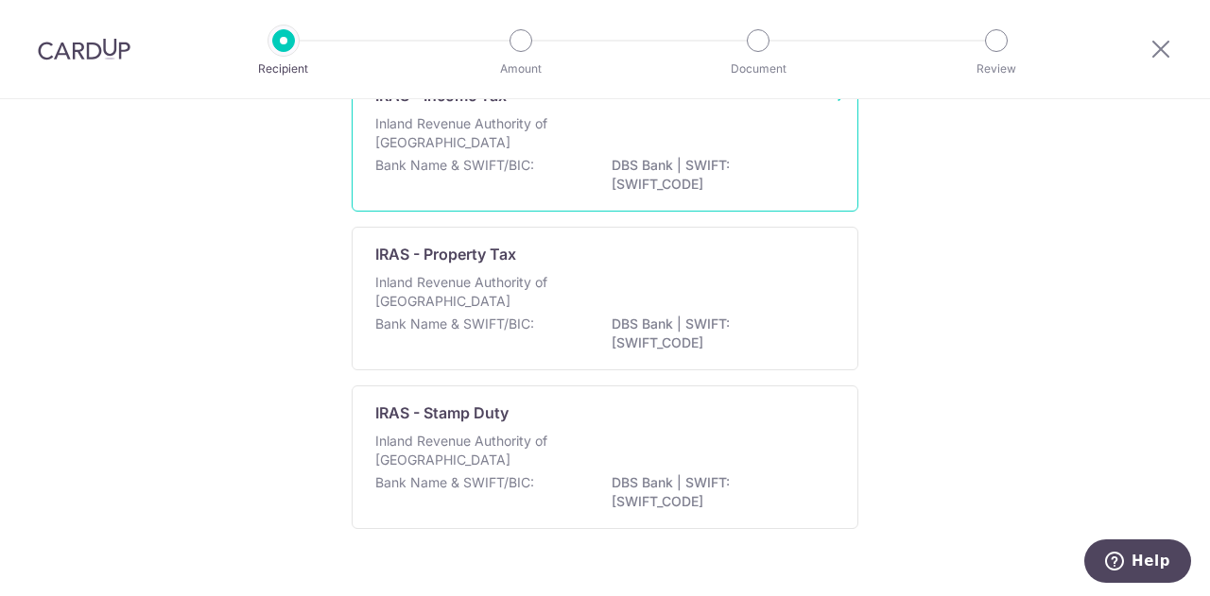
click at [640, 152] on div "Inland Revenue Authority of [GEOGRAPHIC_DATA]" at bounding box center [604, 135] width 459 height 42
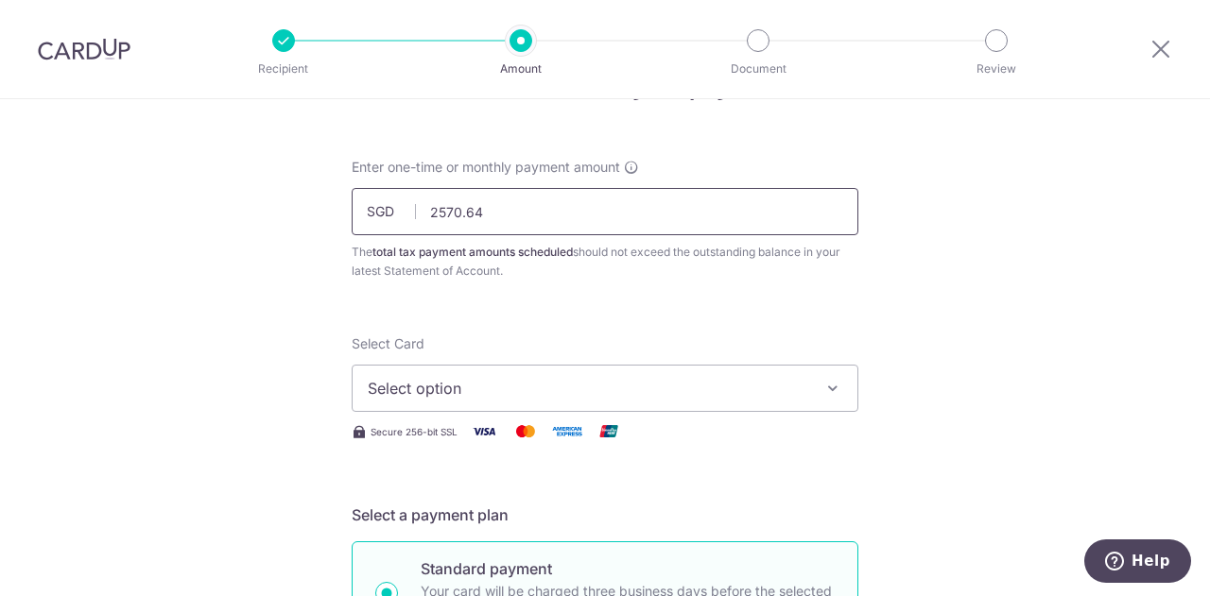
scroll to position [189, 0]
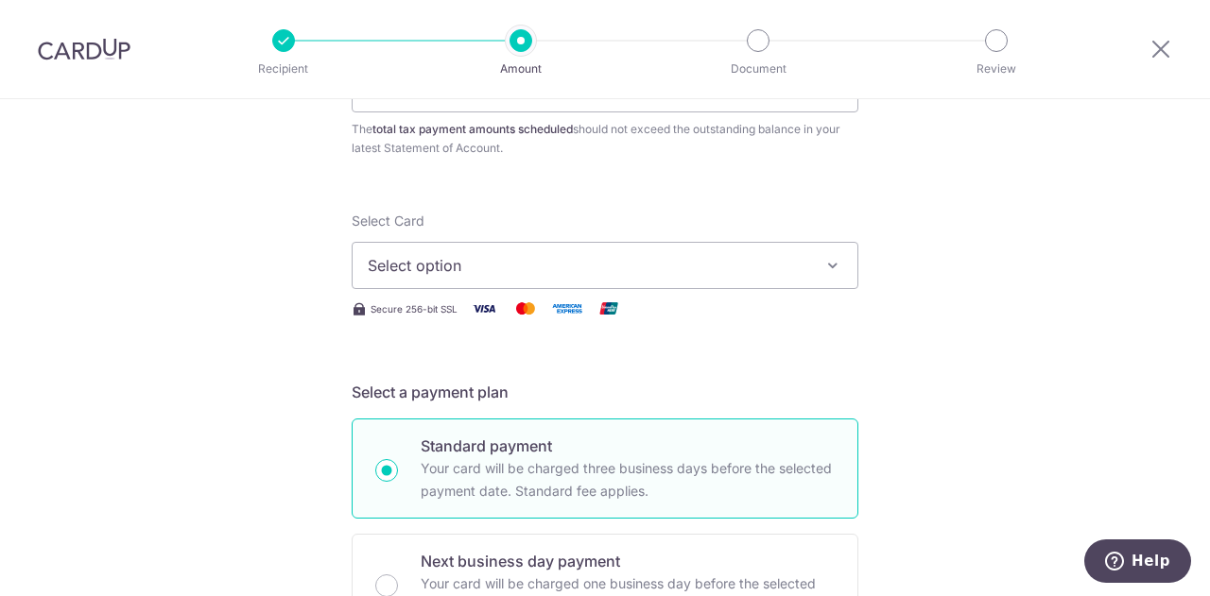
type input "2,570.64"
click at [368, 254] on span "Select option" at bounding box center [588, 265] width 440 height 23
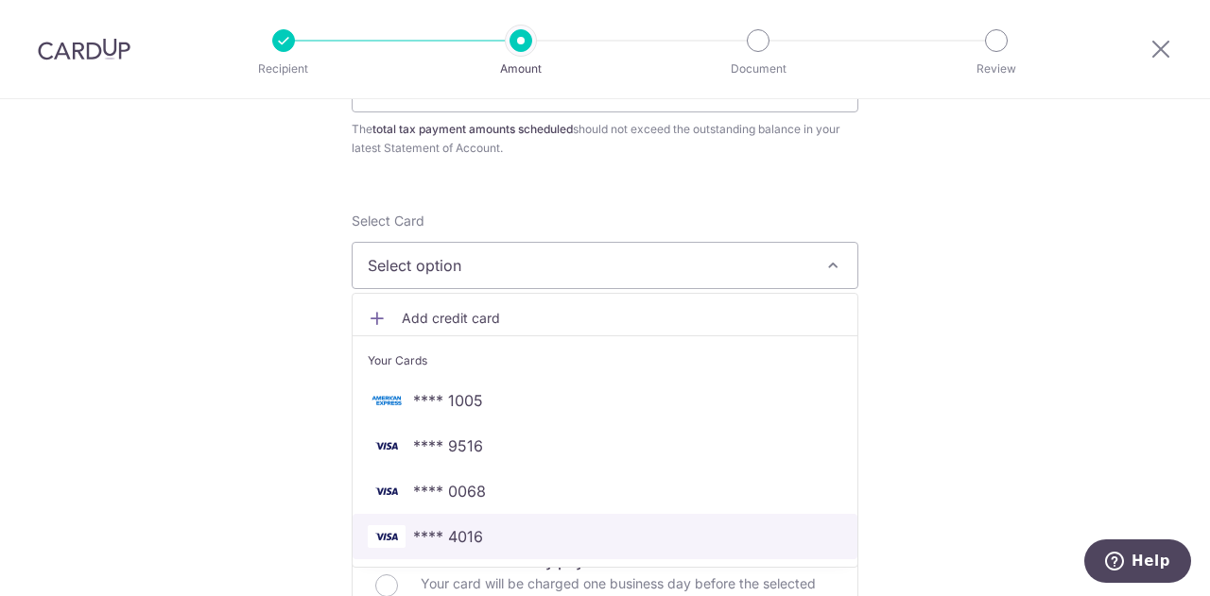
click at [520, 532] on span "**** 4016" at bounding box center [605, 536] width 474 height 23
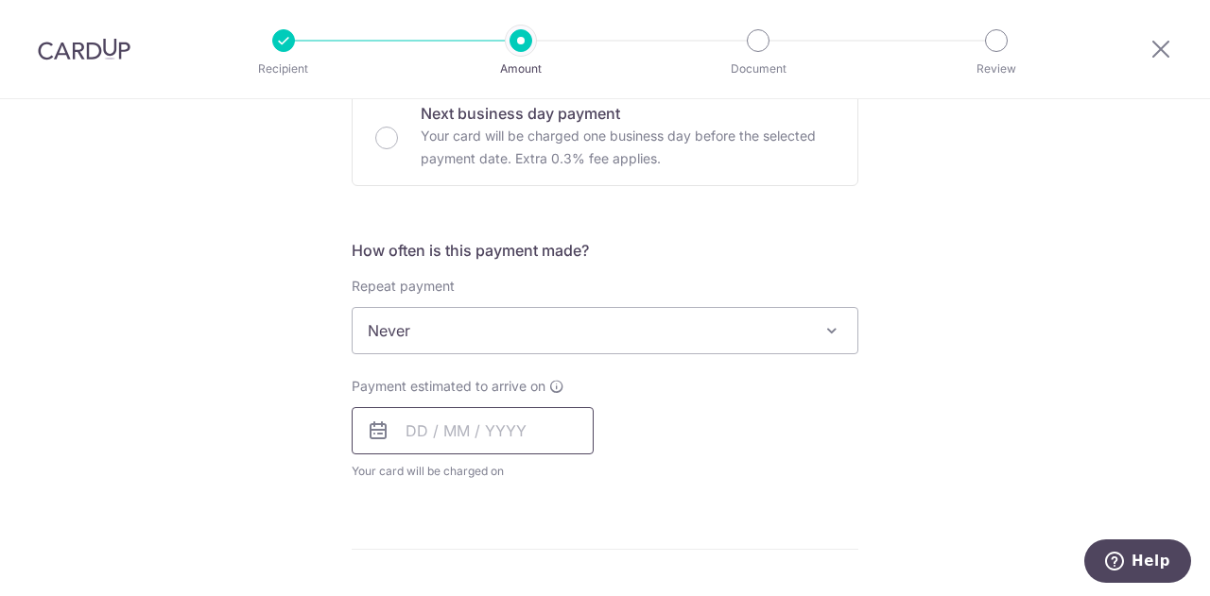
scroll to position [758, 0]
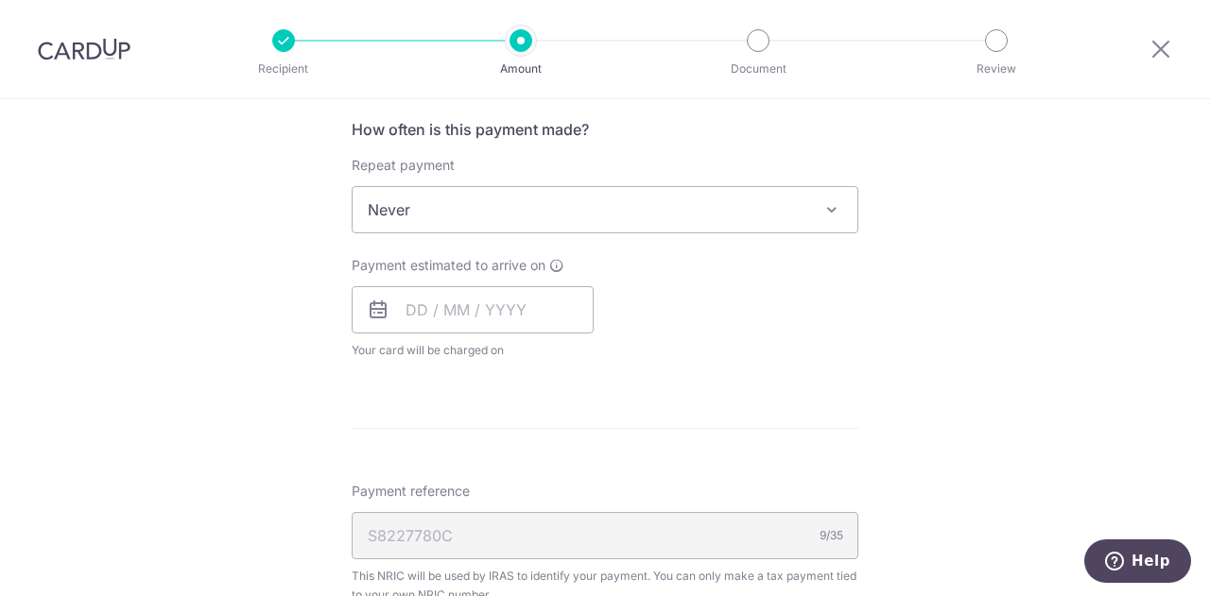
click at [458, 203] on span "Never" at bounding box center [605, 209] width 505 height 45
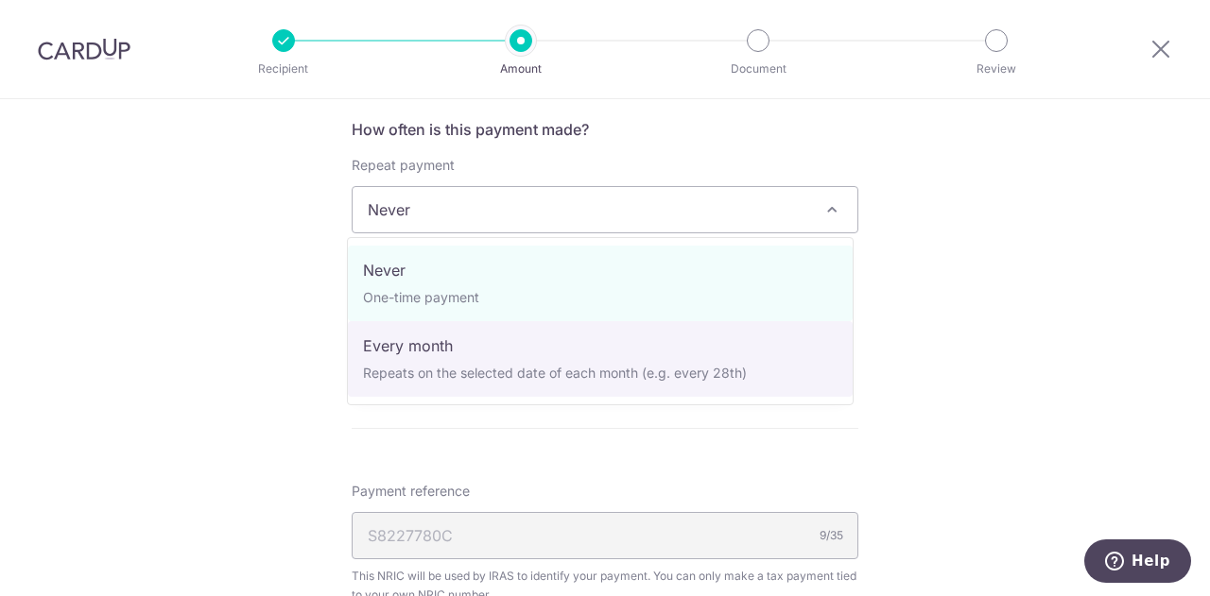
select select "3"
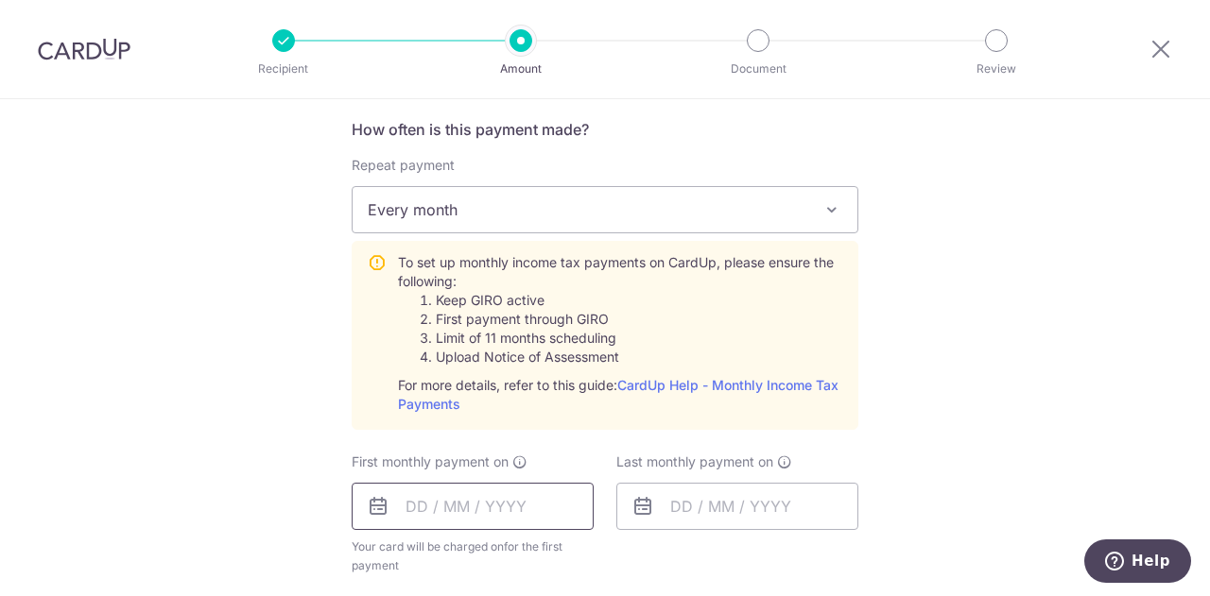
click at [405, 504] on input "text" at bounding box center [473, 506] width 242 height 47
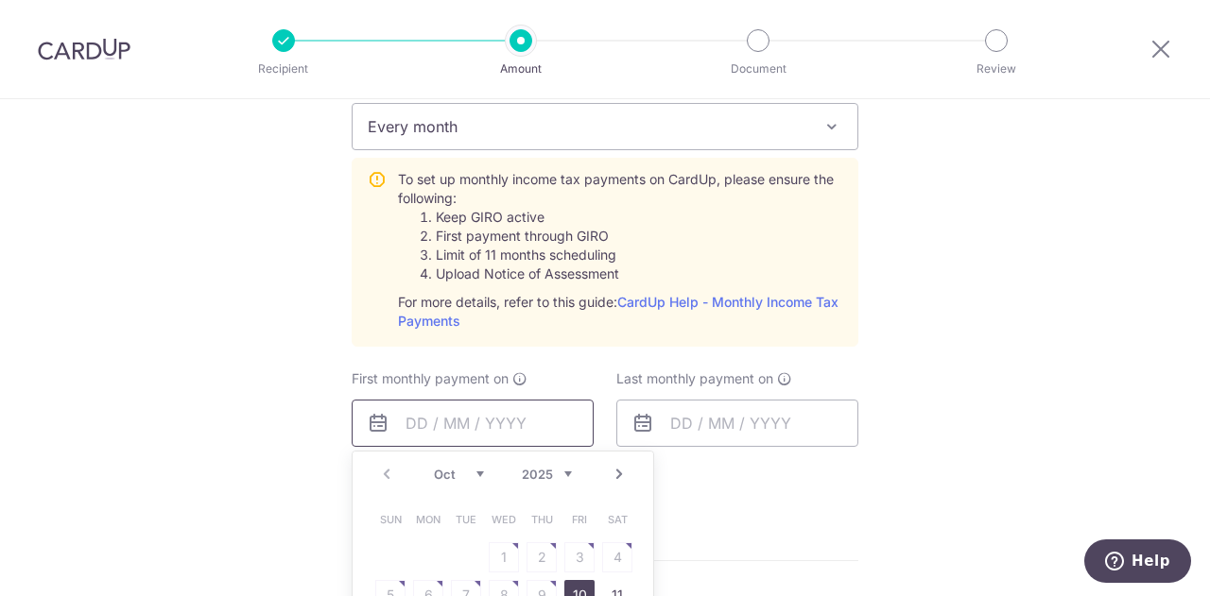
scroll to position [1042, 0]
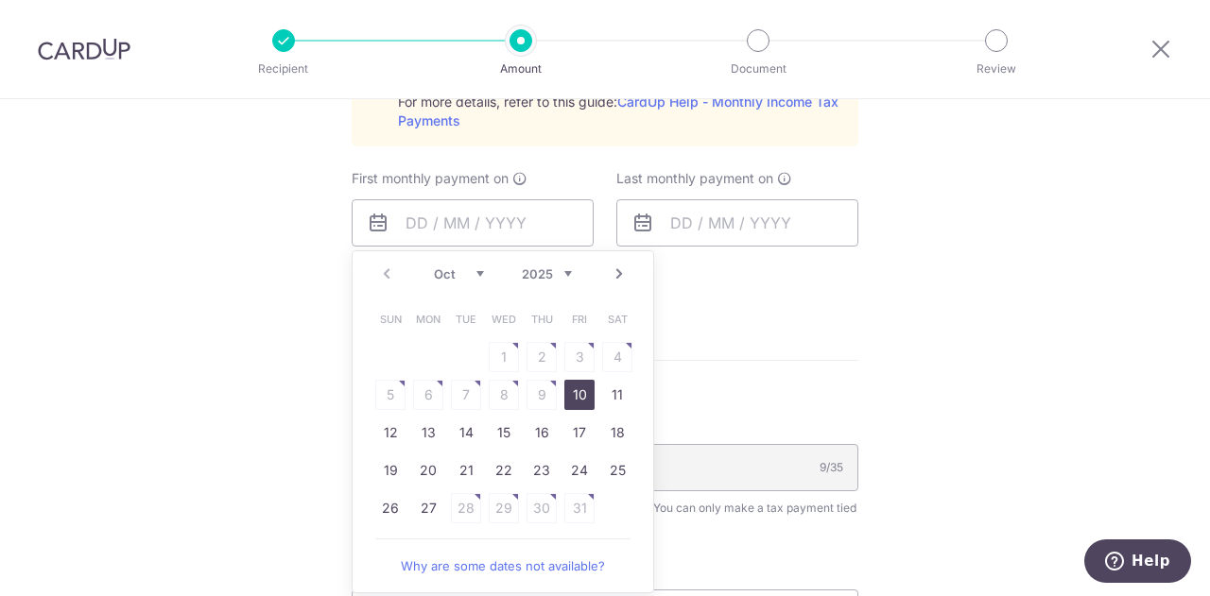
click at [491, 274] on div "Oct Nov Dec 2025 2026" at bounding box center [503, 275] width 138 height 16
click at [574, 392] on link "7" at bounding box center [579, 395] width 30 height 30
type input "07/11/2025"
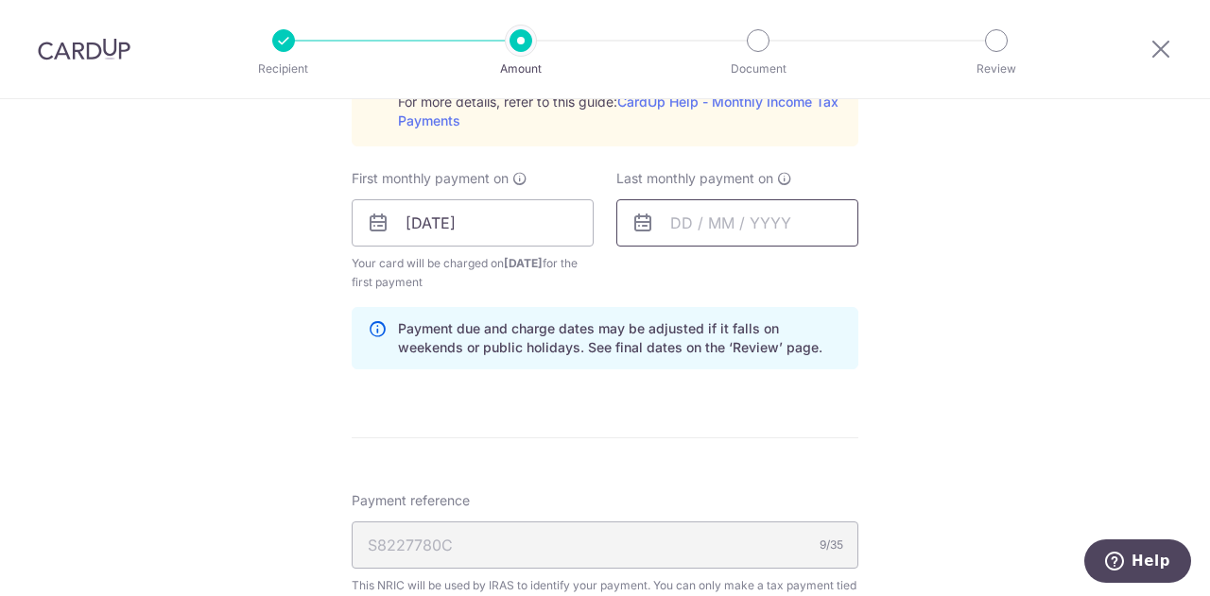
click at [671, 225] on input "text" at bounding box center [737, 222] width 242 height 47
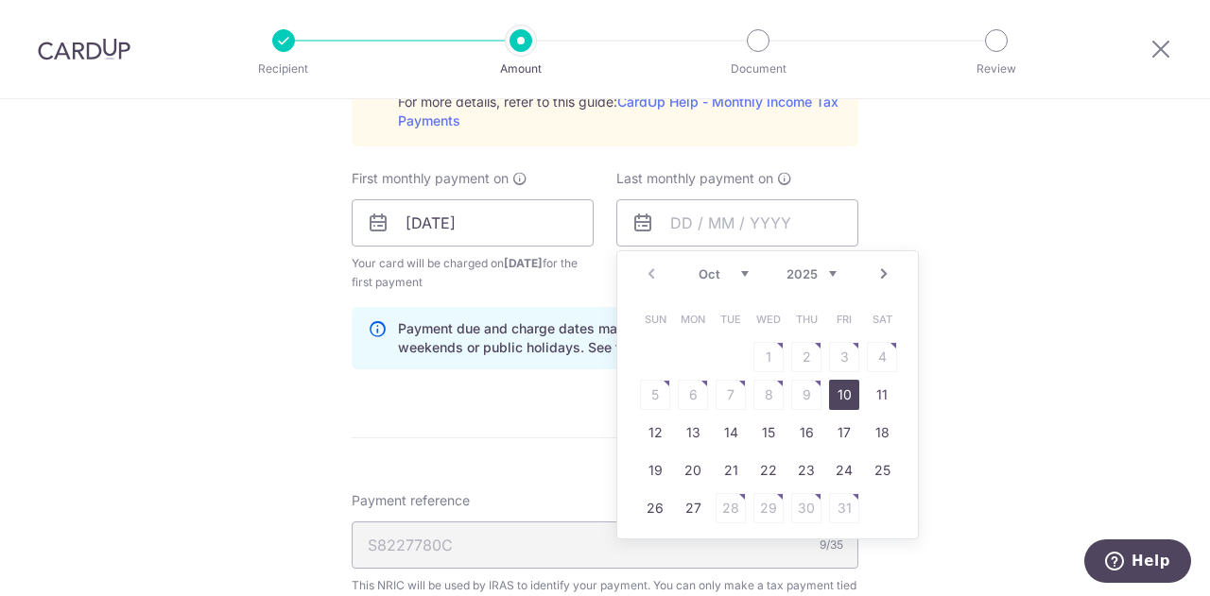
click at [815, 280] on div "Prev Next Oct Nov Dec 2025 2026" at bounding box center [767, 273] width 301 height 45
drag, startPoint x: 693, startPoint y: 393, endPoint x: 676, endPoint y: 397, distance: 17.4
click at [678, 397] on link "9" at bounding box center [693, 395] width 30 height 30
type input "09/03/2026"
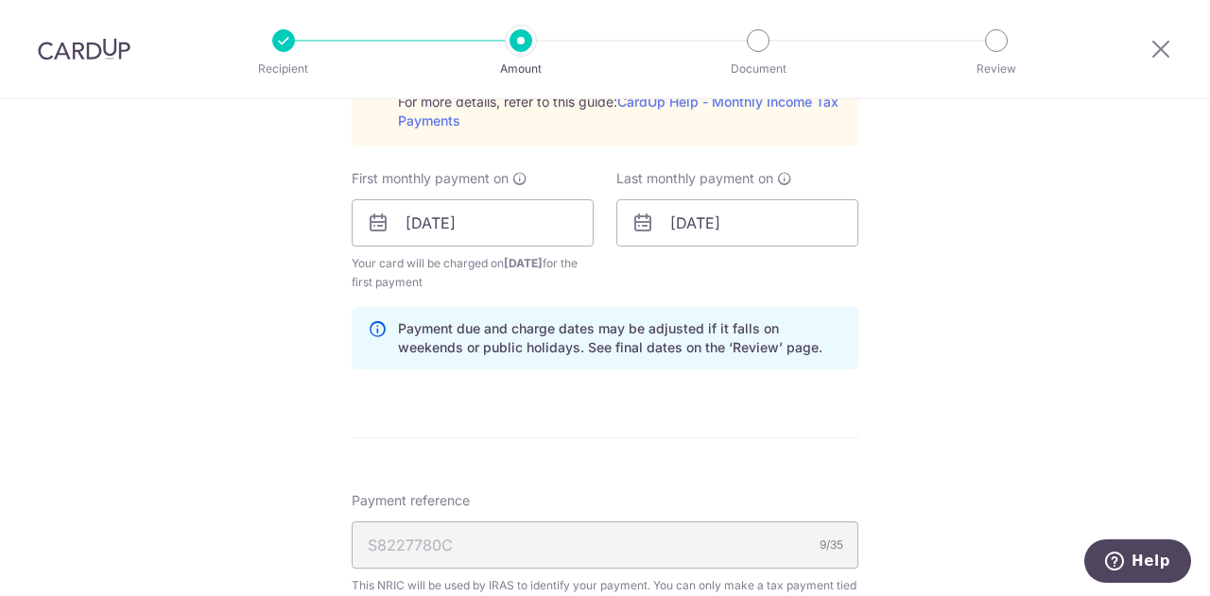
click at [560, 401] on form "Enter one-time or monthly payment amount SGD 2,570.64 2570.64 The total tax pay…" at bounding box center [605, 99] width 507 height 1834
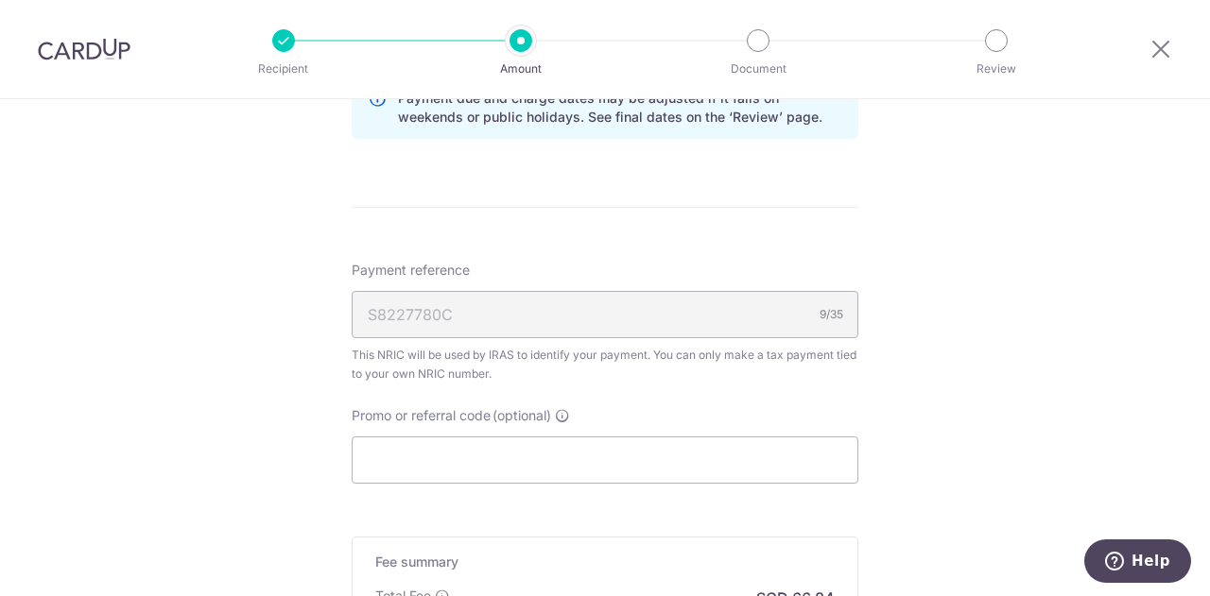
scroll to position [1327, 0]
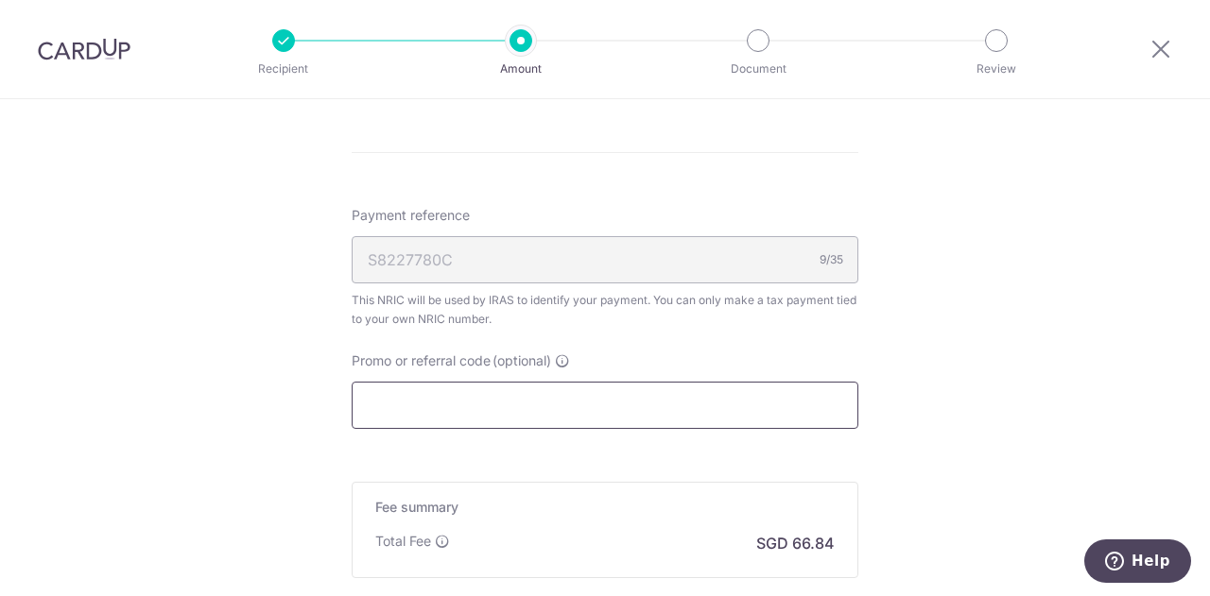
click at [541, 397] on input "Promo or referral code (optional)" at bounding box center [605, 405] width 507 height 47
click at [490, 401] on input "Promo or referral code (optional)" at bounding box center [605, 405] width 507 height 47
paste input "VTAX25R"
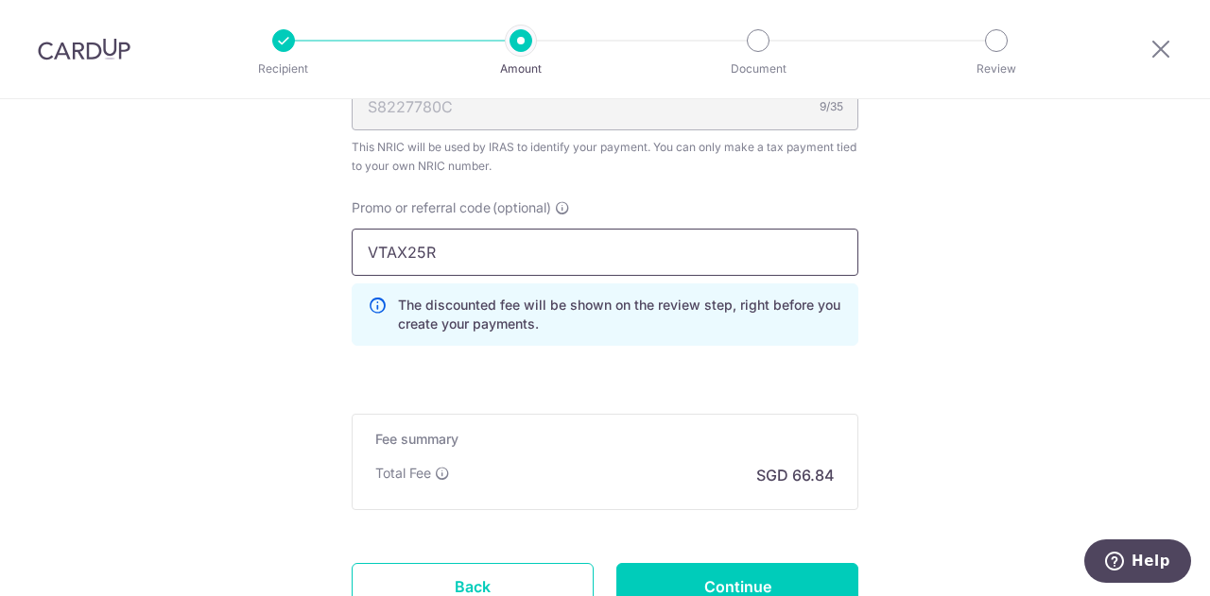
scroll to position [1635, 0]
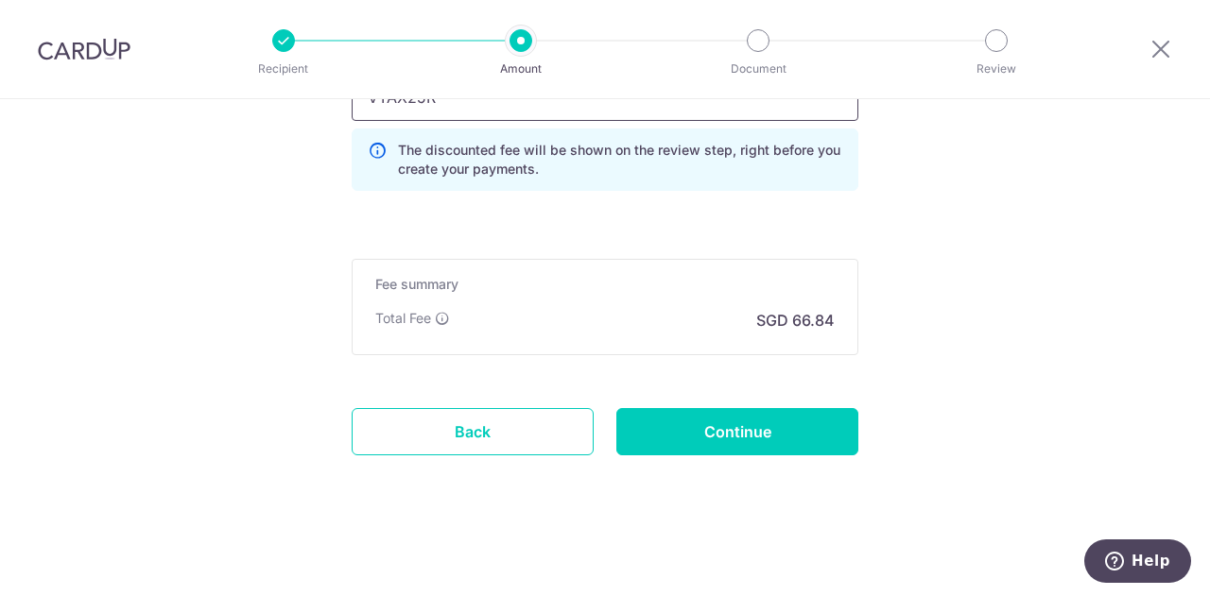
type input "VTAX25R"
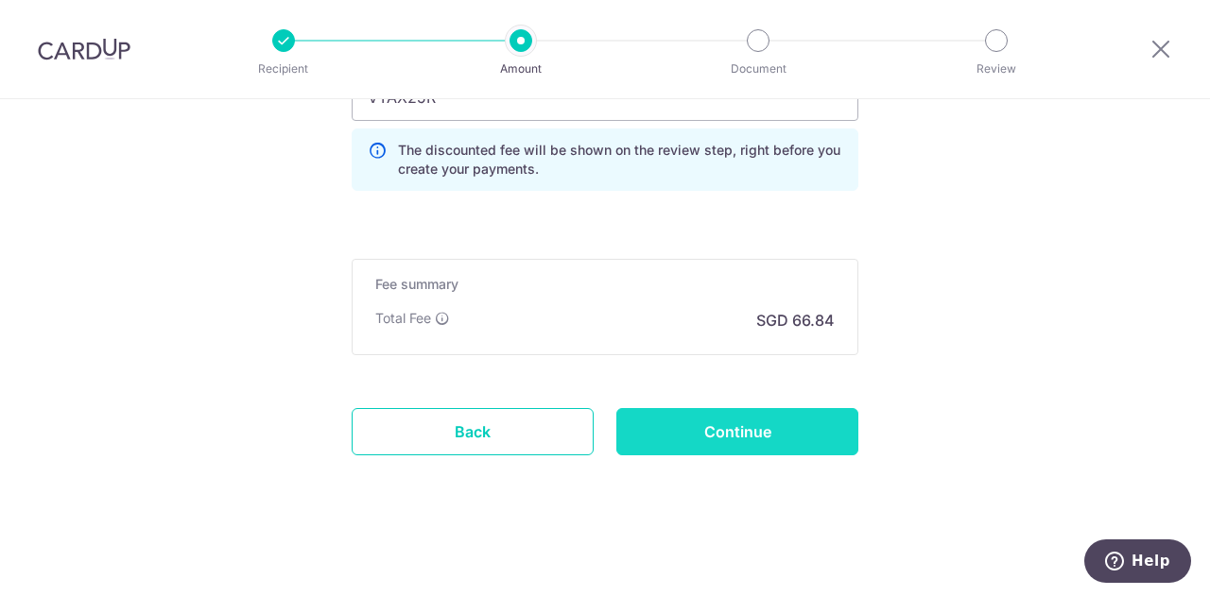
drag, startPoint x: 788, startPoint y: 431, endPoint x: 776, endPoint y: 431, distance: 12.3
click at [776, 431] on input "Continue" at bounding box center [737, 431] width 242 height 47
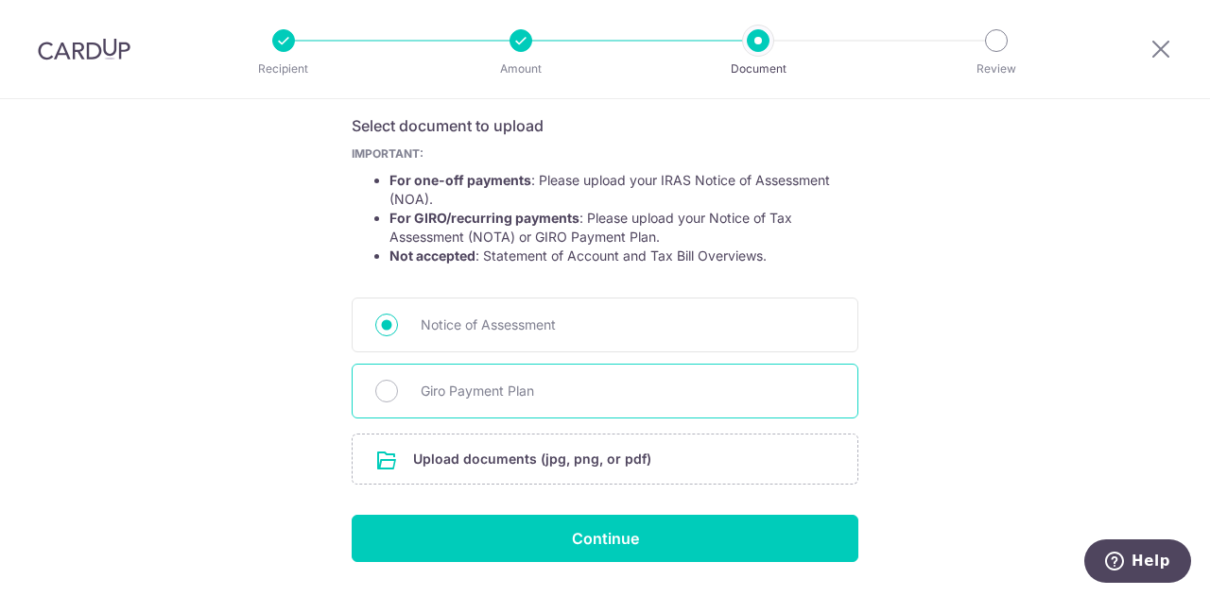
scroll to position [368, 0]
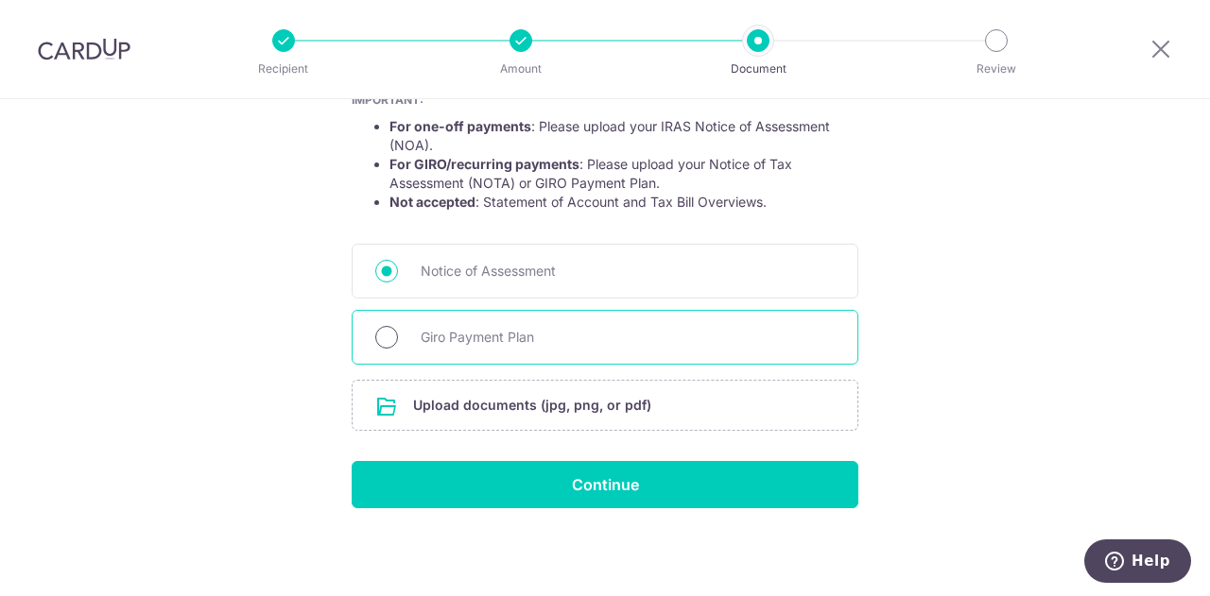
click at [386, 332] on input "Giro Payment Plan" at bounding box center [386, 337] width 23 height 23
radio input "true"
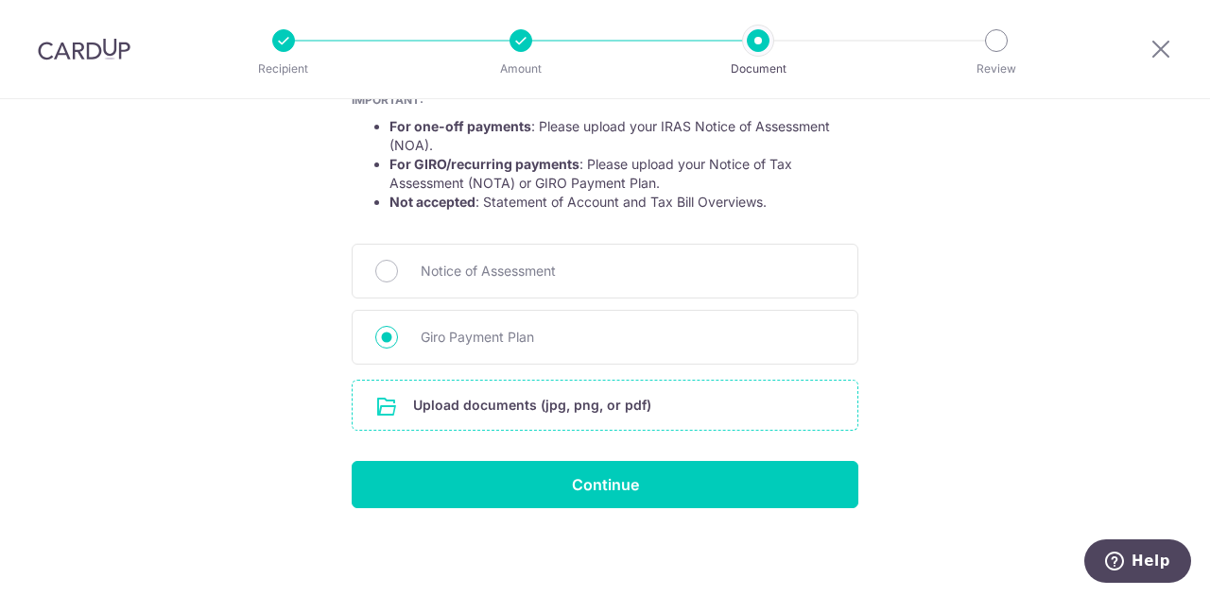
click at [476, 407] on input "file" at bounding box center [605, 405] width 505 height 49
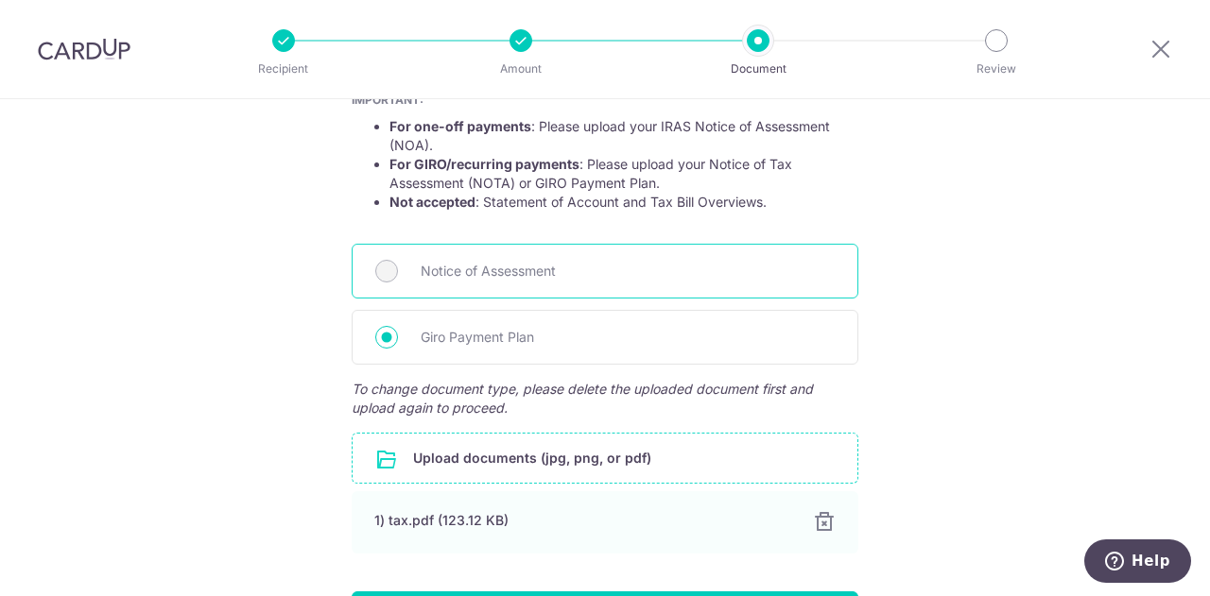
click at [541, 281] on span "Notice of Assessment" at bounding box center [628, 271] width 414 height 23
click at [474, 278] on span "Notice of Assessment" at bounding box center [628, 271] width 414 height 23
click at [496, 281] on span "Notice of Assessment" at bounding box center [628, 271] width 414 height 23
click at [437, 280] on span "Notice of Assessment" at bounding box center [628, 271] width 414 height 23
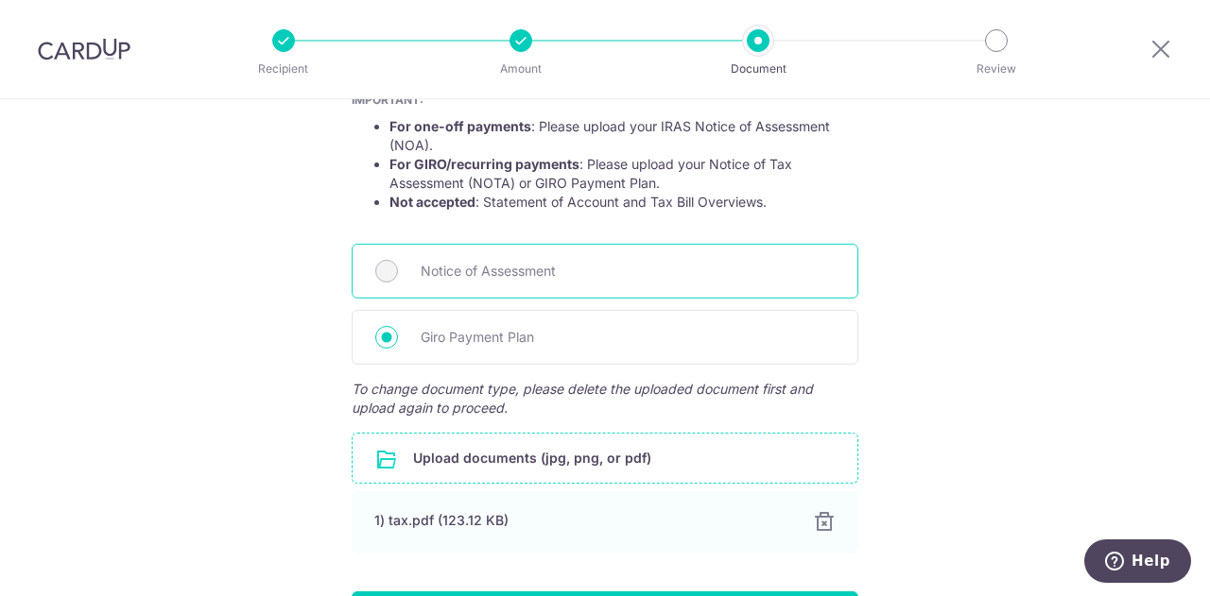
click at [392, 261] on div "Notice of Assessment" at bounding box center [605, 271] width 507 height 55
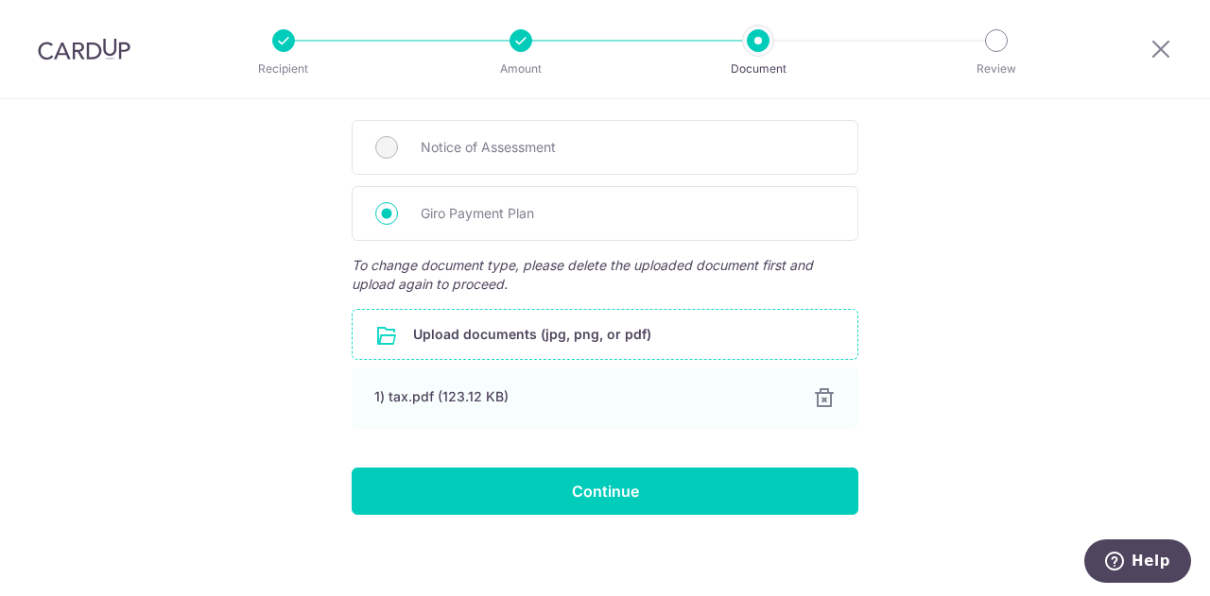
scroll to position [498, 0]
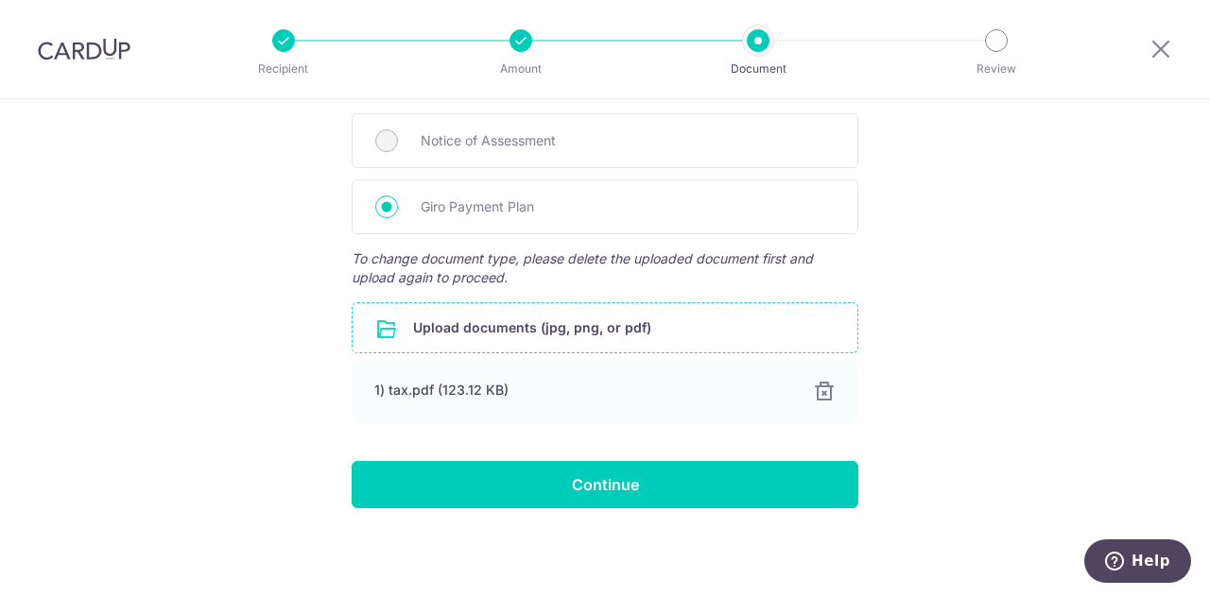
click at [440, 317] on input "file" at bounding box center [605, 327] width 505 height 49
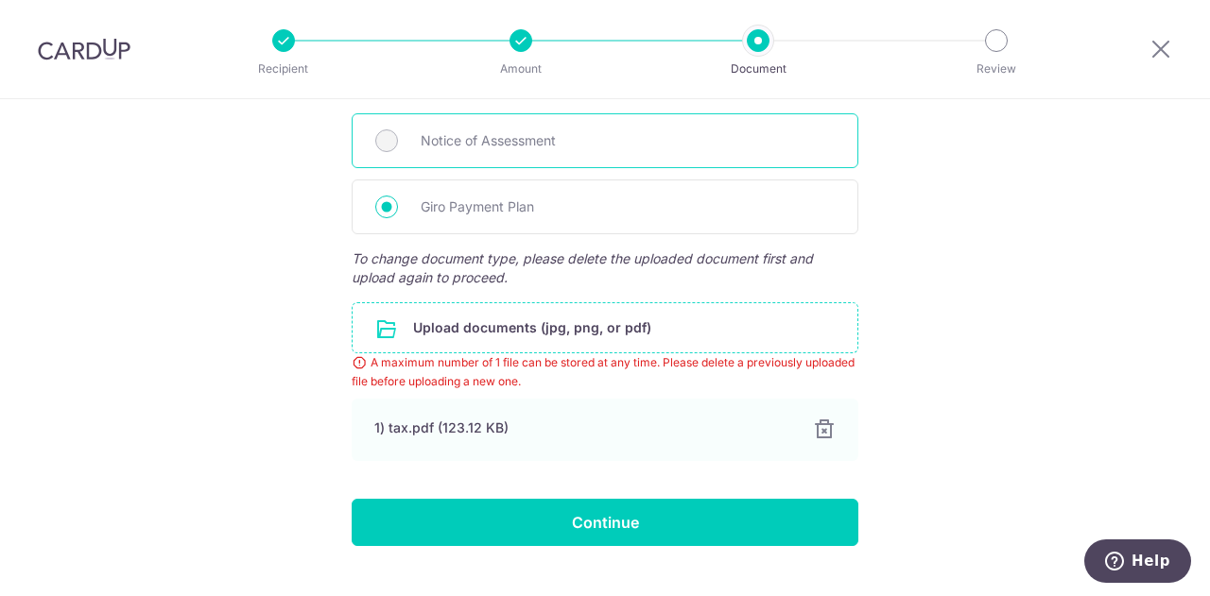
click at [393, 140] on div "Notice of Assessment" at bounding box center [605, 140] width 507 height 55
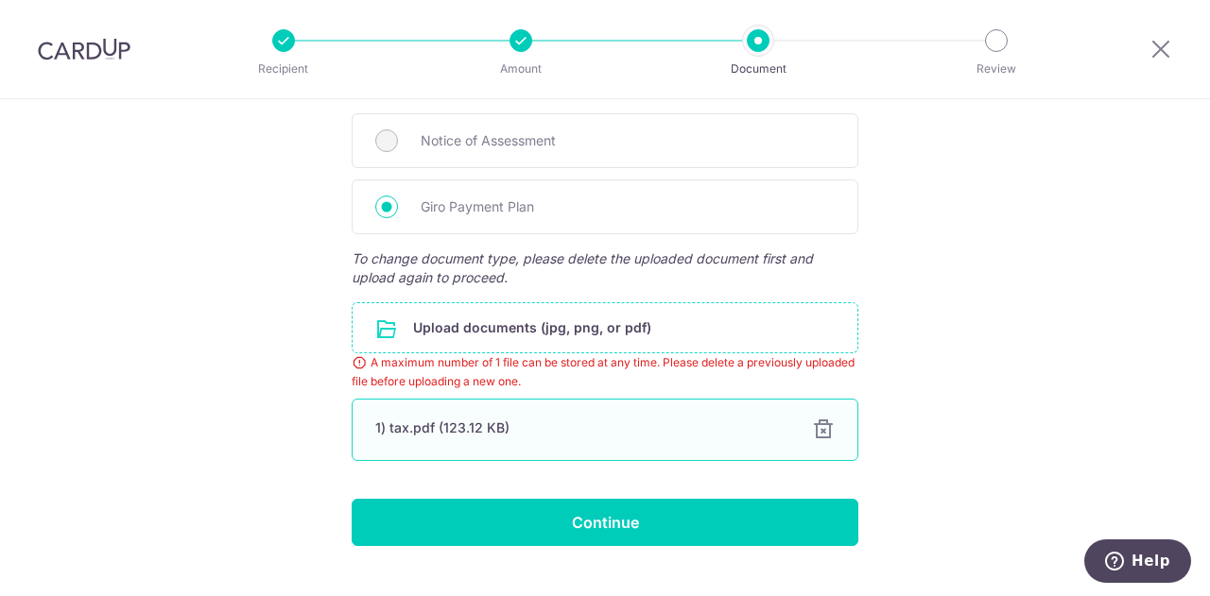
click at [818, 420] on div at bounding box center [823, 430] width 23 height 23
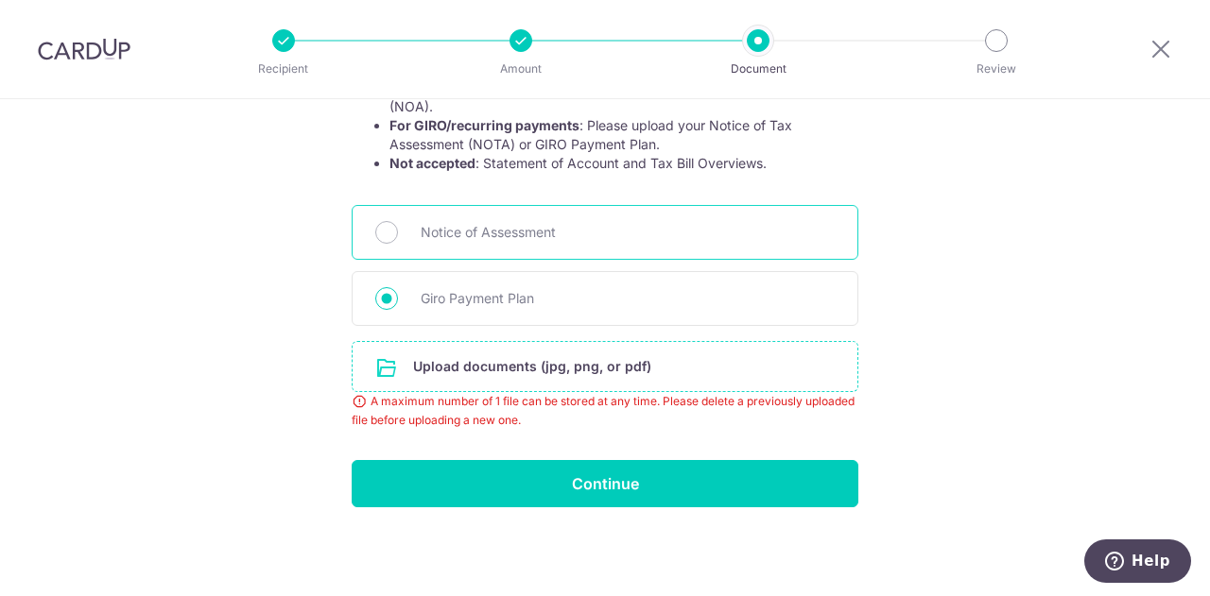
click at [402, 233] on div "Notice of Assessment" at bounding box center [605, 232] width 507 height 55
click at [382, 229] on input "Notice of Assessment" at bounding box center [386, 232] width 23 height 23
radio input "true"
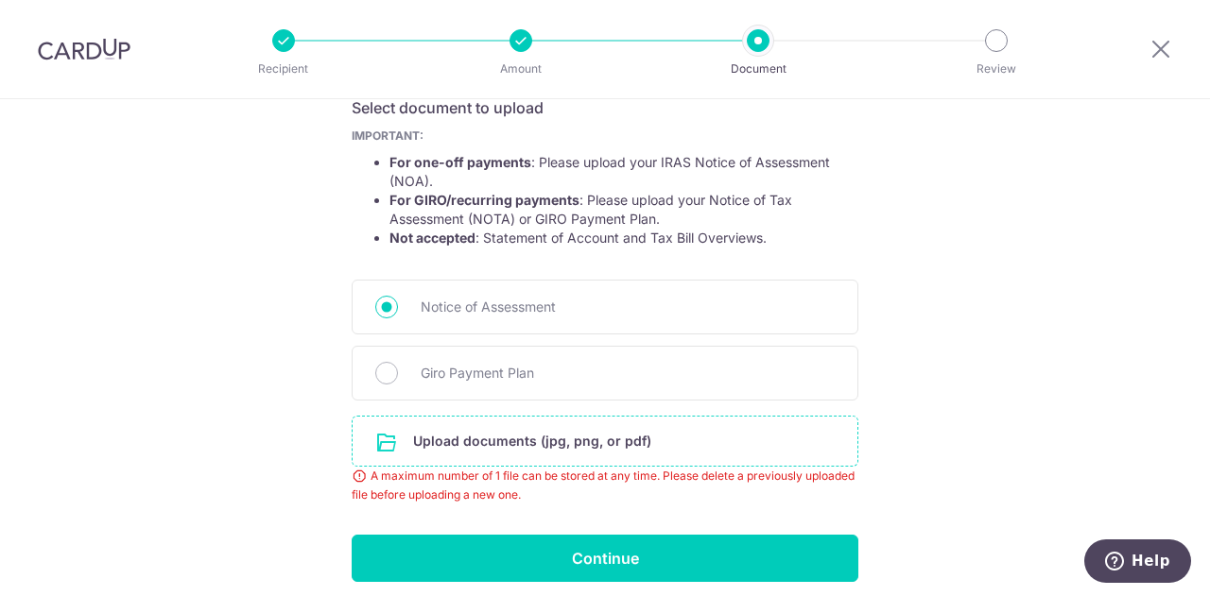
scroll to position [405, 0]
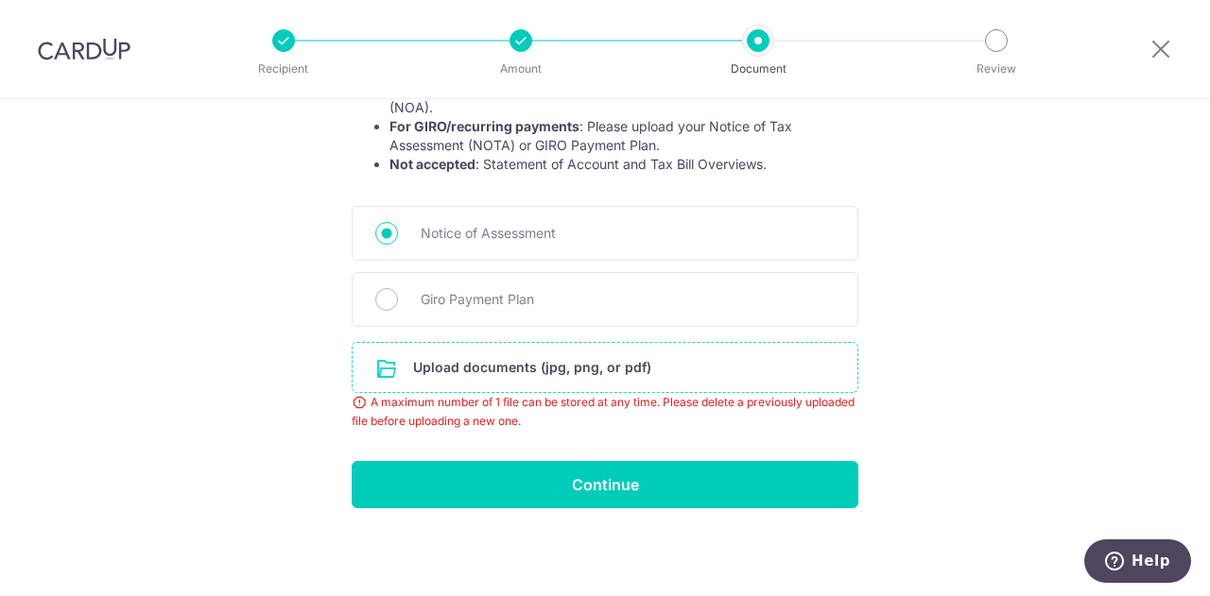
drag, startPoint x: 386, startPoint y: 274, endPoint x: 373, endPoint y: 611, distance: 337.6
click at [373, 595] on html "Recipient Amount Document Review Help us verify your payment Your supporting do…" at bounding box center [605, 298] width 1210 height 596
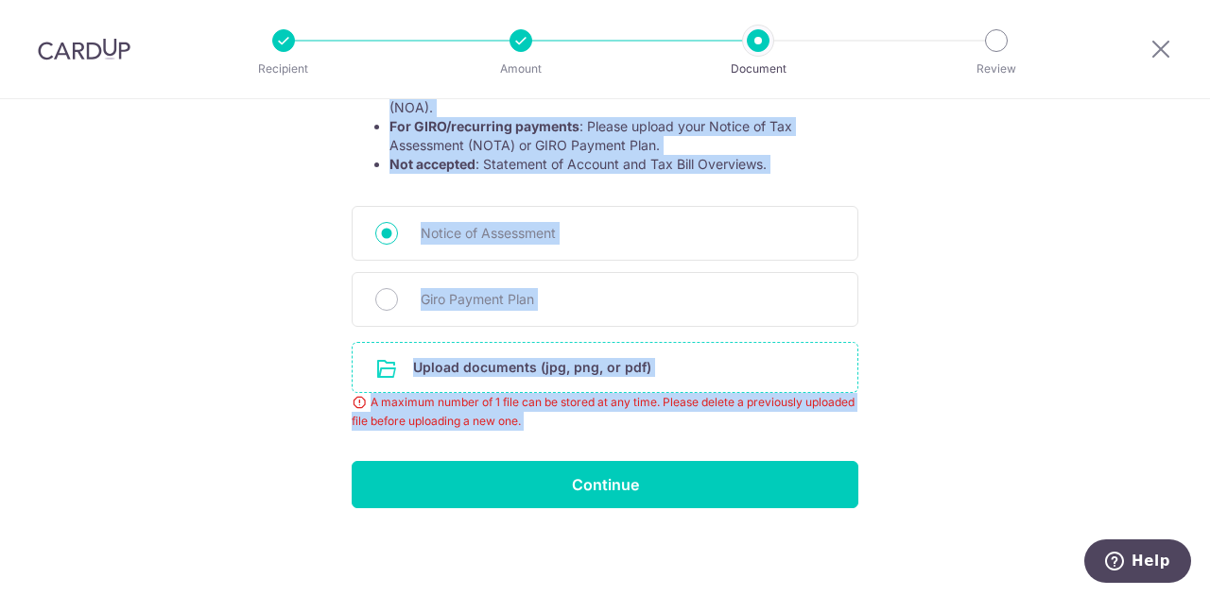
click at [182, 460] on div "Help us verify your payment Your supporting documents will enable us to approve…" at bounding box center [605, 146] width 1210 height 904
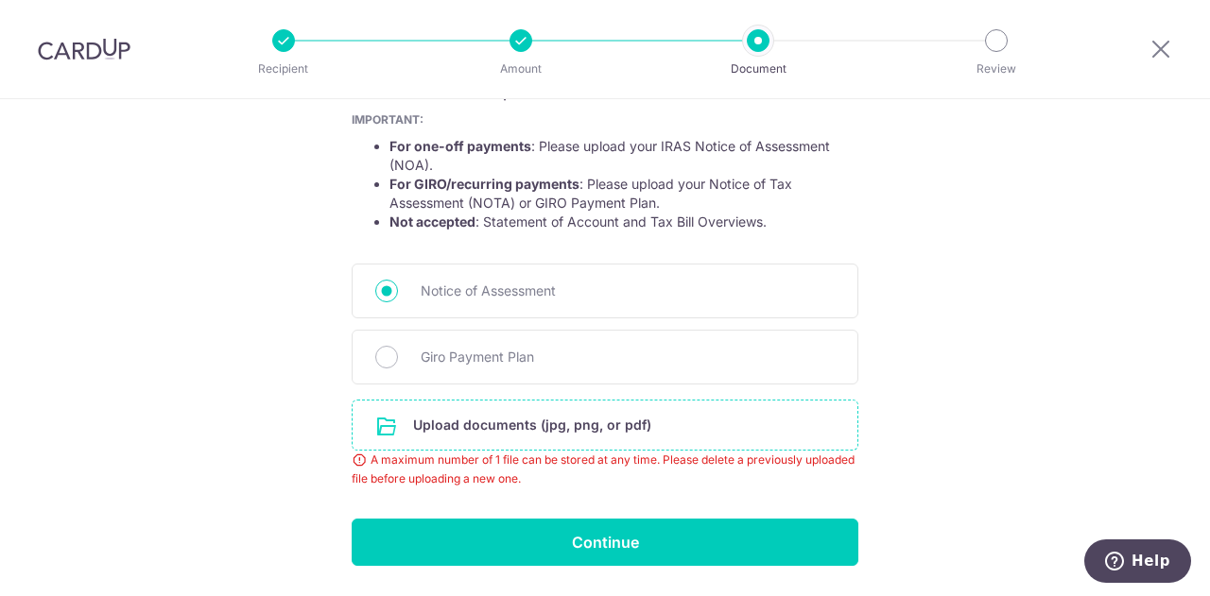
scroll to position [310, 0]
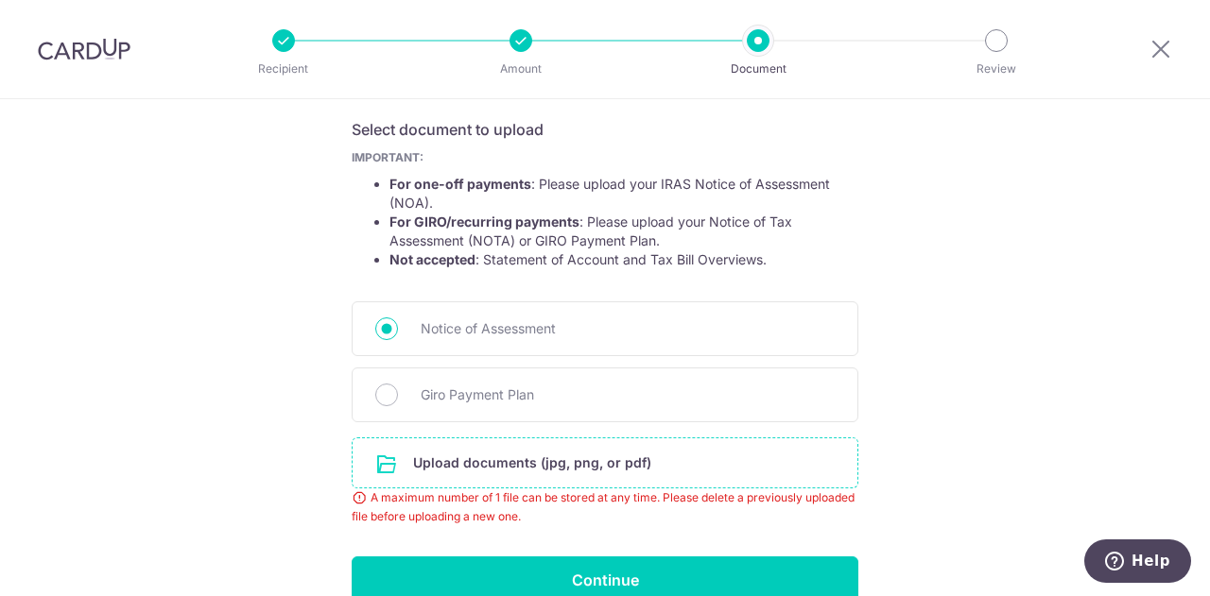
drag, startPoint x: 386, startPoint y: 181, endPoint x: 796, endPoint y: 233, distance: 413.6
click at [796, 232] on ul "For one-off payments : Please upload your IRAS Notice of Assessment (NOA). For …" at bounding box center [605, 222] width 507 height 95
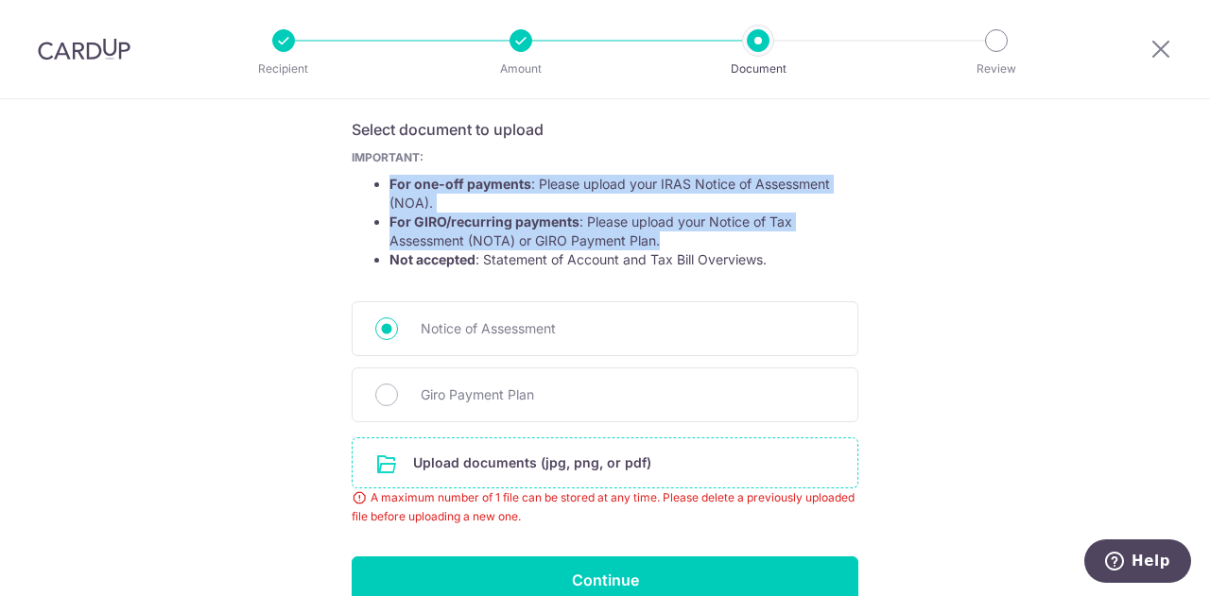
click at [777, 237] on li "For GIRO/recurring payments : Please upload your Notice of Tax Assessment (NOTA…" at bounding box center [623, 232] width 469 height 38
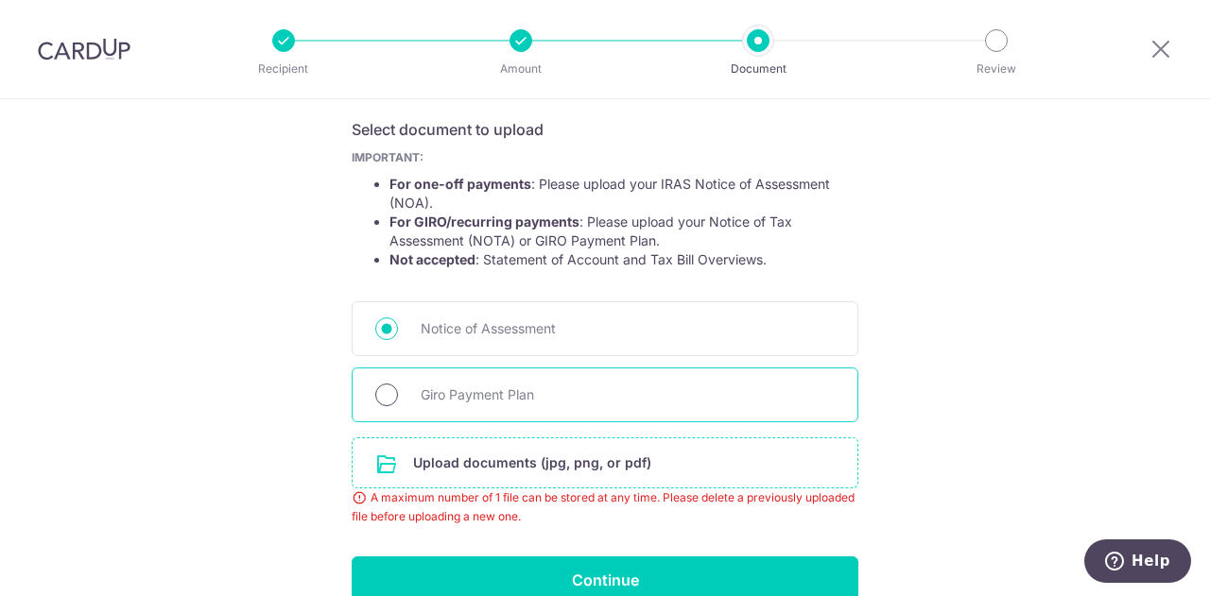
click at [385, 390] on input "Giro Payment Plan" at bounding box center [386, 395] width 23 height 23
radio input "true"
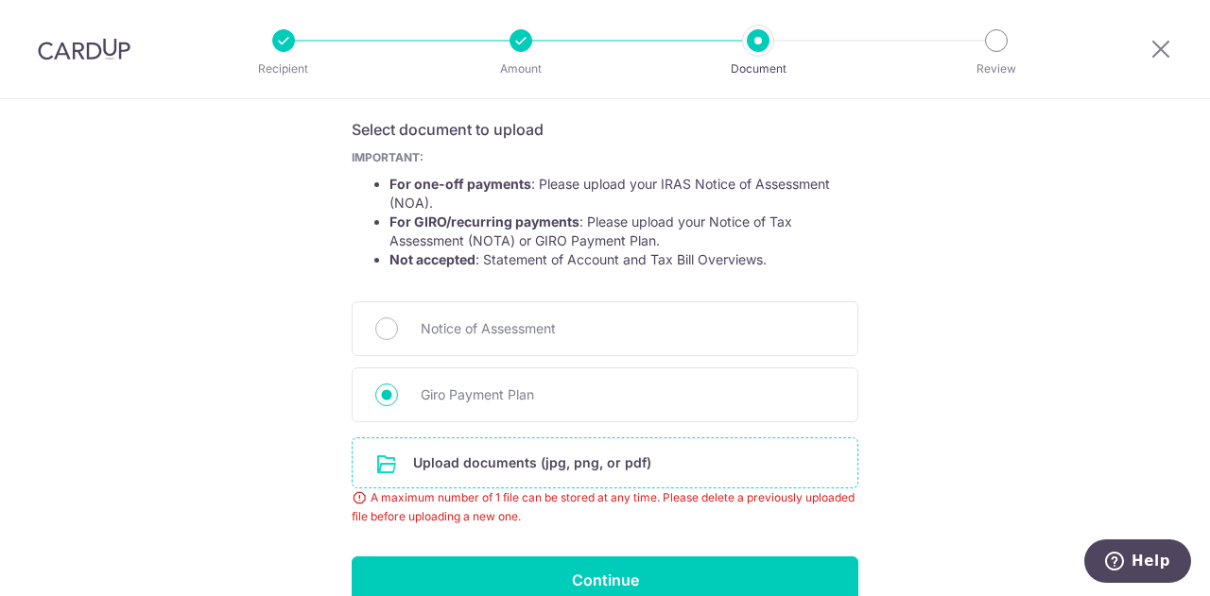
click at [581, 464] on input "file" at bounding box center [605, 463] width 505 height 49
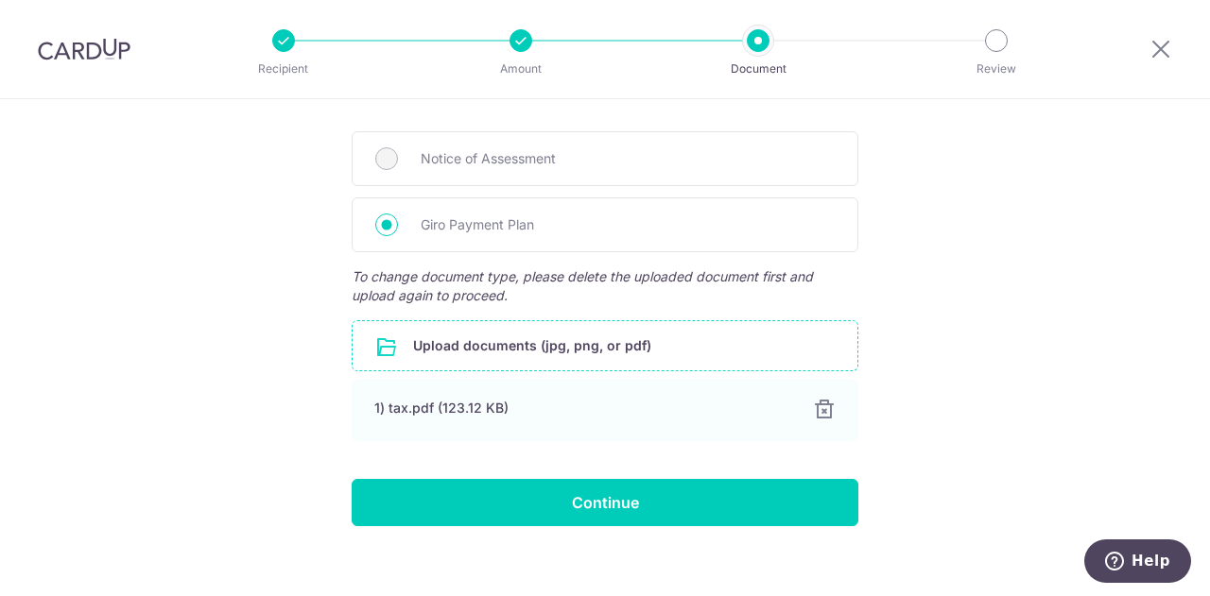
scroll to position [498, 0]
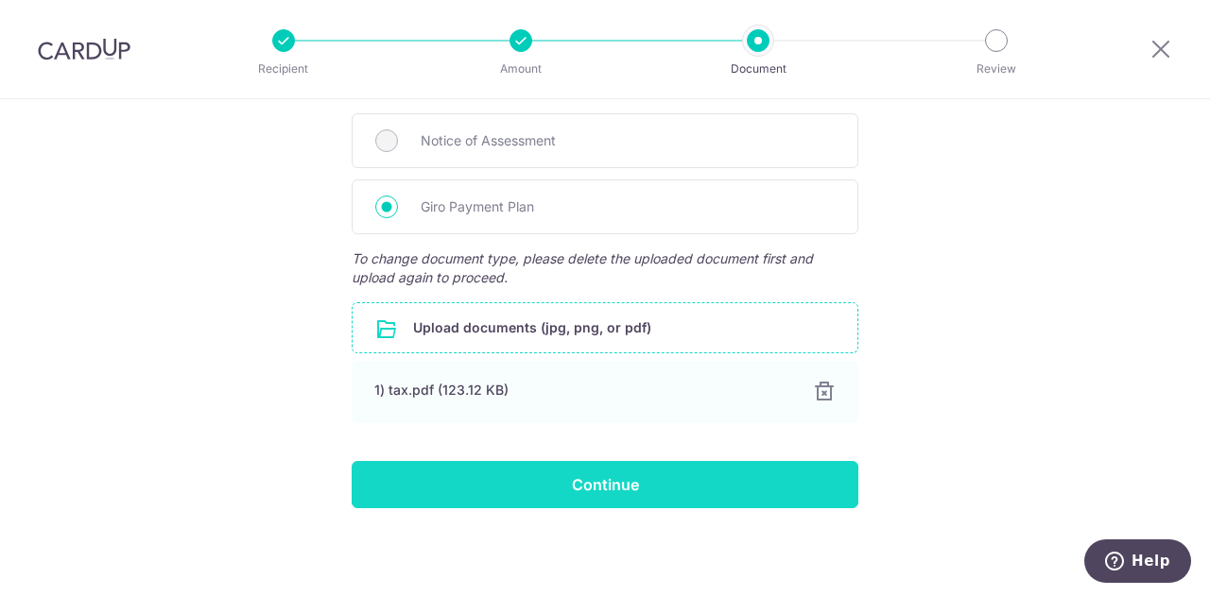
click at [624, 474] on input "Continue" at bounding box center [605, 484] width 507 height 47
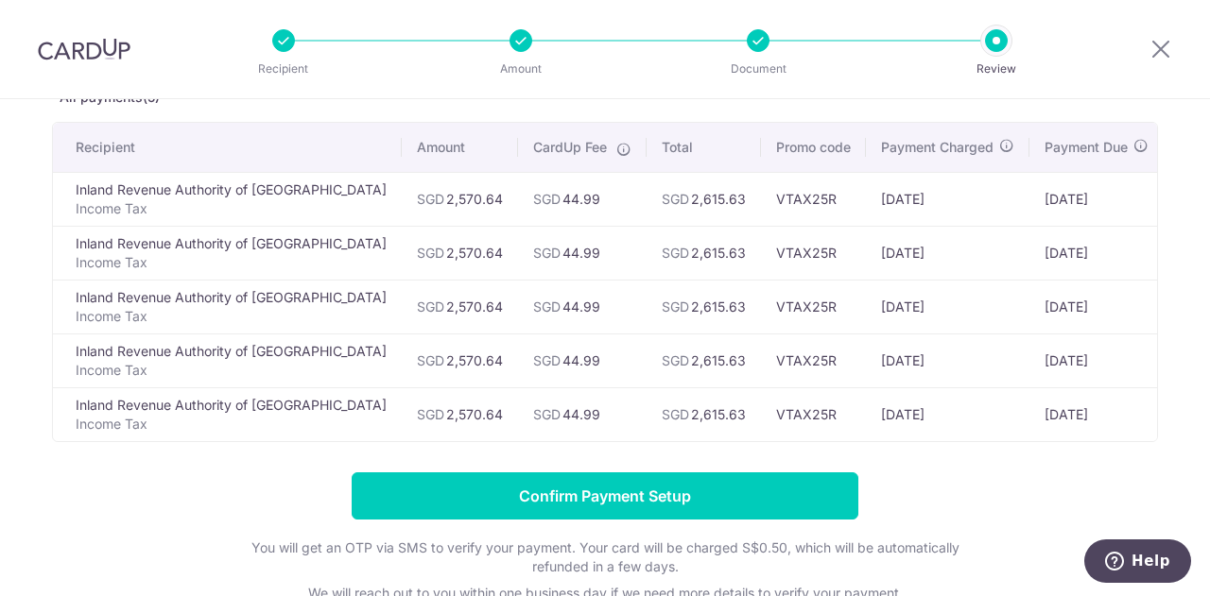
scroll to position [26, 0]
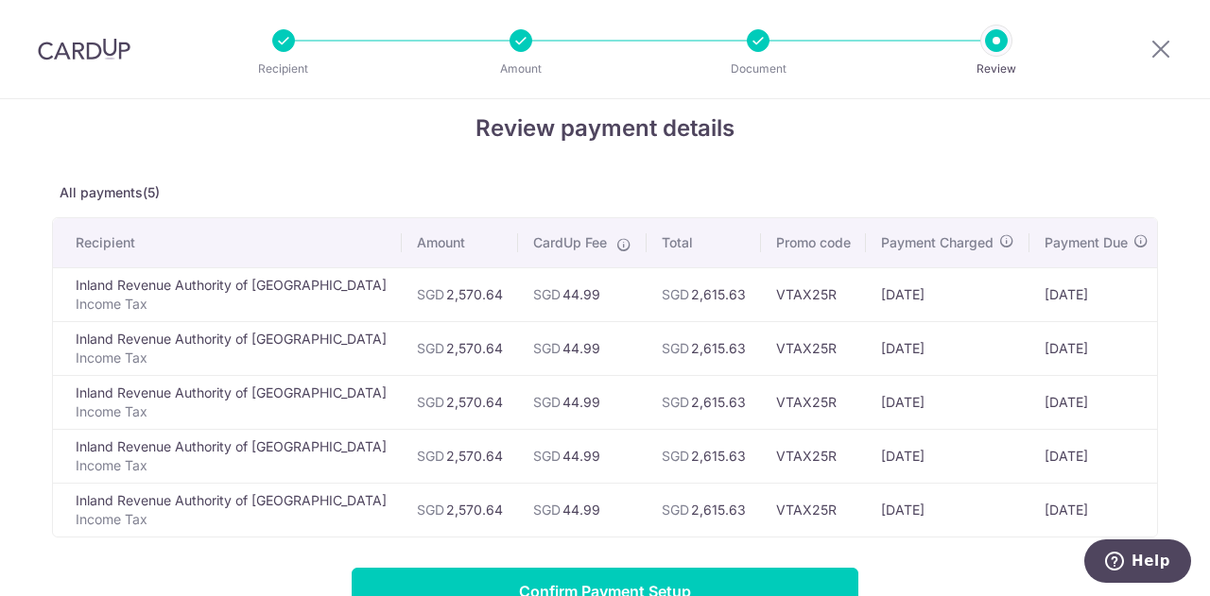
drag, startPoint x: 917, startPoint y: 286, endPoint x: 990, endPoint y: 405, distance: 139.3
click at [991, 403] on tbody "Inland Revenue Authority of Singapore Income Tax SGD 2,570.64 SGD 44.99 SGD 2,6…" at bounding box center [659, 401] width 1212 height 269
click at [913, 295] on td "04/11/2025" at bounding box center [948, 294] width 164 height 54
drag, startPoint x: 811, startPoint y: 290, endPoint x: 895, endPoint y: 301, distance: 84.9
click at [895, 301] on td "04/11/2025" at bounding box center [948, 294] width 164 height 54
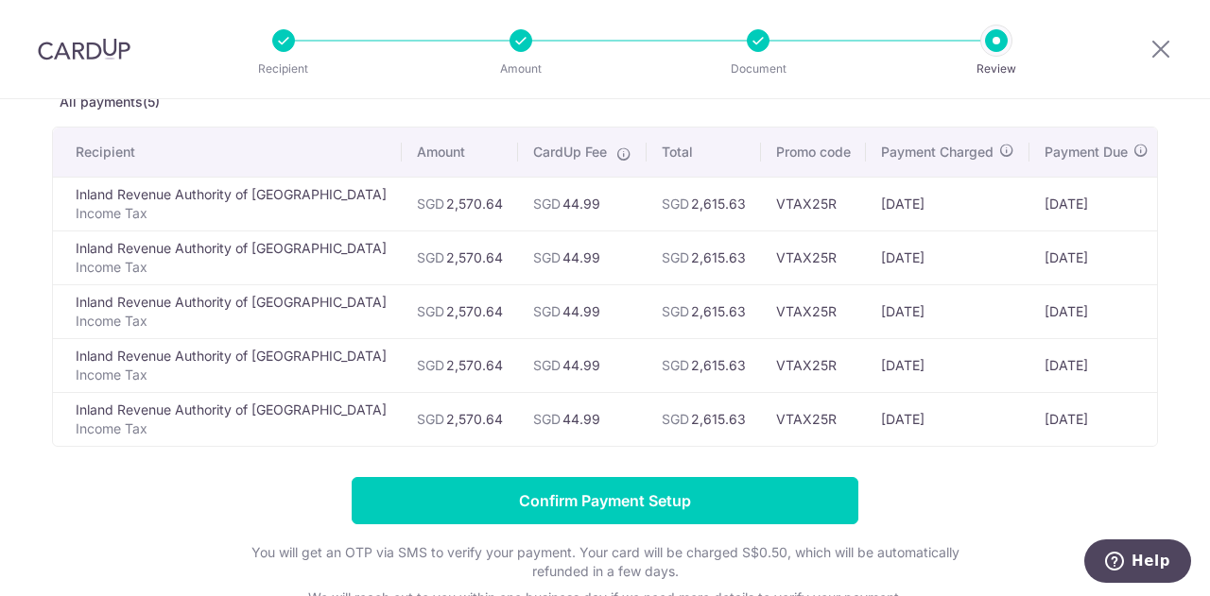
scroll to position [216, 0]
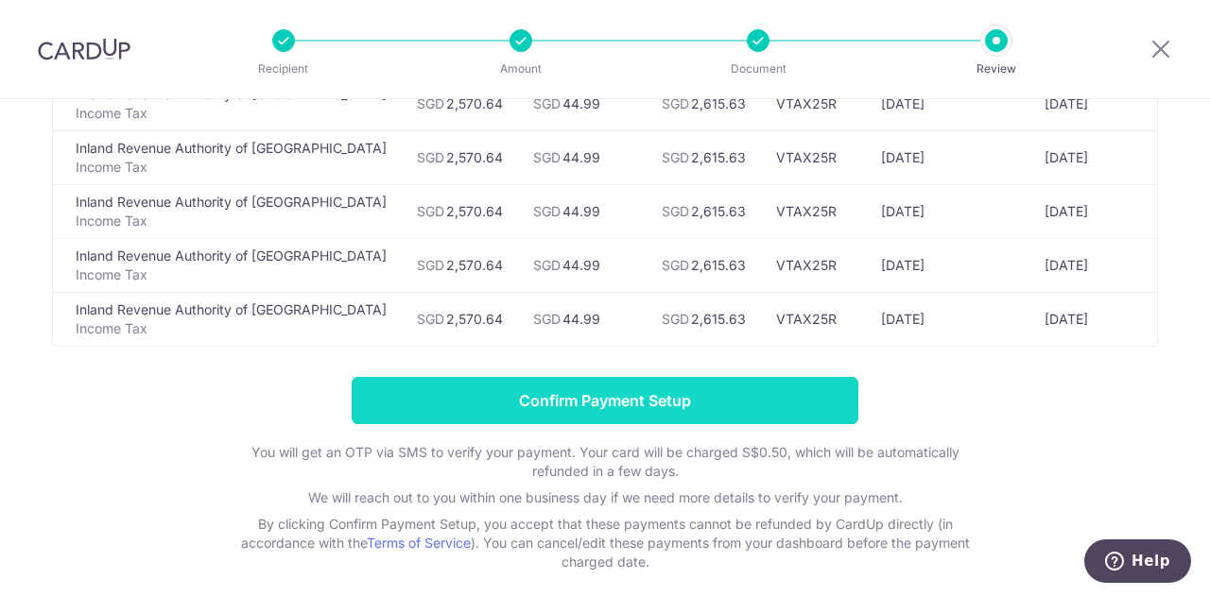
click at [688, 415] on input "Confirm Payment Setup" at bounding box center [605, 400] width 507 height 47
